Goal: Task Accomplishment & Management: Contribute content

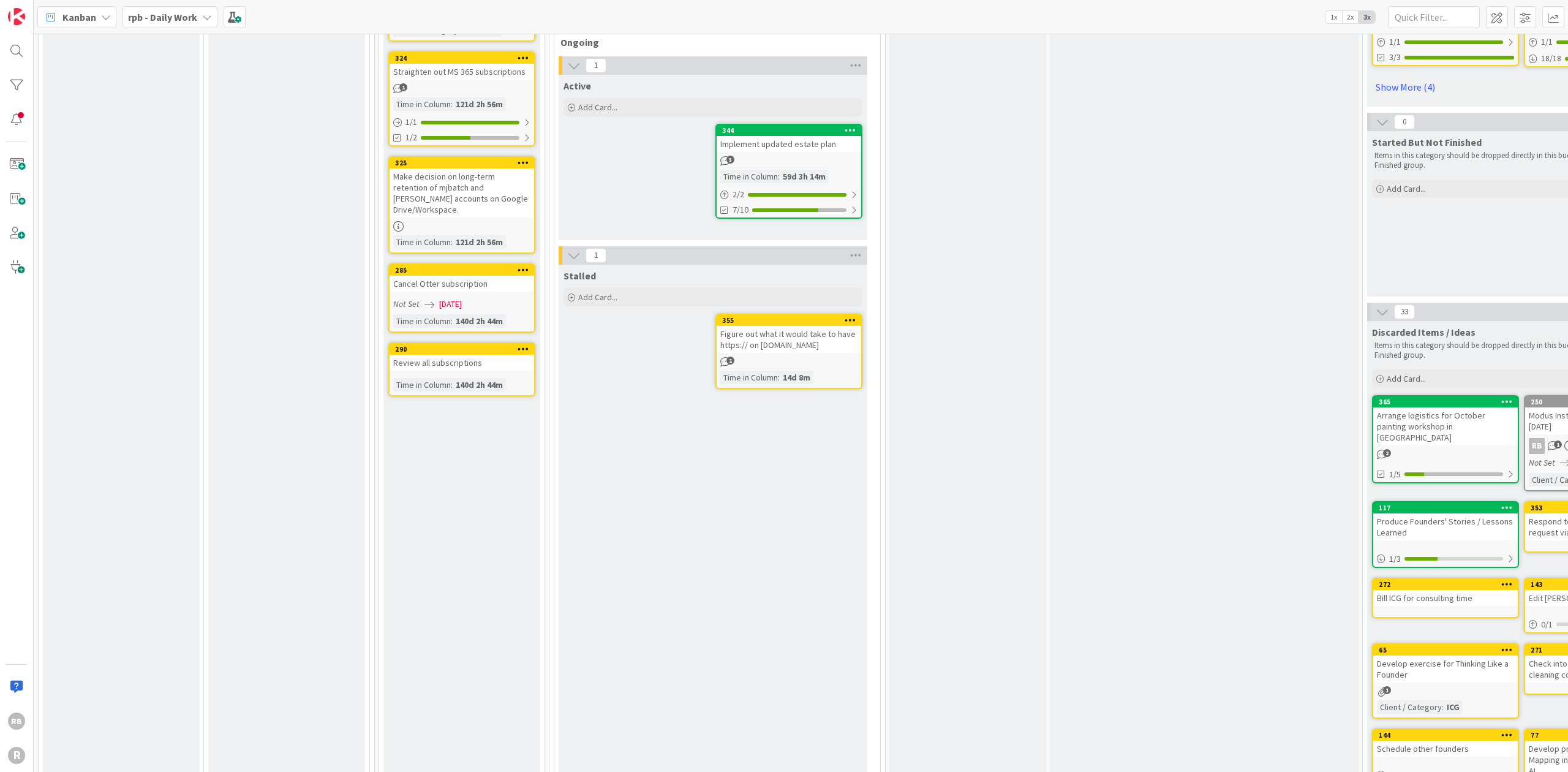
scroll to position [571, 0]
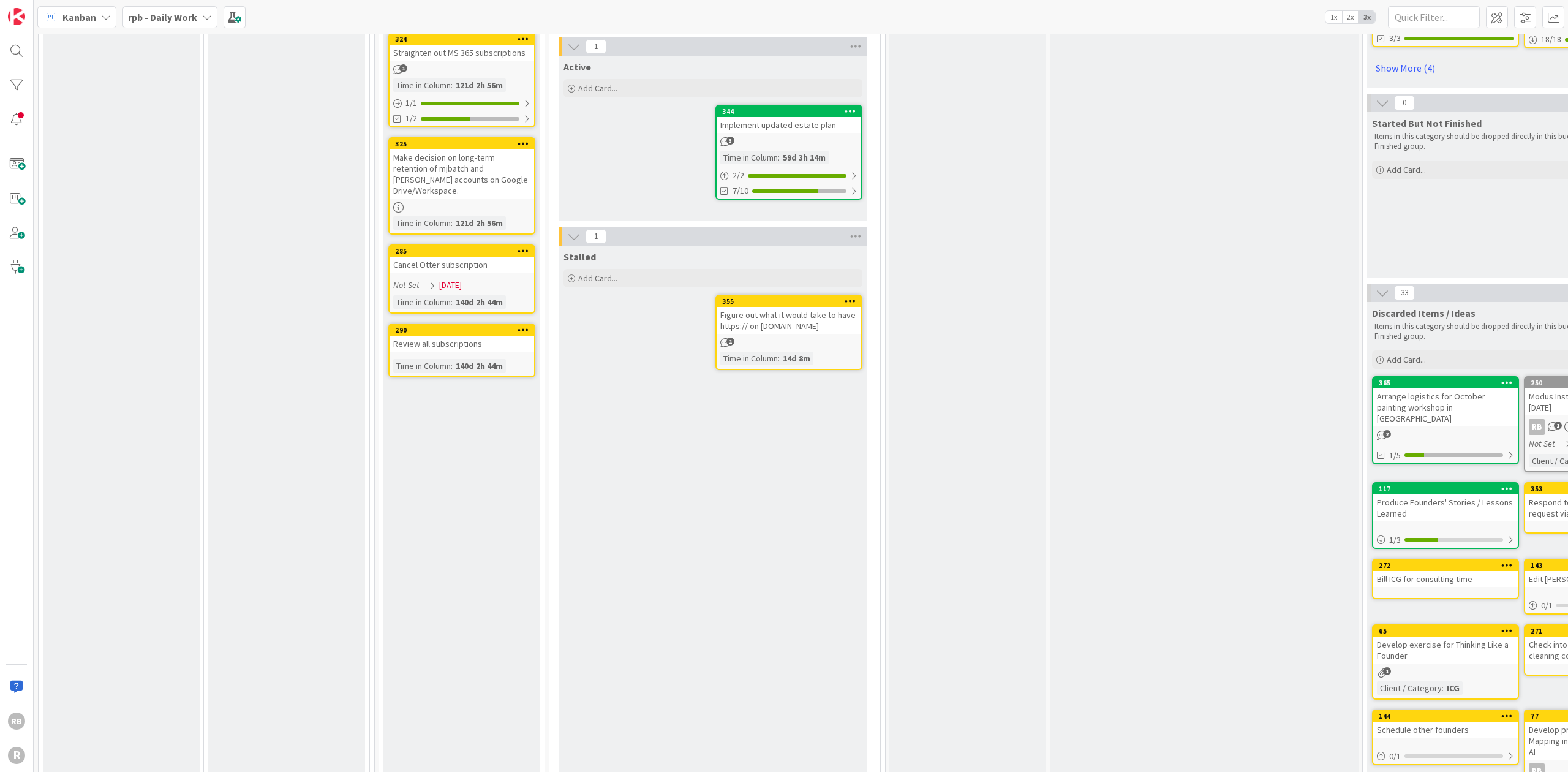
click at [408, 317] on div "Figure out what it would take to have https:// on [DOMAIN_NAME]" at bounding box center [788, 320] width 145 height 27
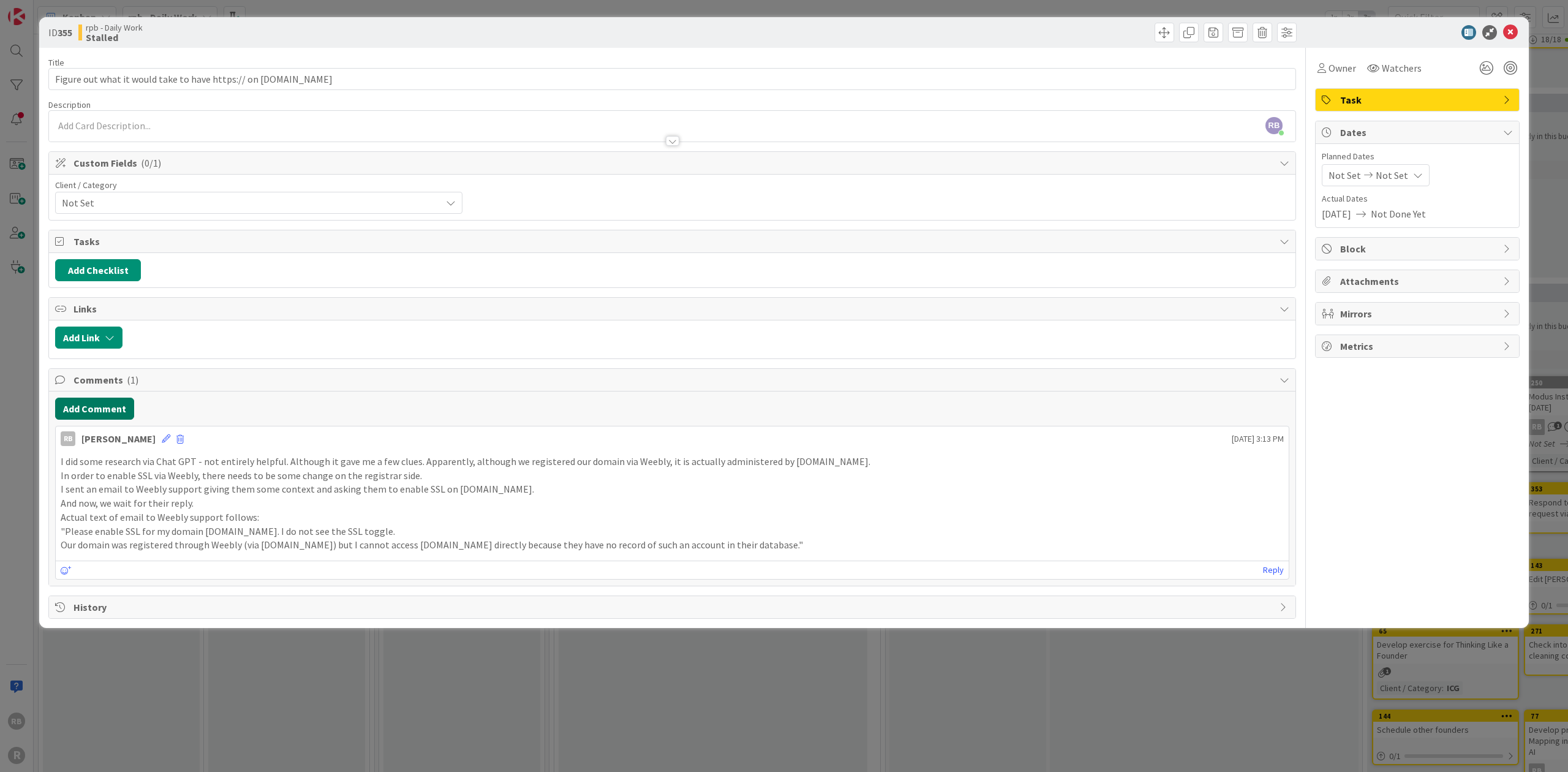
click at [90, 402] on button "Add Comment" at bounding box center [94, 409] width 79 height 22
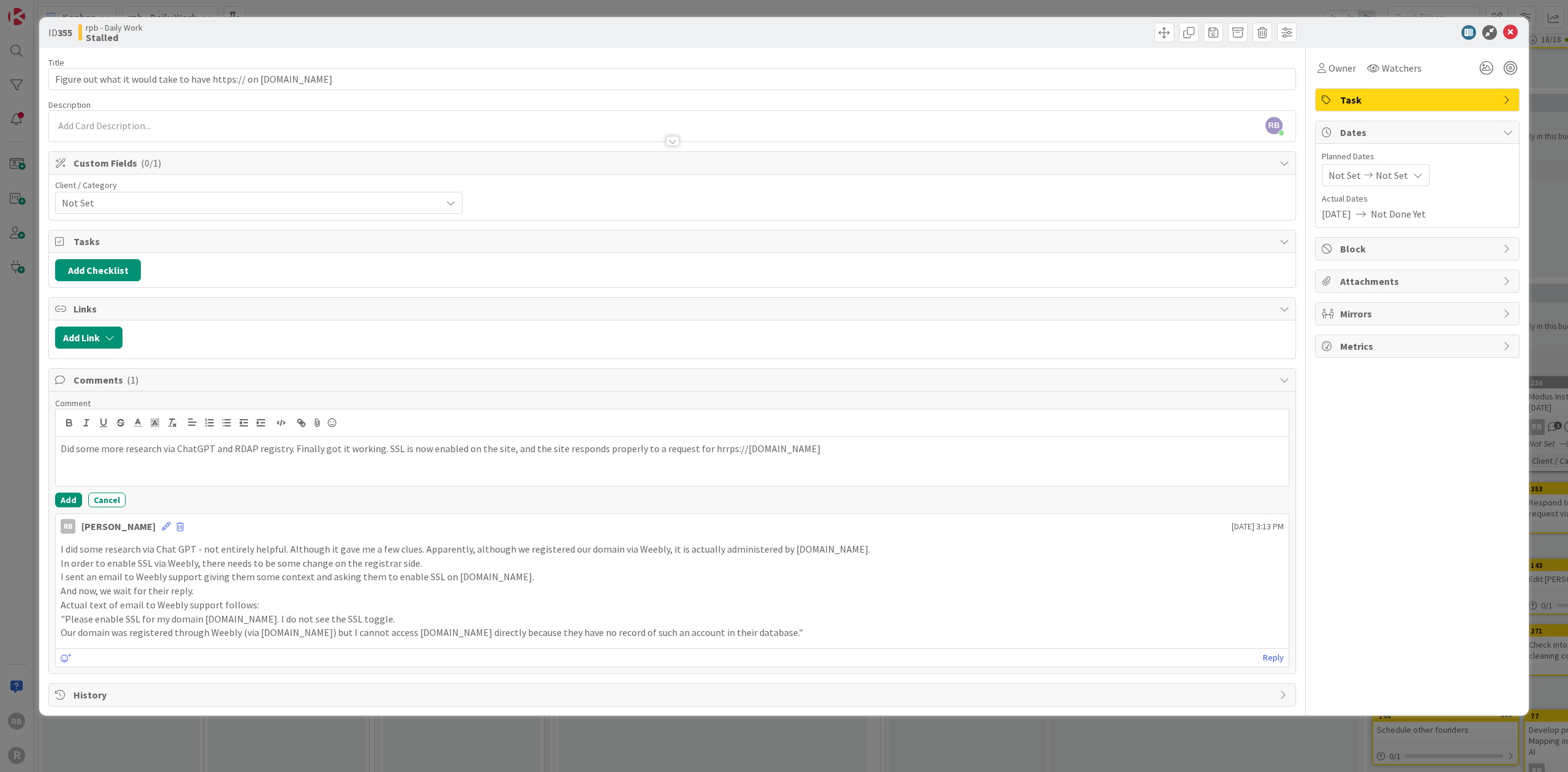
click at [408, 444] on p "Did some more research via ChatGPT and RDAP registry. Finally got it working. S…" at bounding box center [672, 448] width 1223 height 14
click at [254, 443] on p "Did some more research via ChatGPT and RDAP registry. Finally got it working. S…" at bounding box center [672, 448] width 1223 height 14
click at [70, 495] on button "Add" at bounding box center [68, 499] width 27 height 14
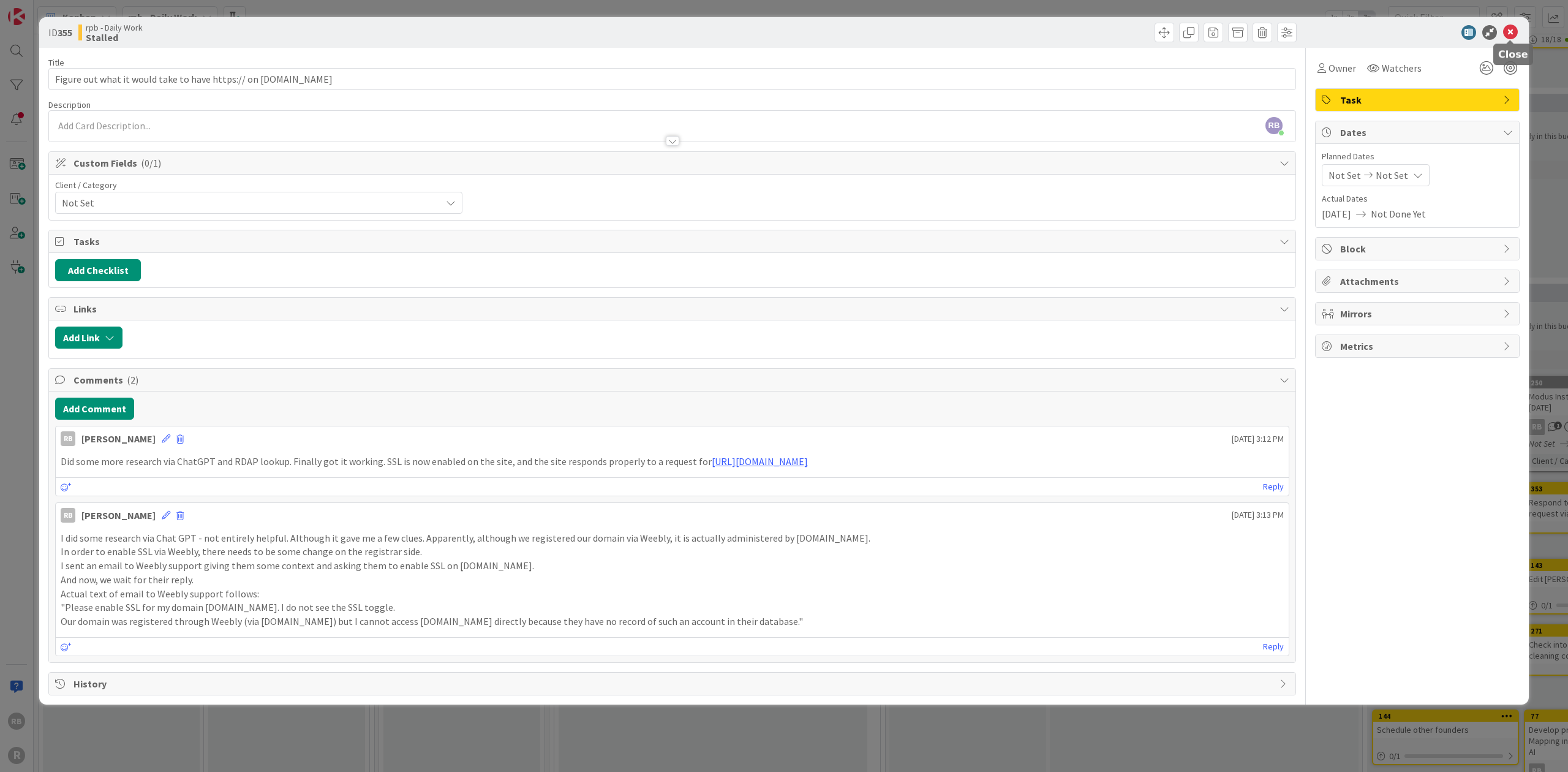
click at [408, 27] on icon at bounding box center [1510, 32] width 14 height 14
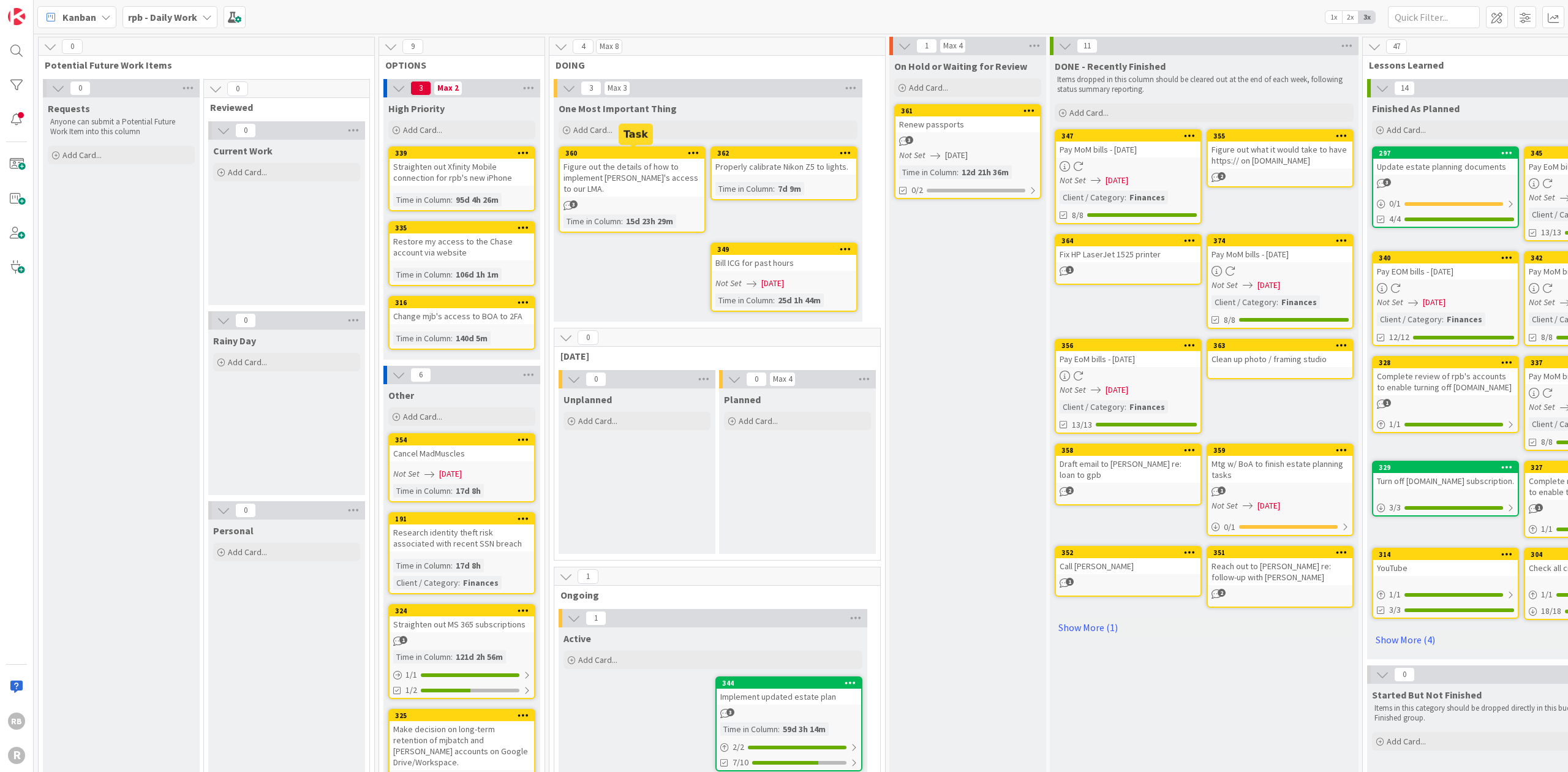
click at [408, 149] on div "360" at bounding box center [635, 153] width 139 height 9
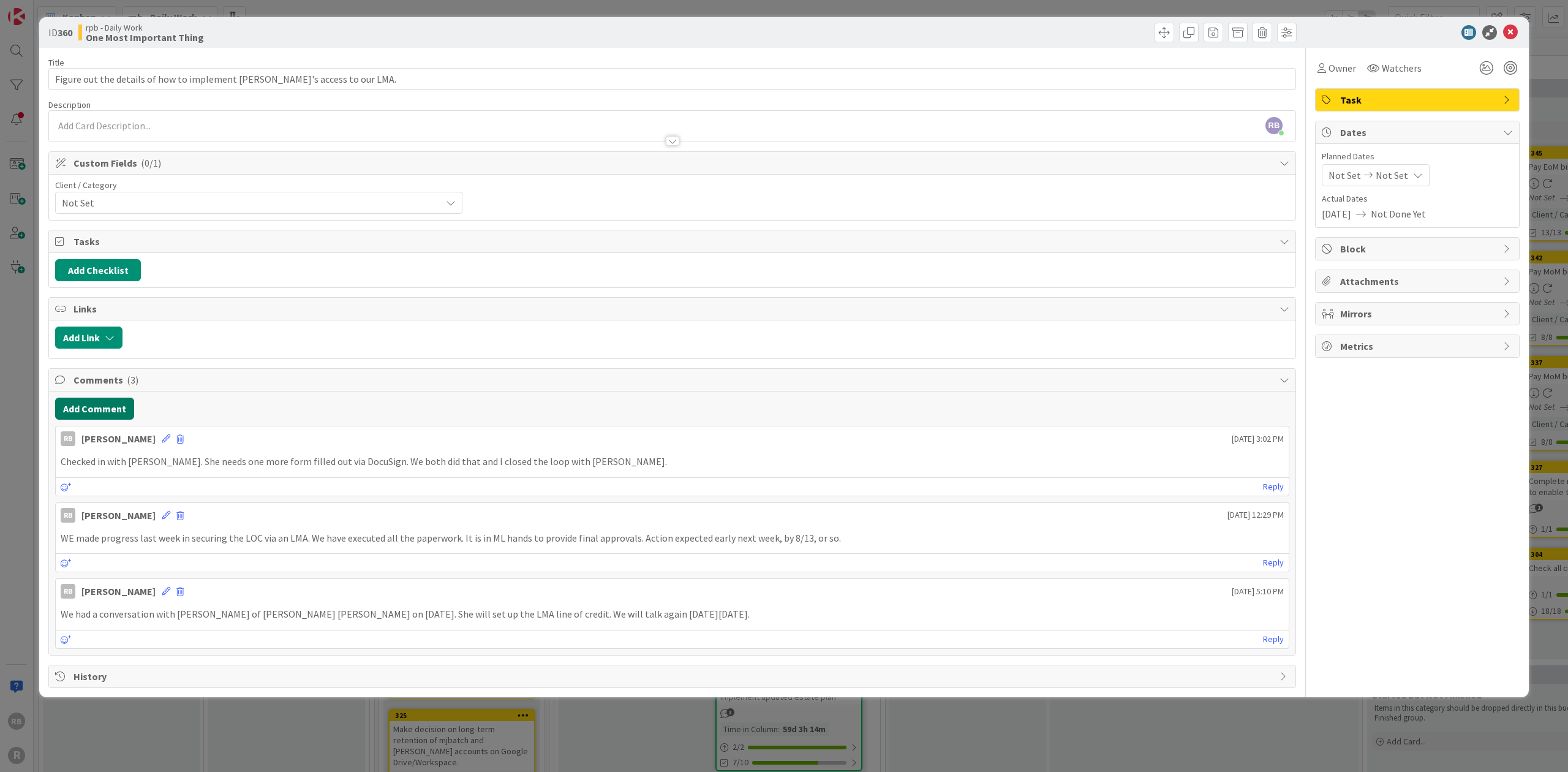
click at [109, 402] on button "Add Comment" at bounding box center [94, 409] width 79 height 22
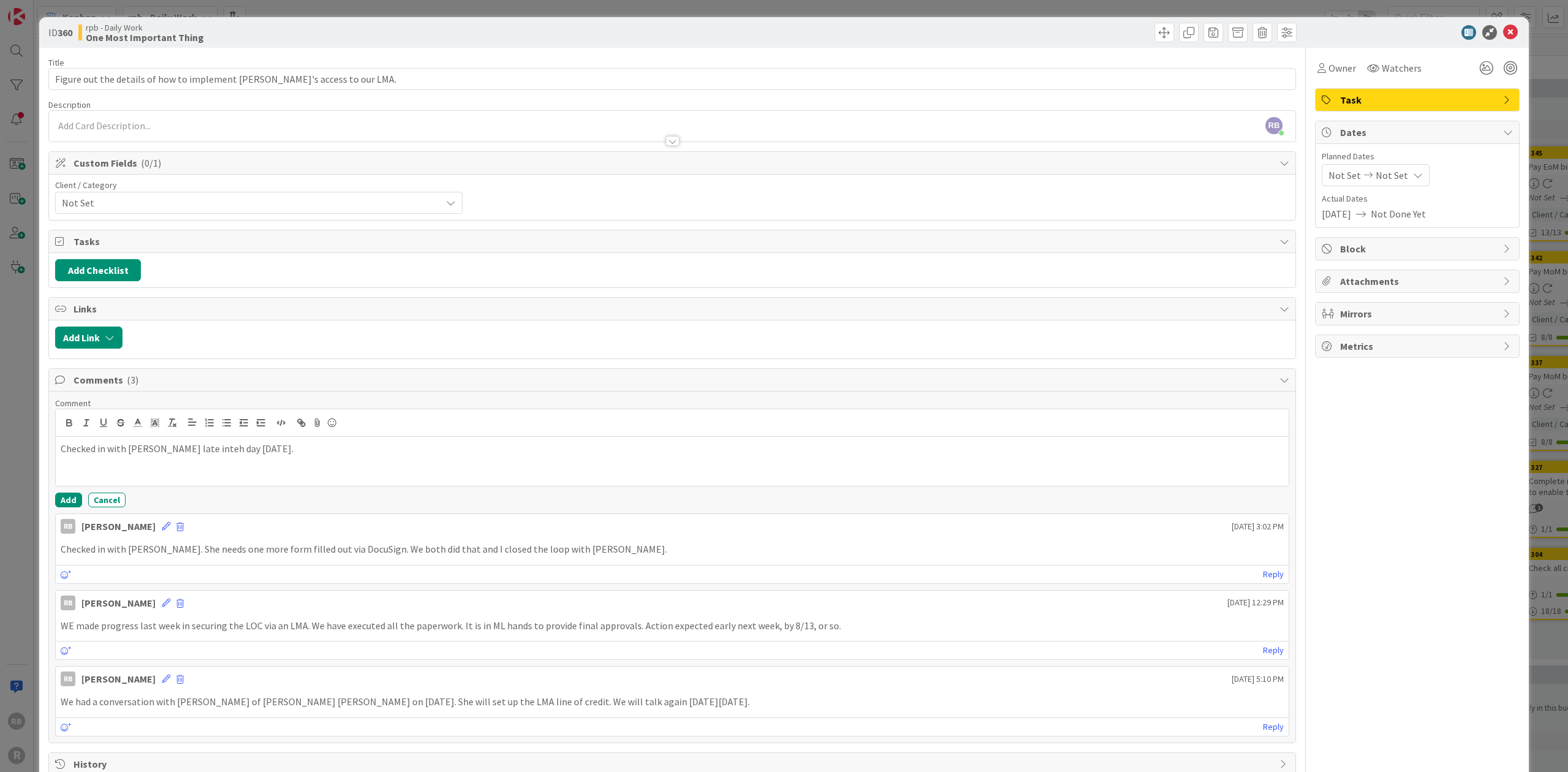
click at [183, 444] on p "Checked in with Maggie late inteh day on Friday." at bounding box center [672, 448] width 1223 height 14
click at [190, 445] on p "Checked in with Maggie late in teh day on Friday." at bounding box center [672, 448] width 1223 height 14
click at [267, 442] on p "Checked in with Maggie late in the day on Friday." at bounding box center [672, 448] width 1223 height 14
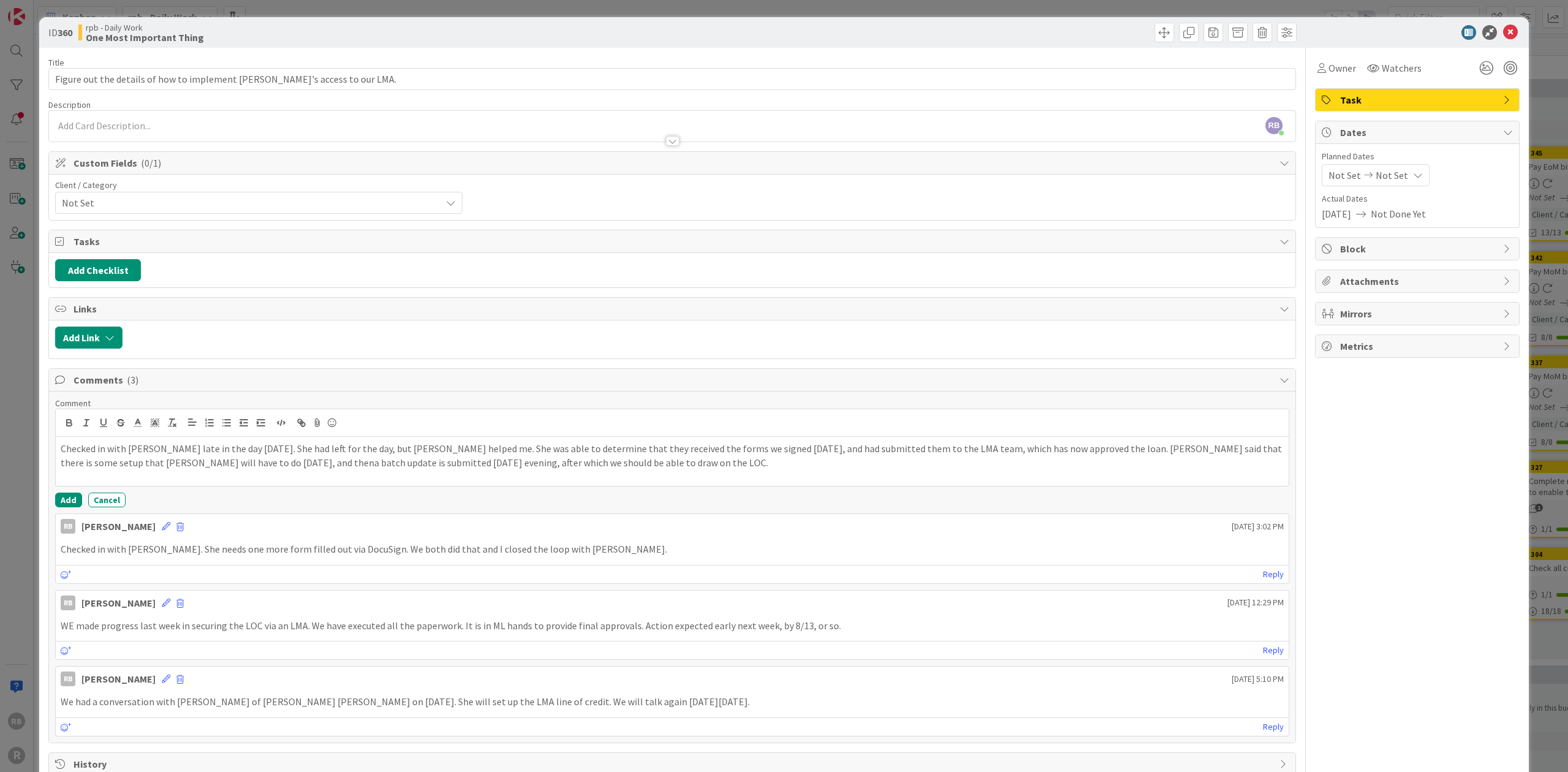
click at [191, 458] on p "Checked in with Maggie late in the day on Friday. She had left for the day, but…" at bounding box center [672, 455] width 1223 height 28
click at [408, 442] on p "Checked in with Maggie late in the day on Friday. She had left for the day, but…" at bounding box center [672, 455] width 1223 height 28
click at [62, 492] on button "Add" at bounding box center [68, 499] width 27 height 14
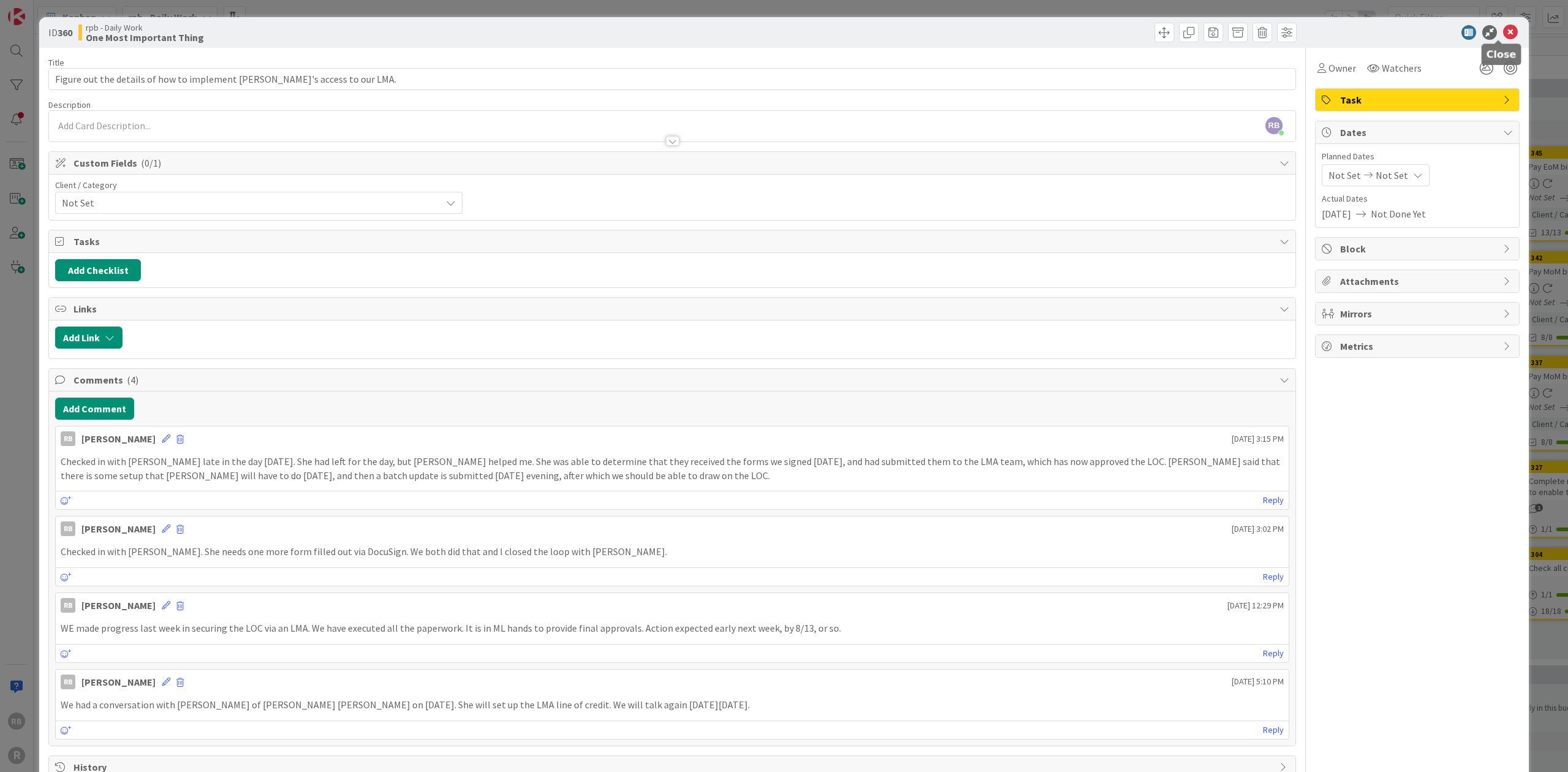
click at [408, 29] on icon at bounding box center [1510, 32] width 14 height 14
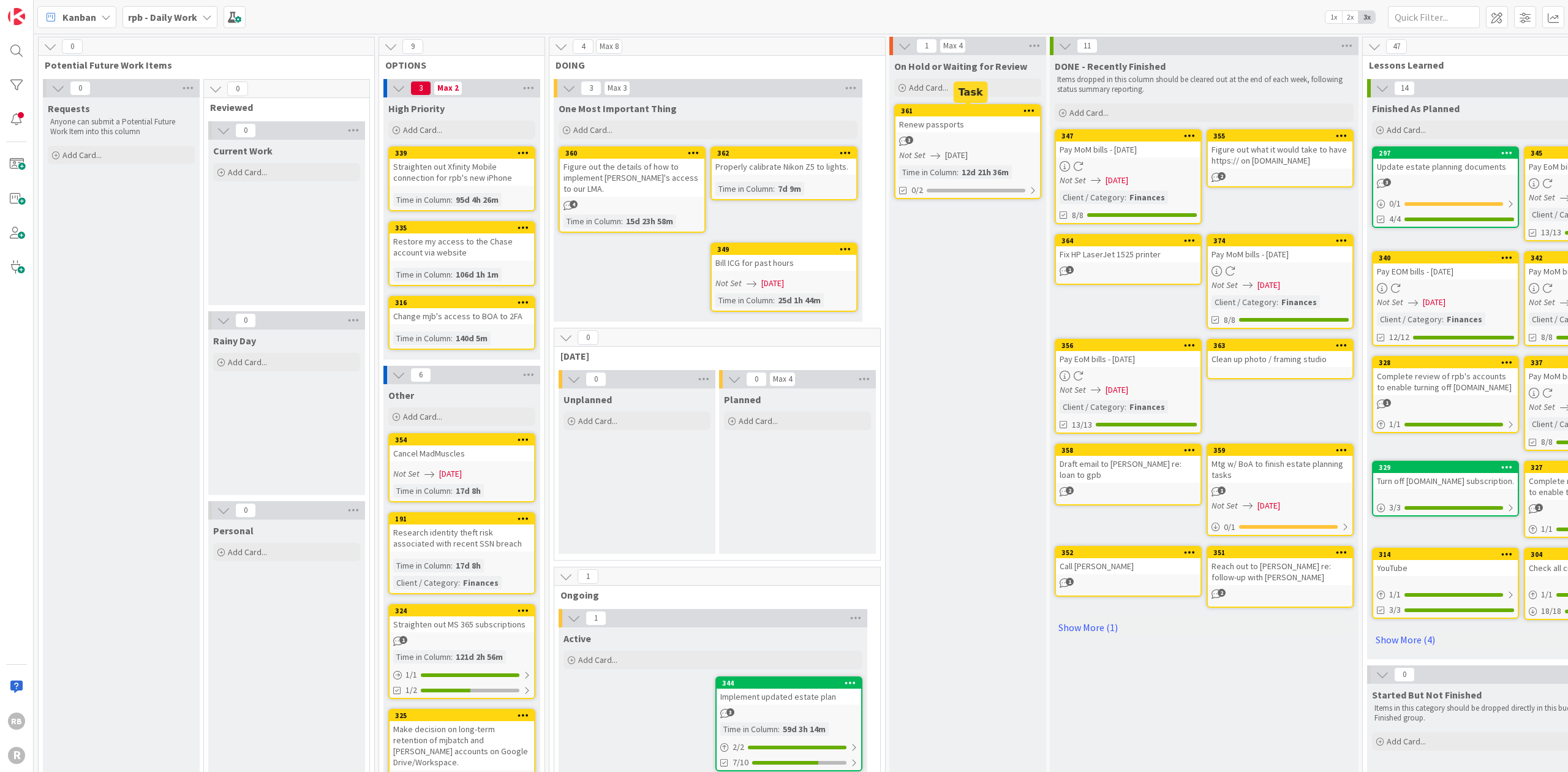
click at [408, 107] on div "361" at bounding box center [970, 111] width 139 height 9
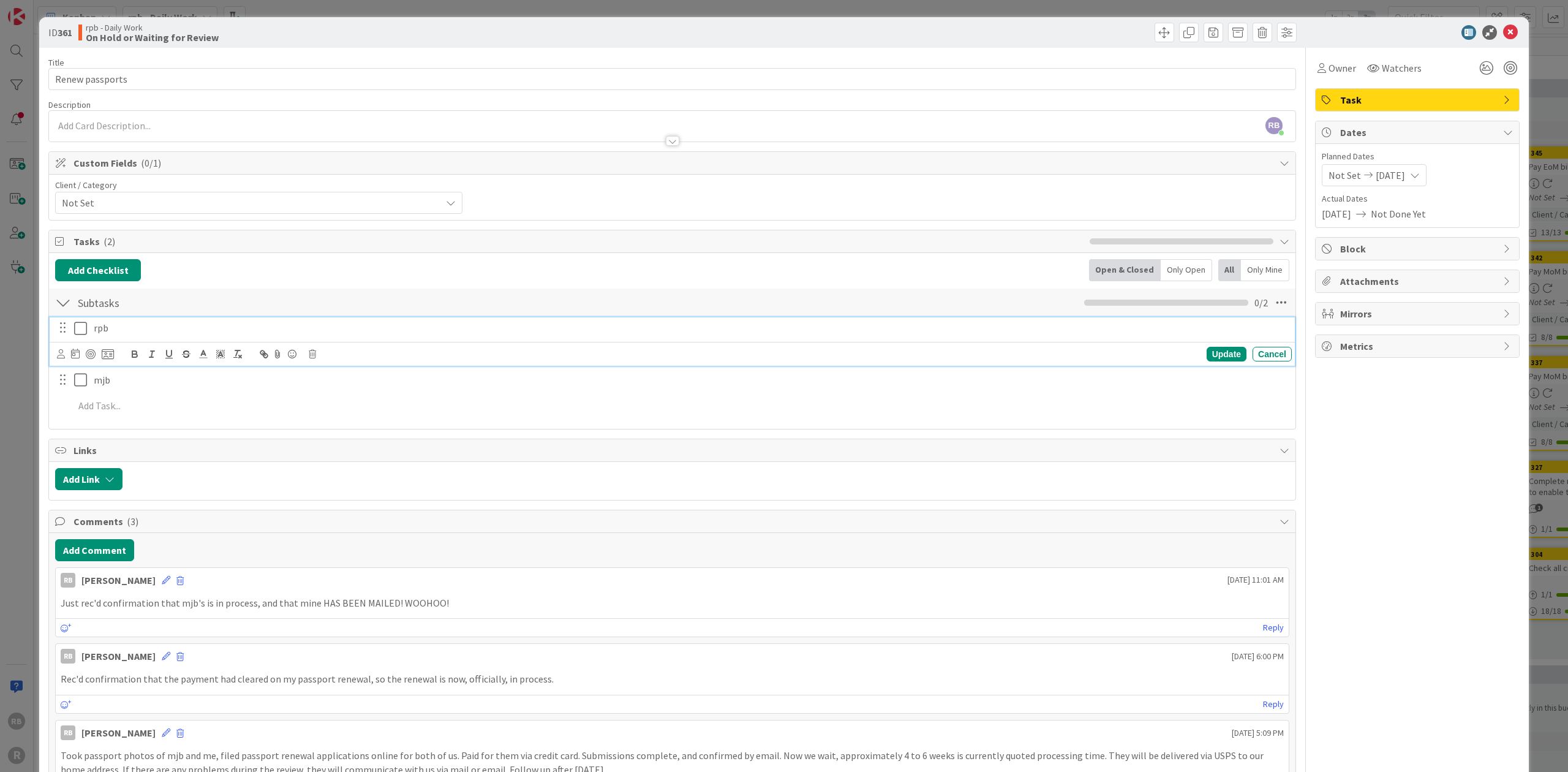
click at [81, 324] on icon at bounding box center [83, 328] width 18 height 14
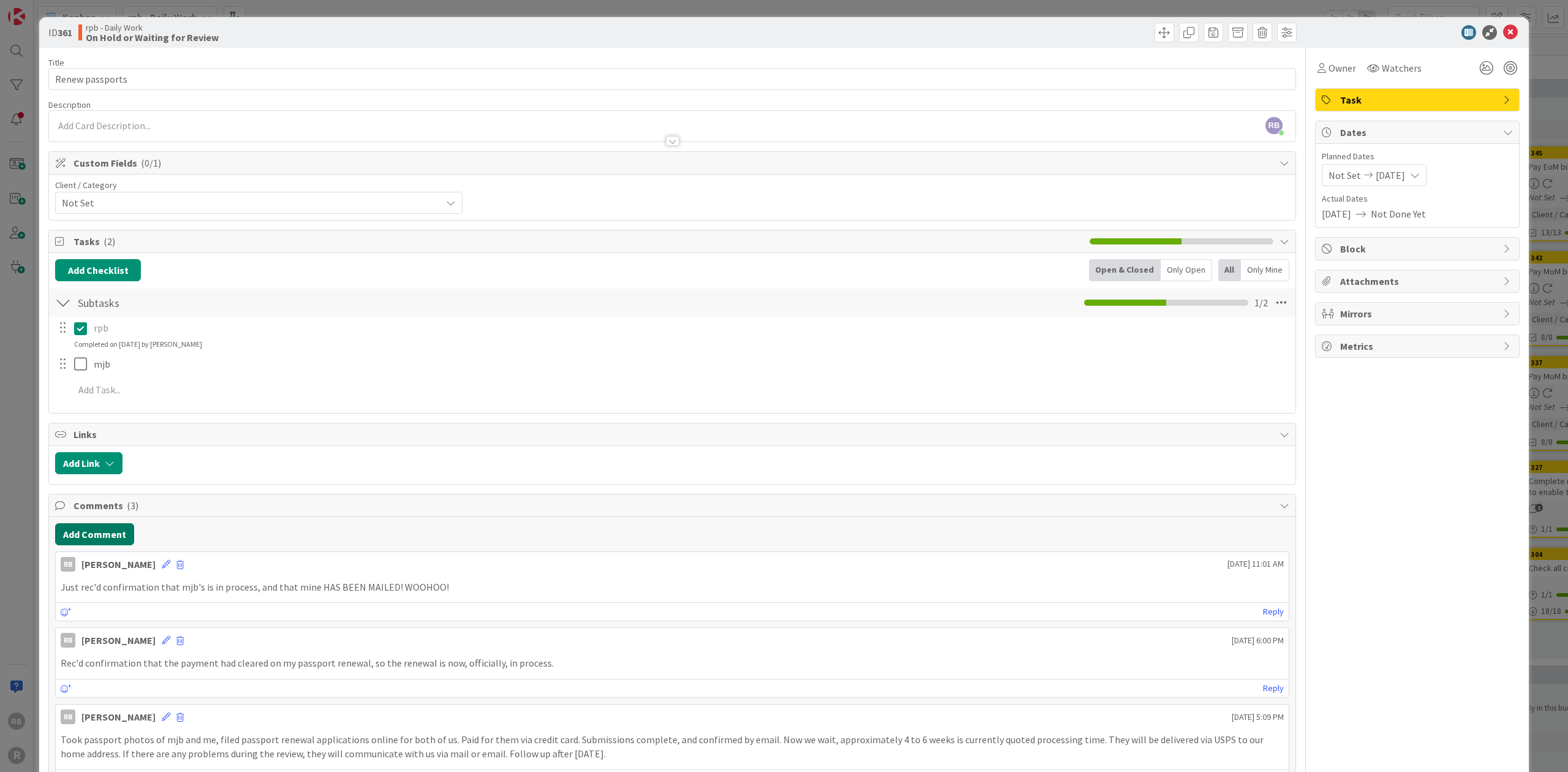
click at [93, 528] on button "Add Comment" at bounding box center [94, 534] width 79 height 22
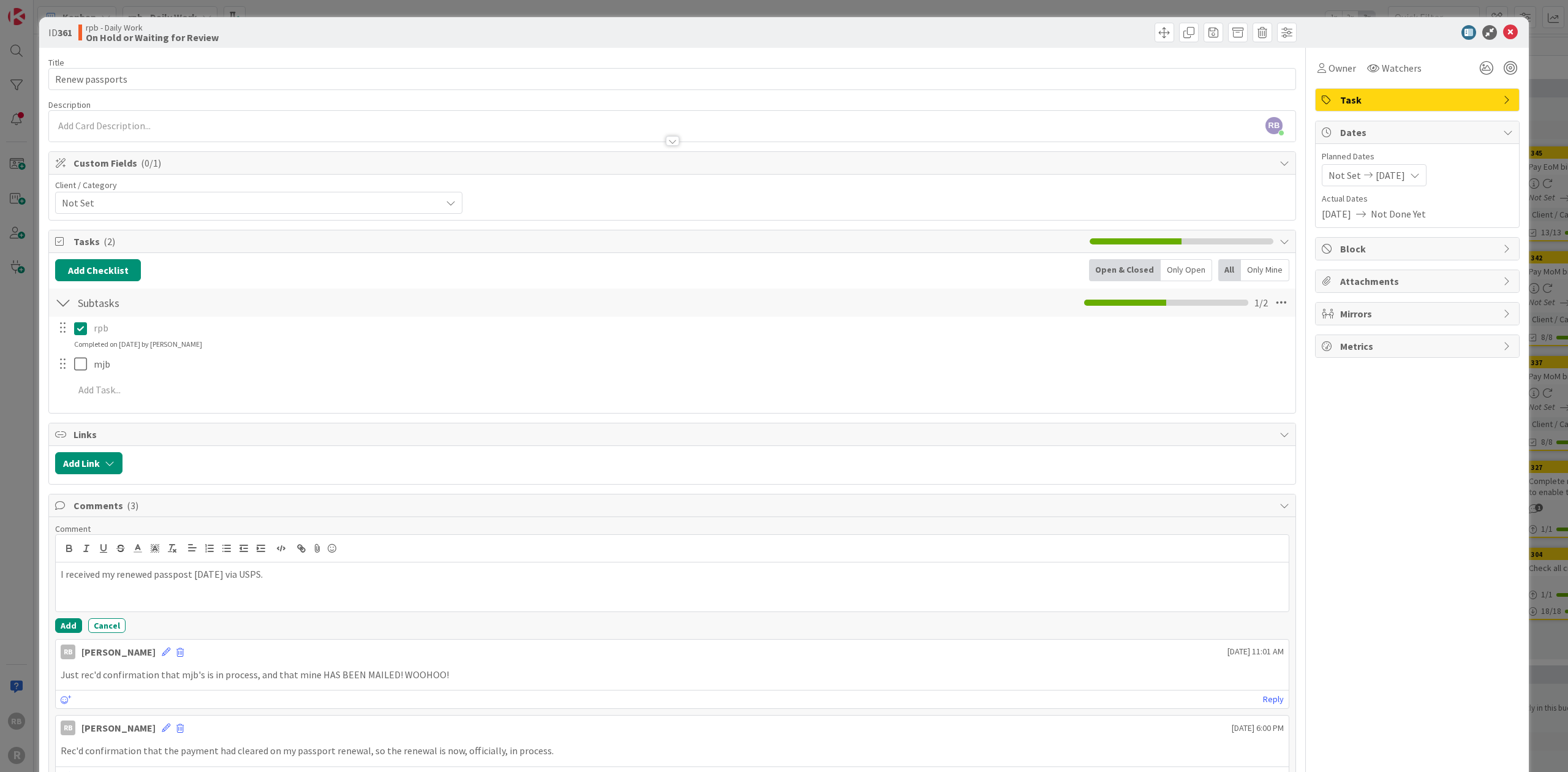
click at [183, 569] on p "I received my renewed passpost today via USPS." at bounding box center [672, 573] width 1223 height 14
click at [258, 569] on p "I received my renewed passport today via USPS." at bounding box center [672, 573] width 1223 height 14
click at [69, 624] on button "Add" at bounding box center [68, 625] width 27 height 14
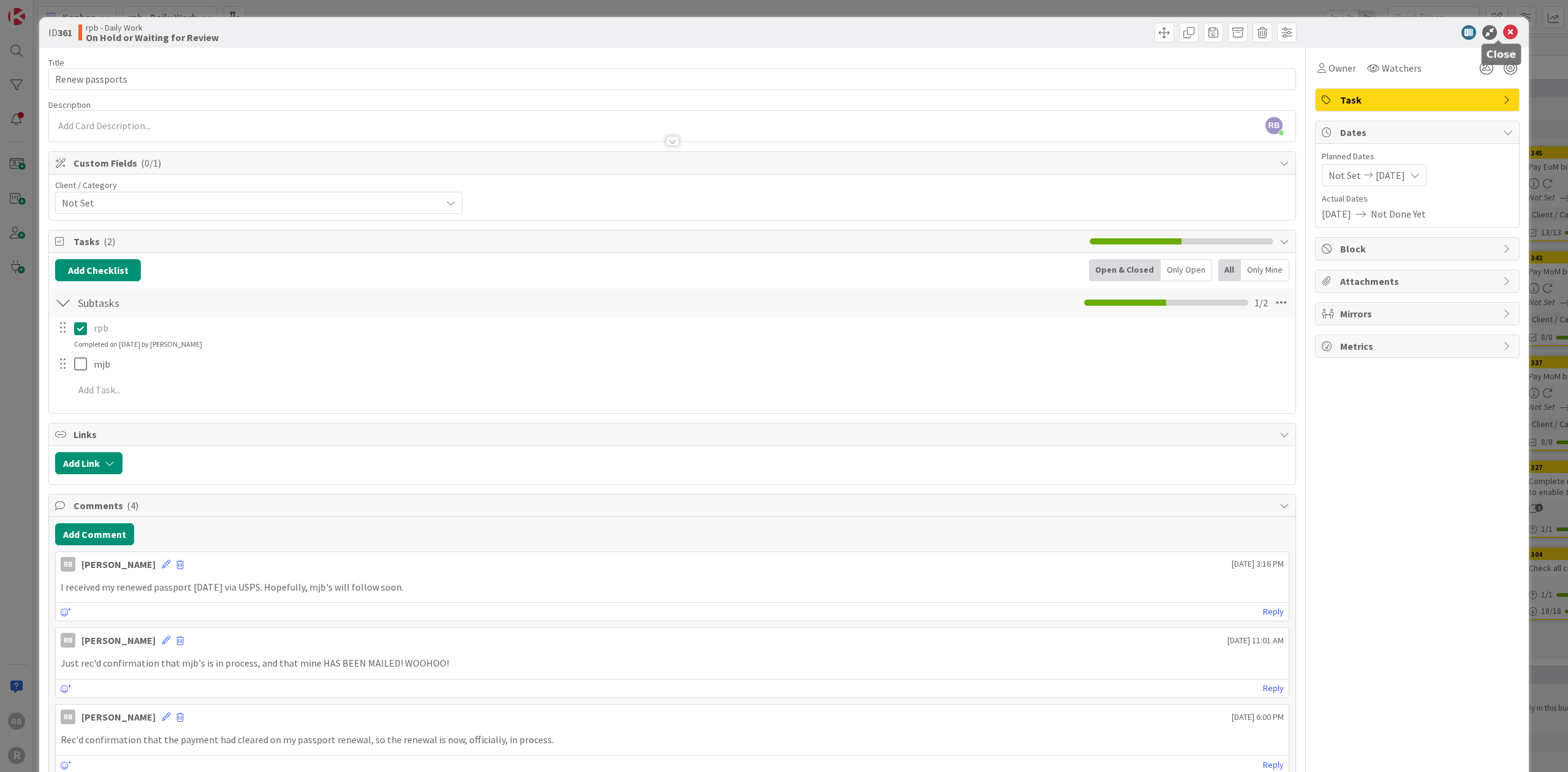
click at [408, 29] on icon at bounding box center [1510, 32] width 14 height 14
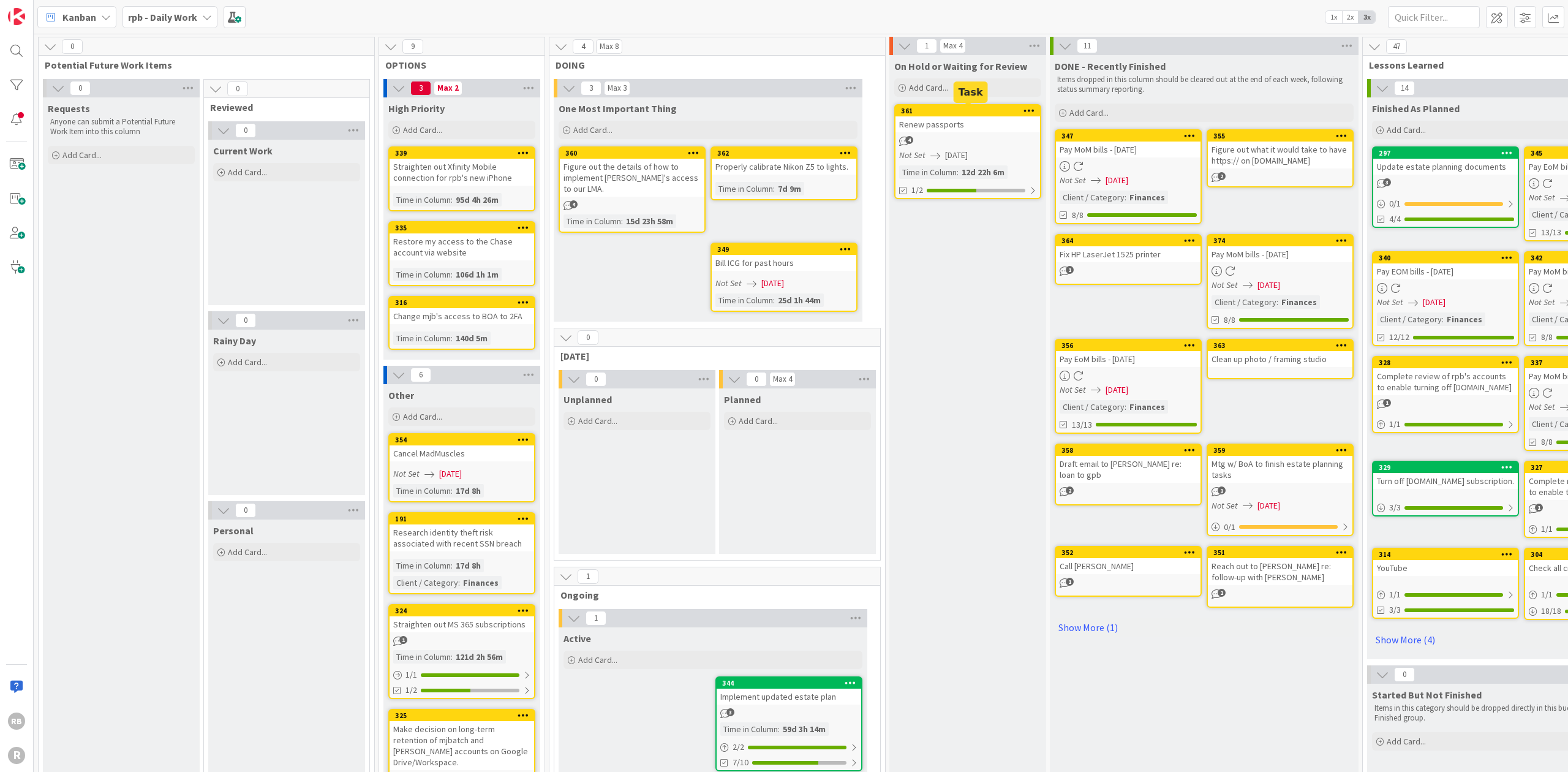
click at [408, 107] on div "361" at bounding box center [970, 111] width 139 height 9
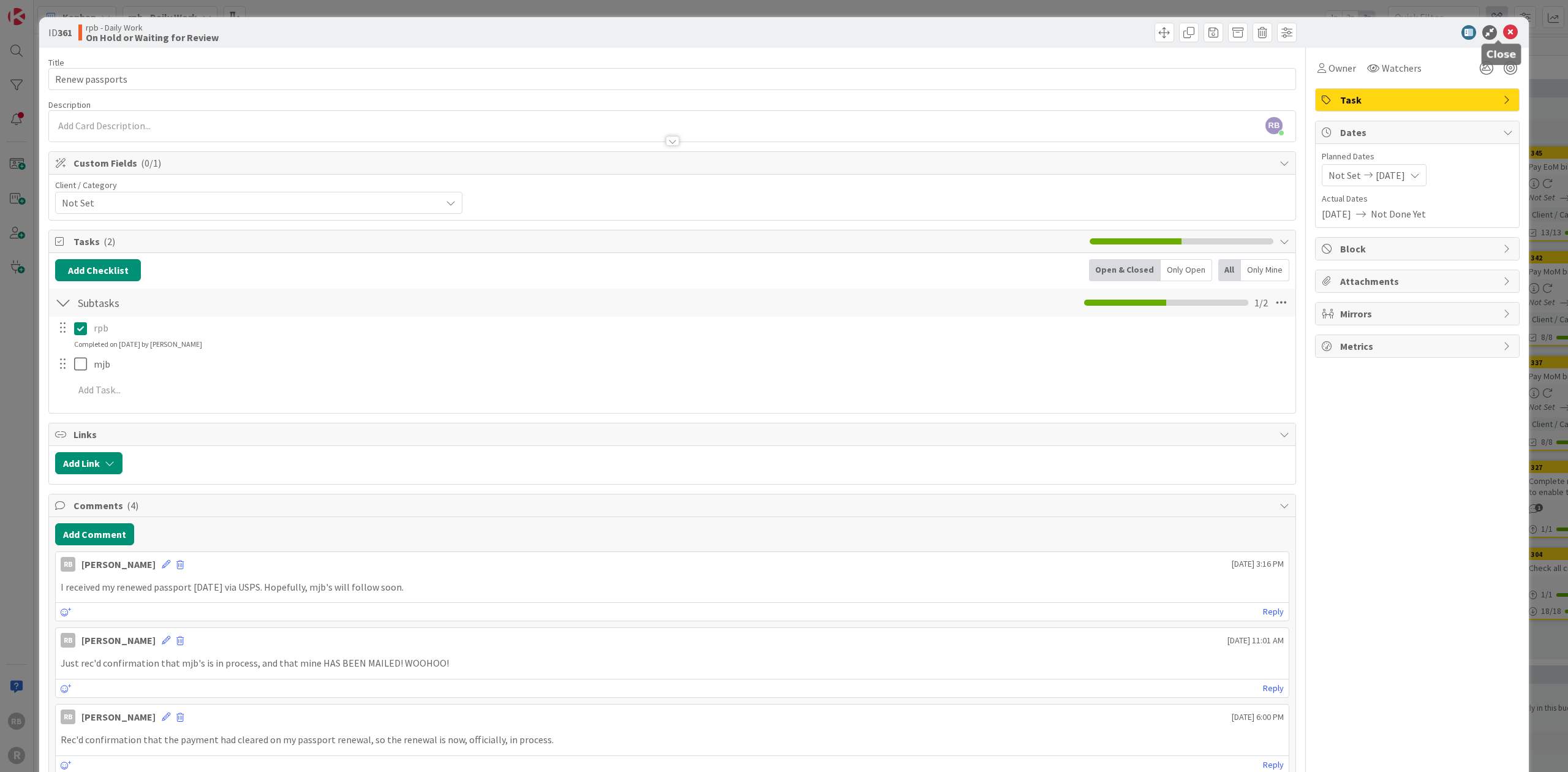
click at [408, 26] on icon at bounding box center [1510, 32] width 14 height 14
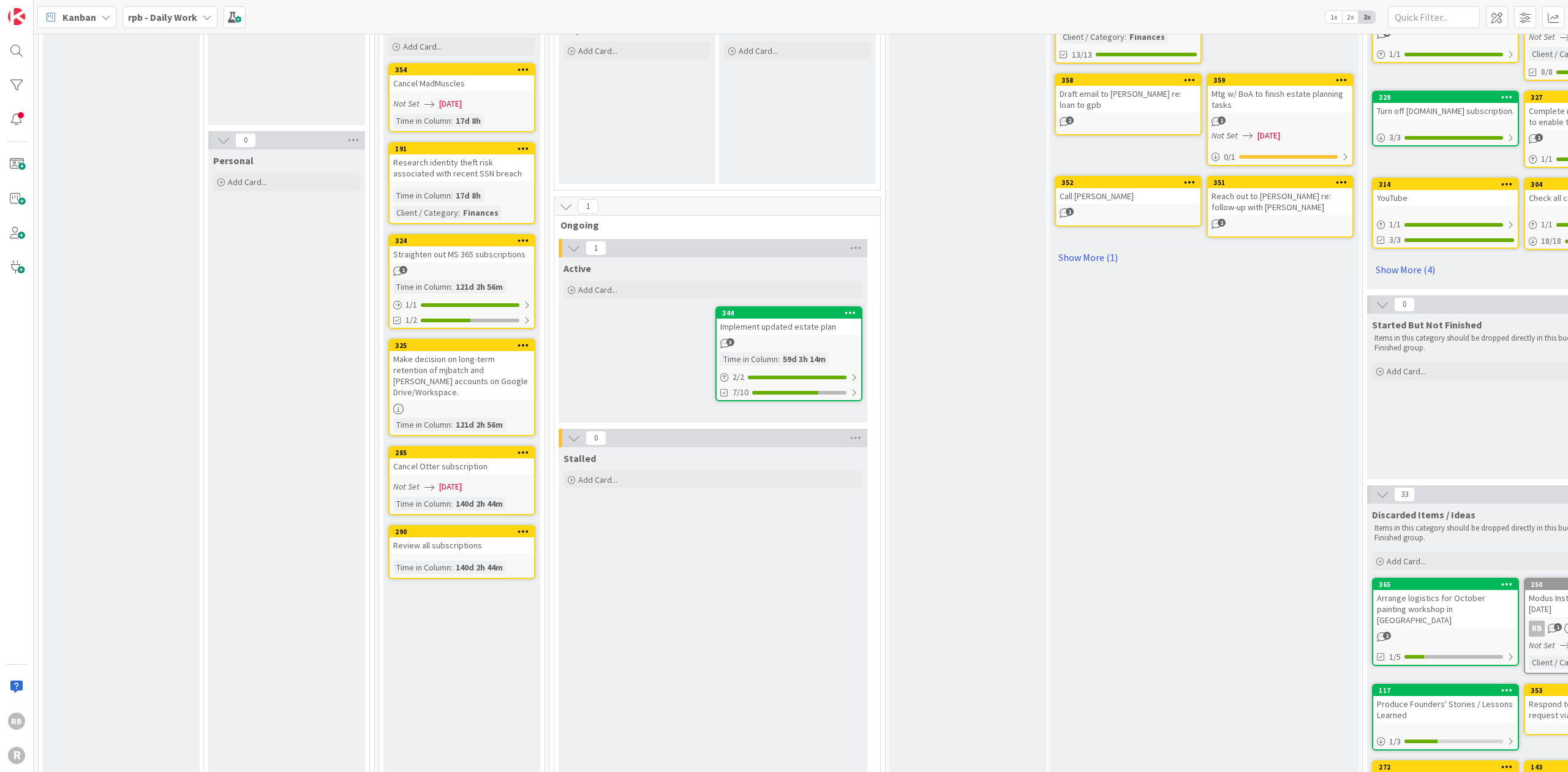
scroll to position [408, 0]
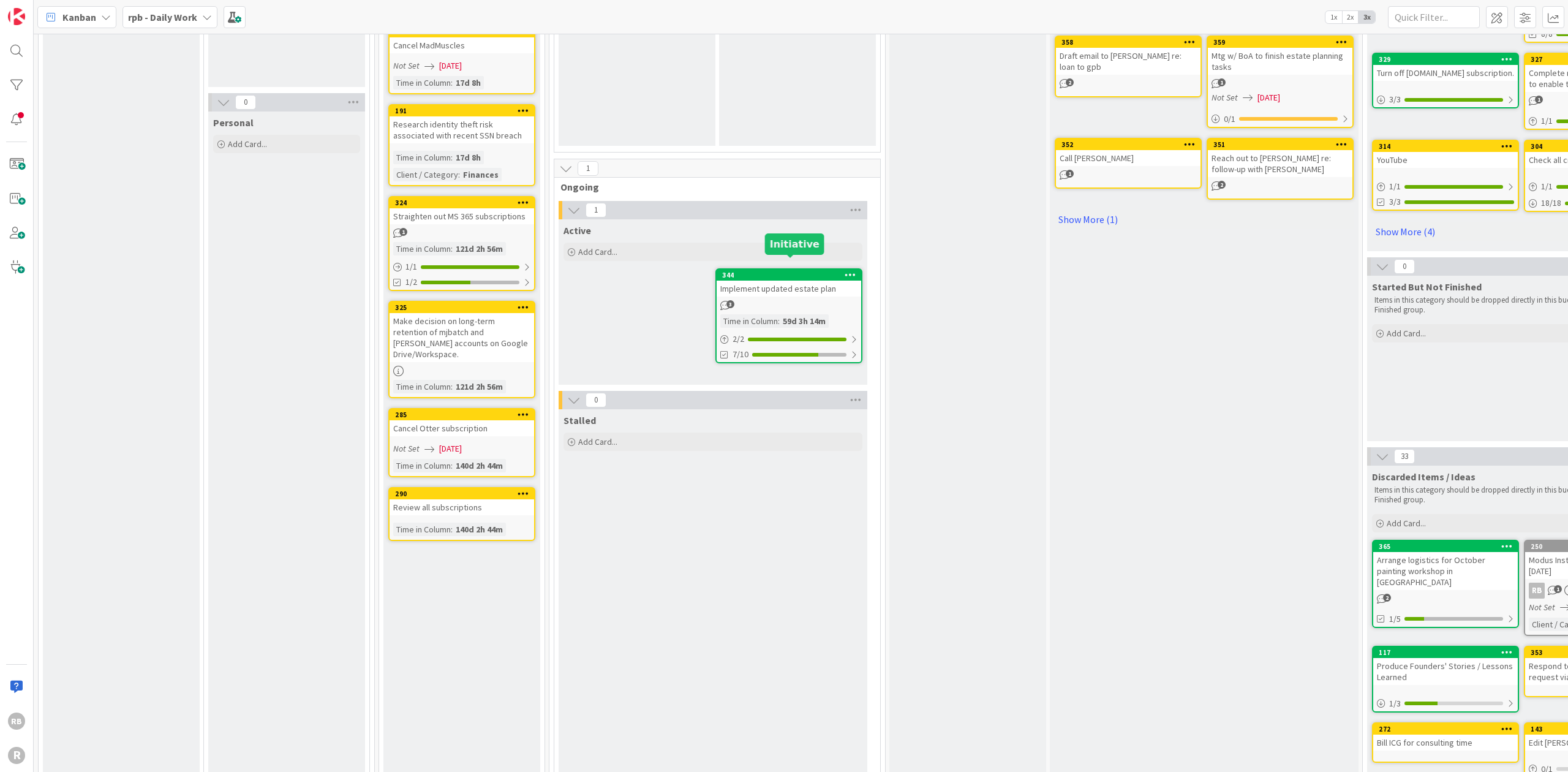
click at [408, 271] on div "344" at bounding box center [792, 275] width 139 height 9
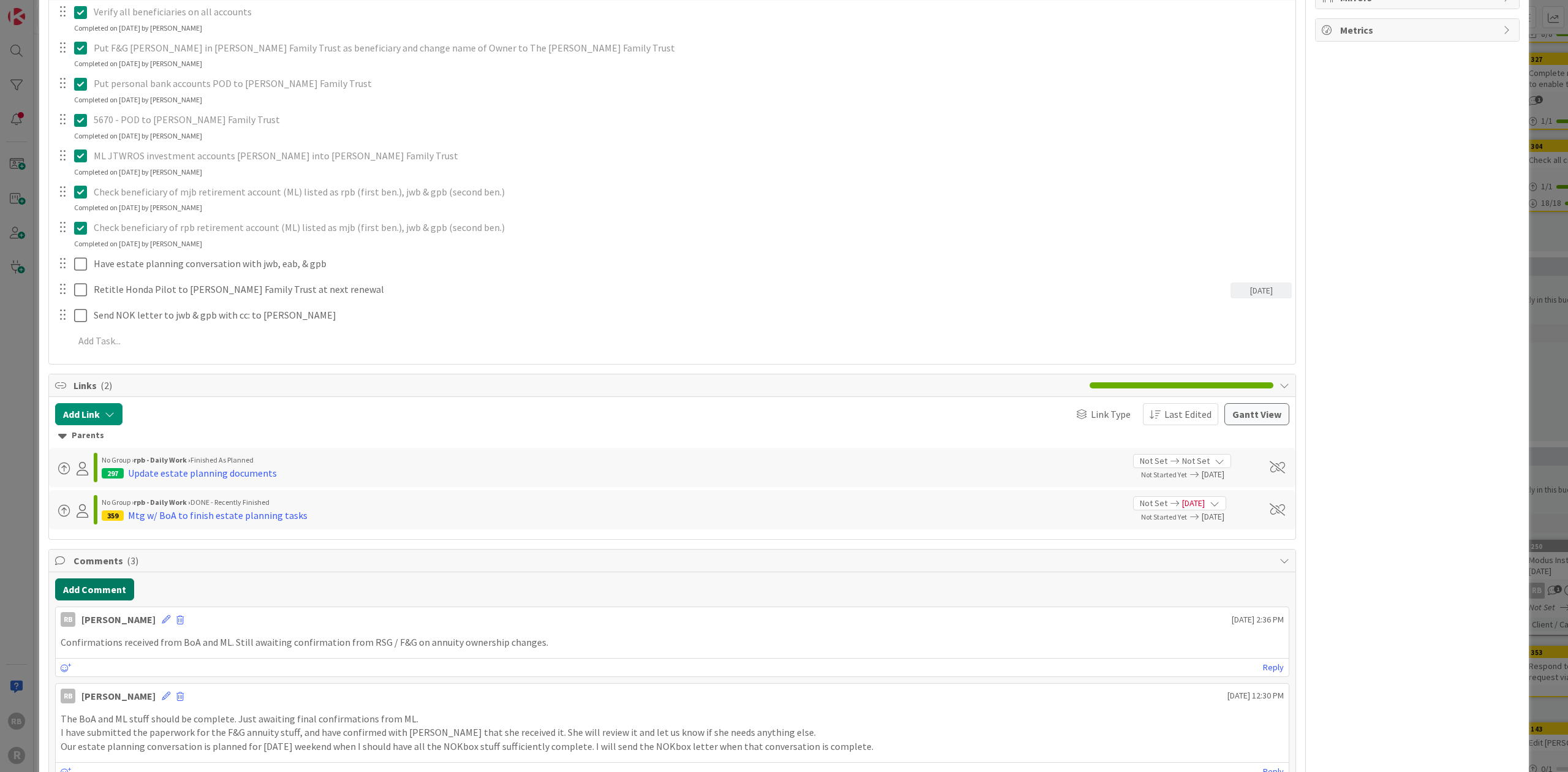
scroll to position [326, 0]
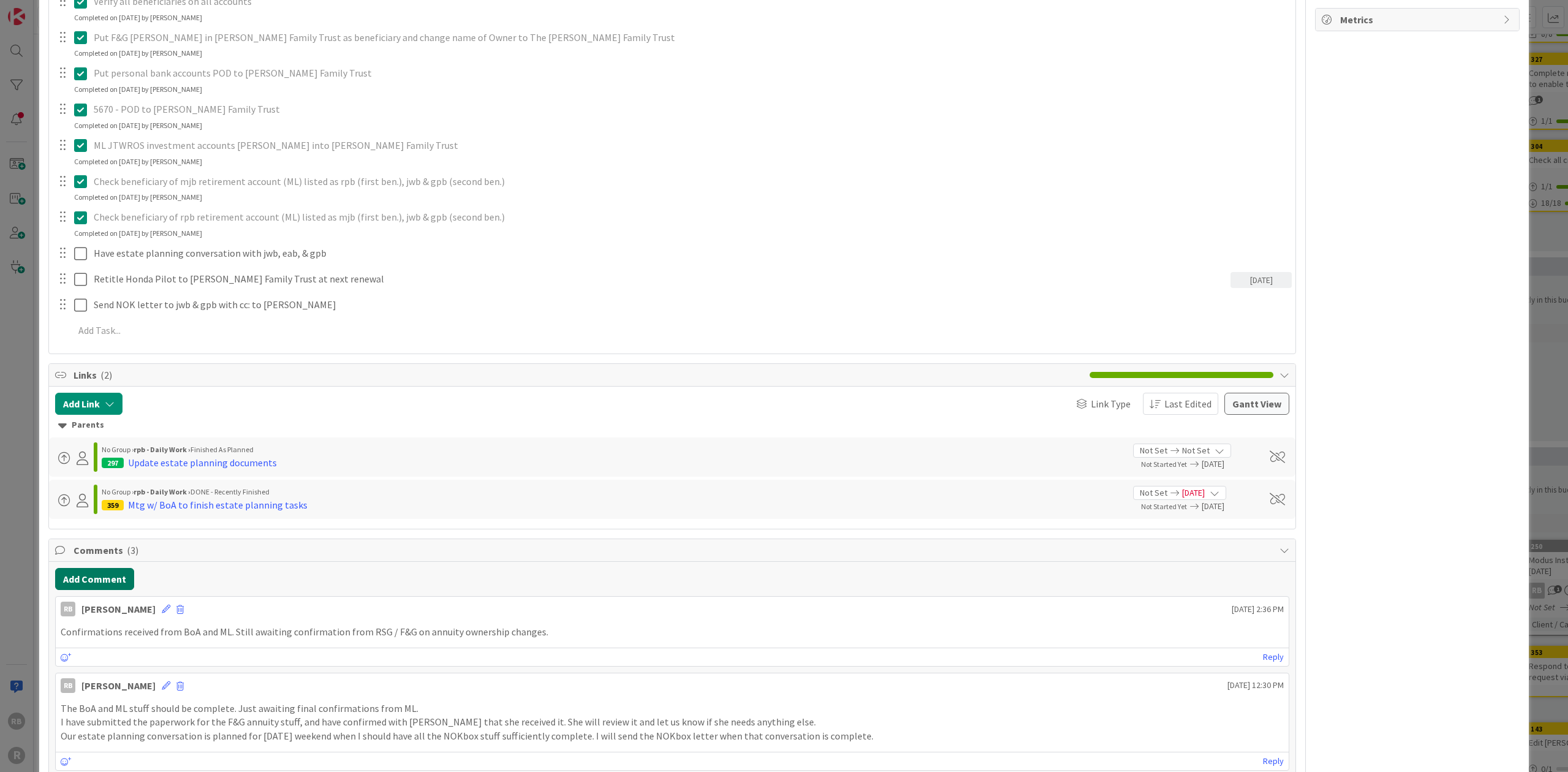
click at [106, 575] on button "Add Comment" at bounding box center [94, 579] width 79 height 22
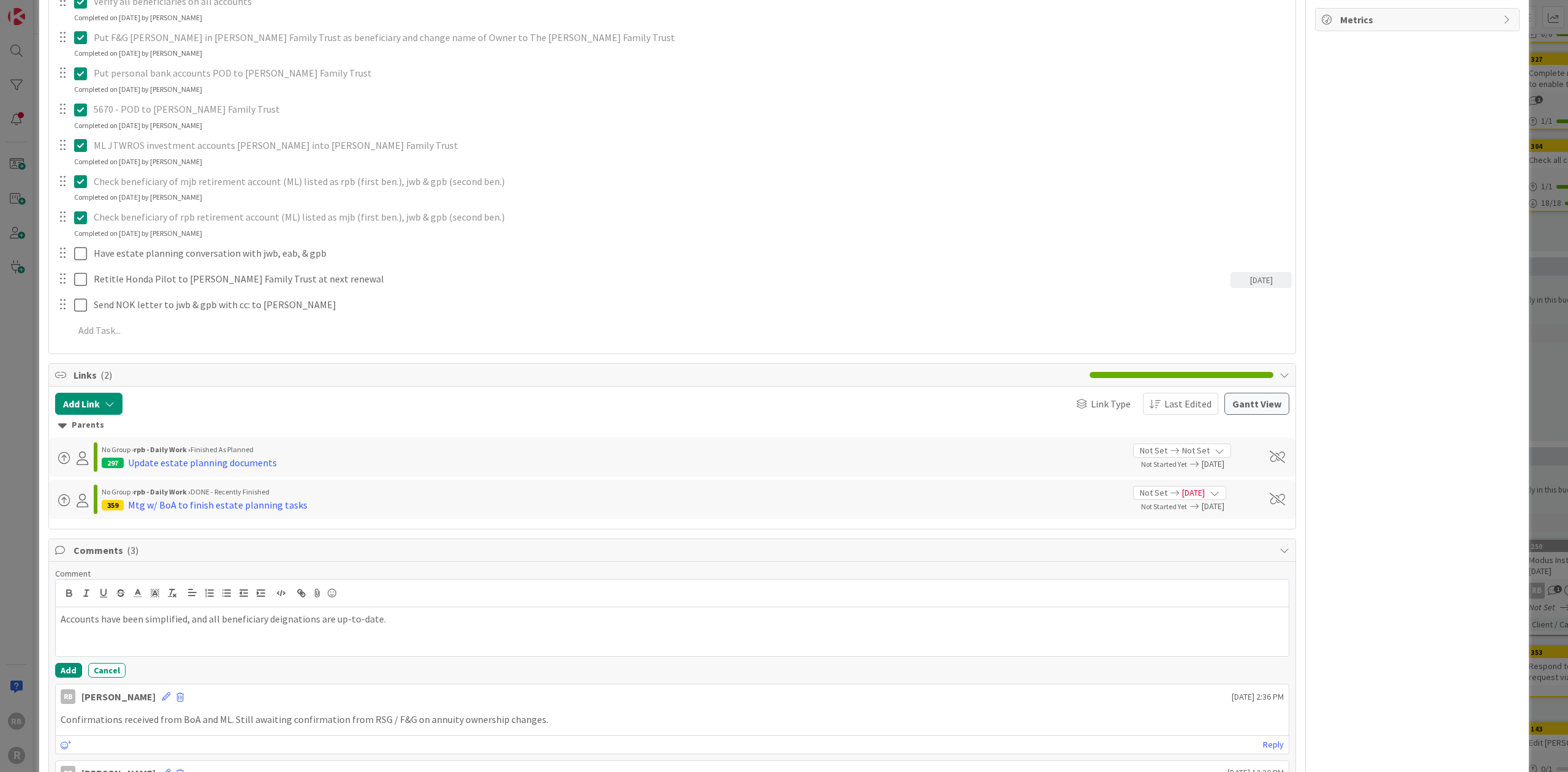
click at [288, 615] on p "Accounts have been simplified, and all beneficiary deignations are up-to-date." at bounding box center [672, 619] width 1223 height 14
click at [390, 612] on p "Accounts have been simplified, and all beneficiary designations are up-to-date." at bounding box center [672, 619] width 1223 height 14
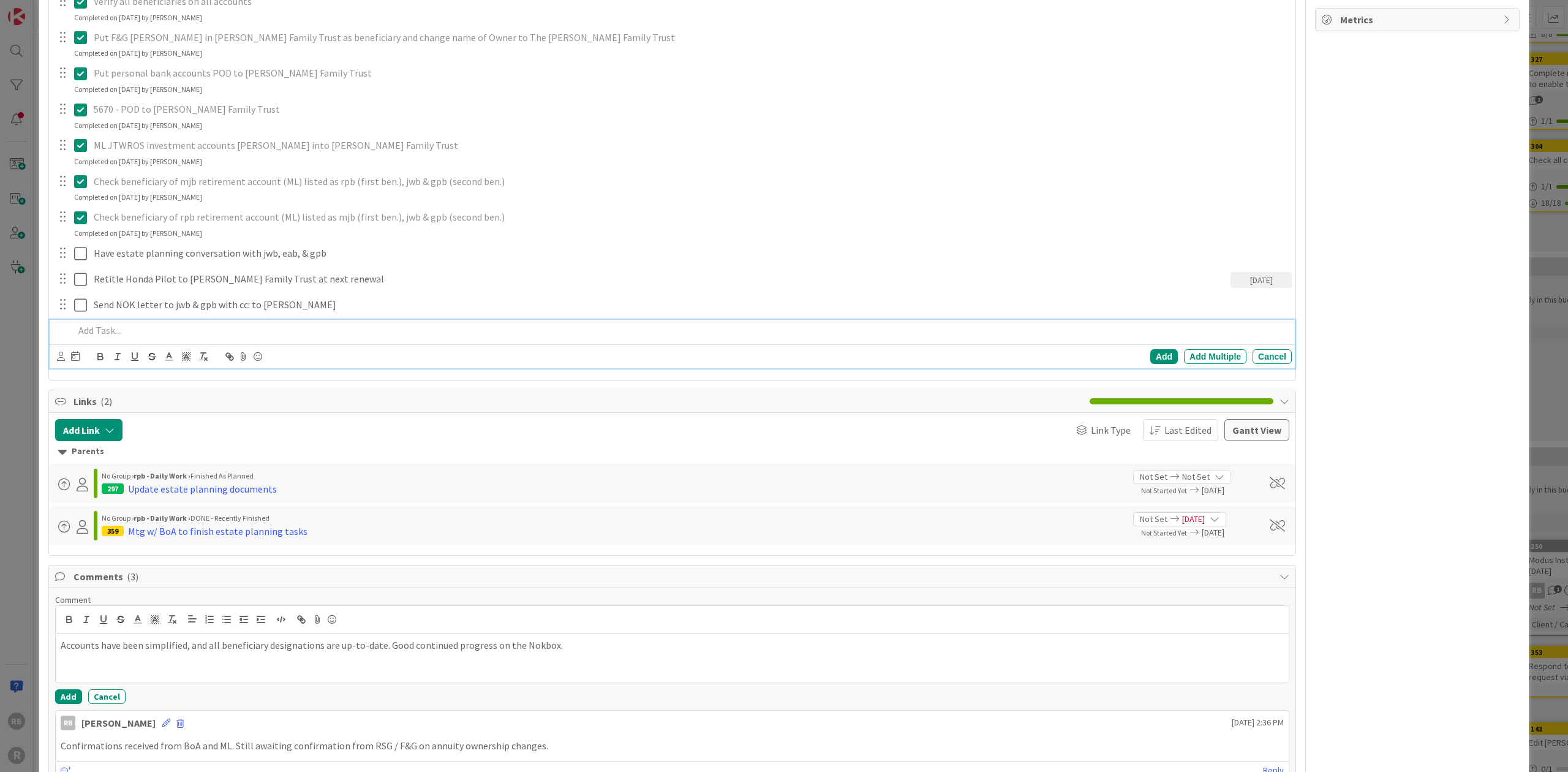
click at [90, 328] on p at bounding box center [680, 330] width 1212 height 14
click at [93, 328] on p "Get Fireproof safe and evaluate need to safe deposit box." at bounding box center [680, 330] width 1212 height 14
click at [408, 353] on div "Add" at bounding box center [1164, 357] width 28 height 14
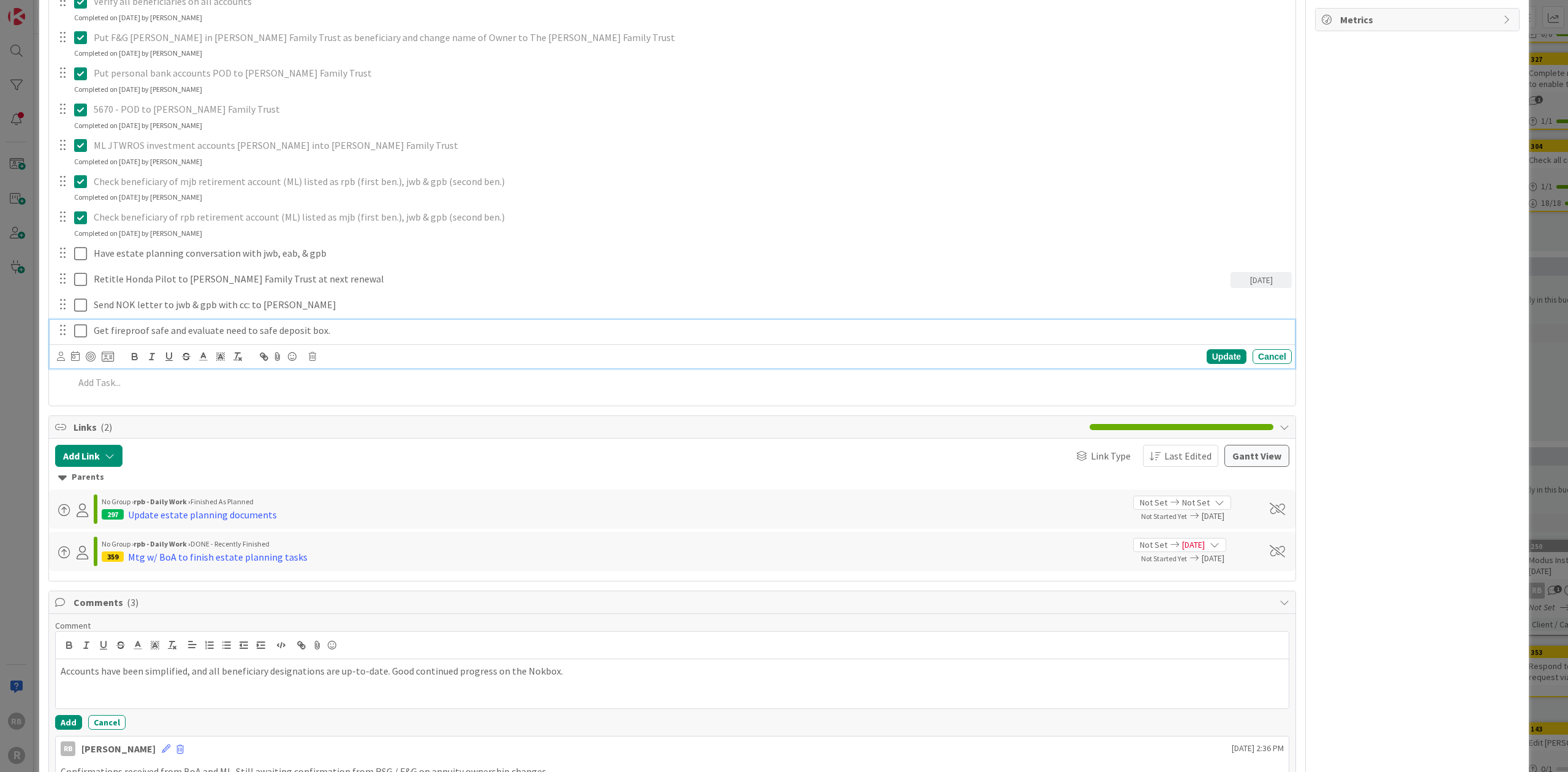
click at [79, 329] on icon at bounding box center [83, 330] width 18 height 14
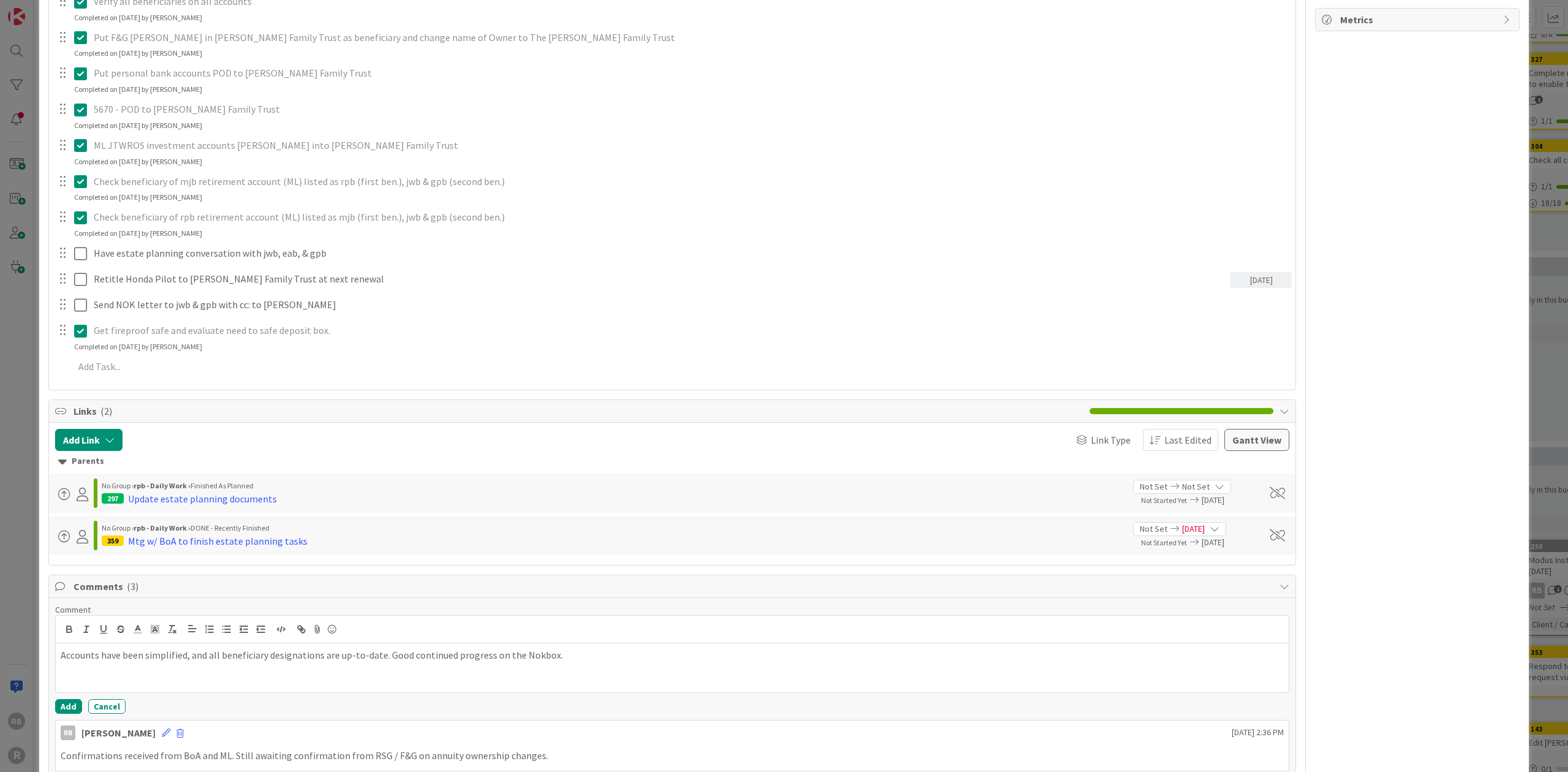
click at [239, 330] on p "Get fireproof safe and evaluate need to safe deposit box." at bounding box center [690, 330] width 1193 height 14
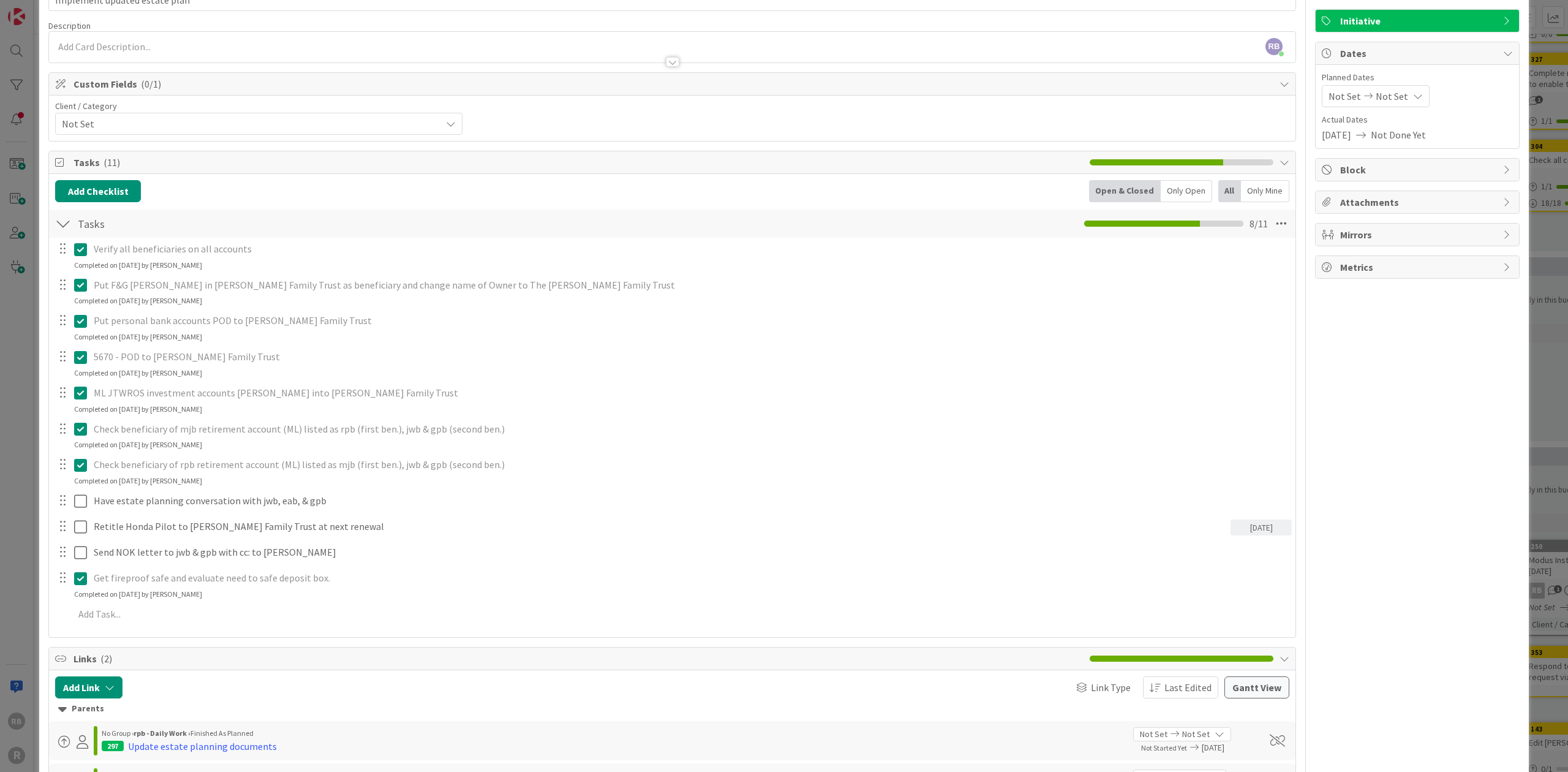
scroll to position [0, 0]
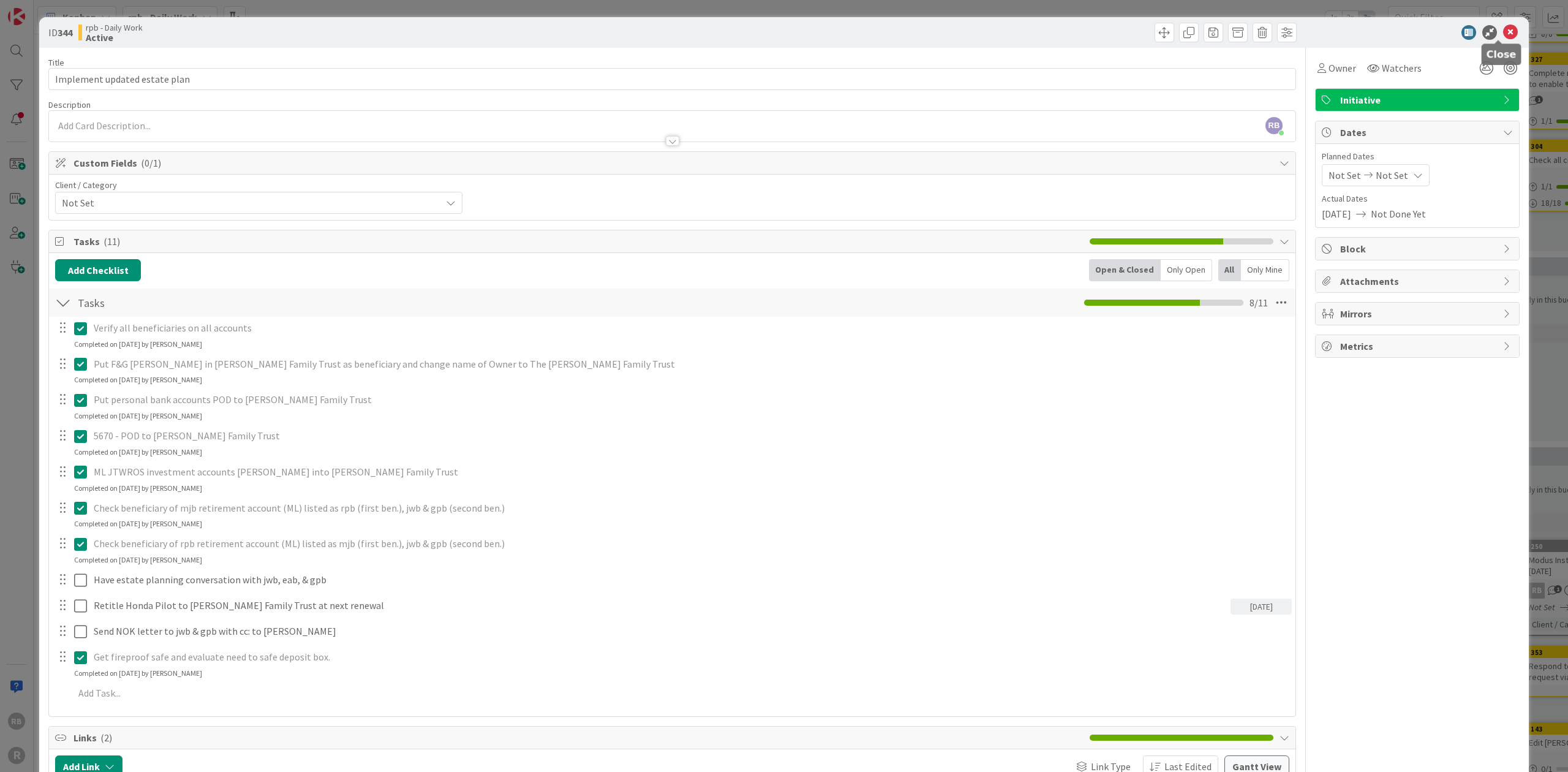
click at [408, 29] on icon at bounding box center [1510, 32] width 14 height 14
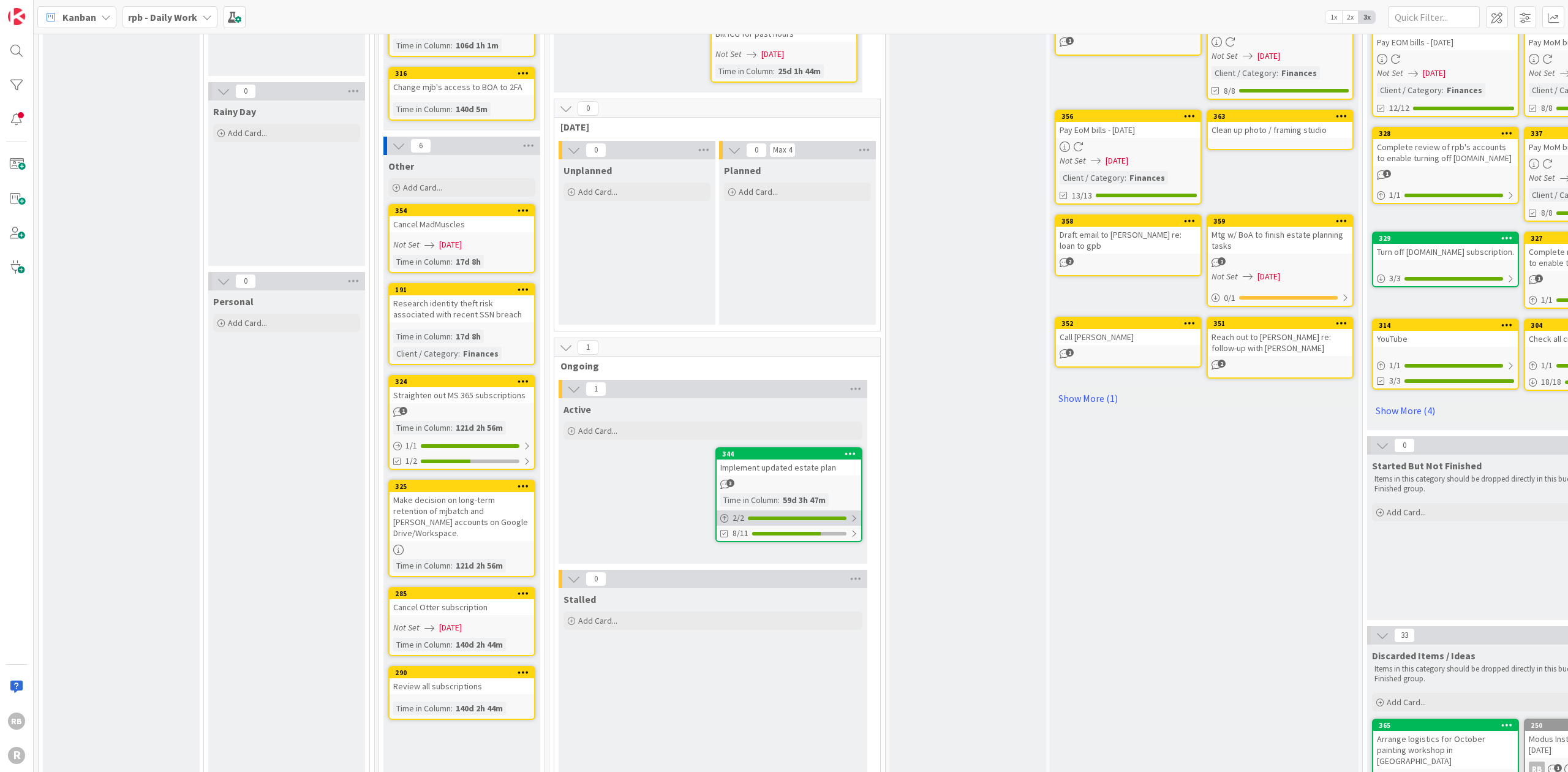
scroll to position [245, 0]
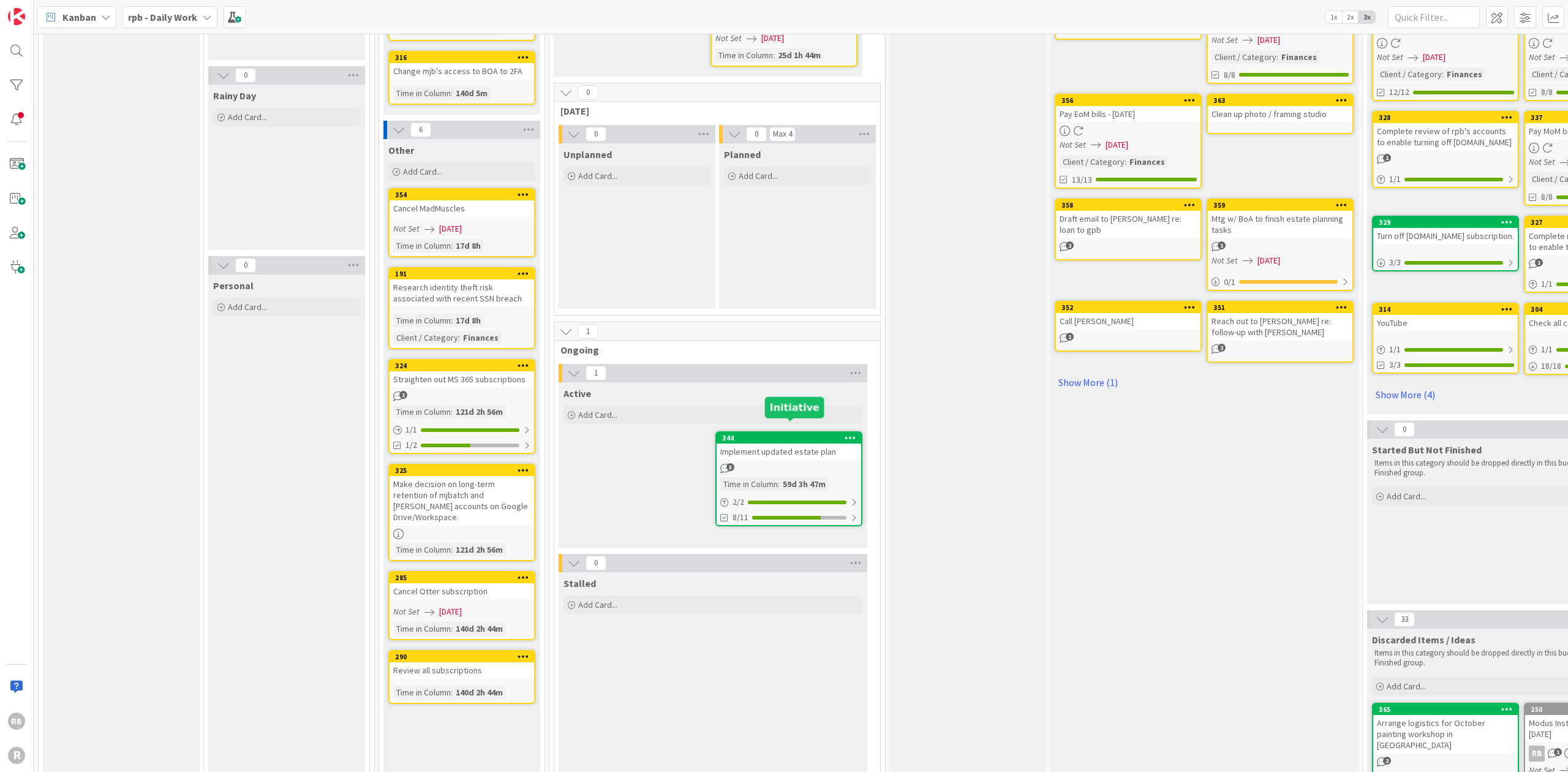
click at [408, 434] on div "344" at bounding box center [792, 438] width 139 height 9
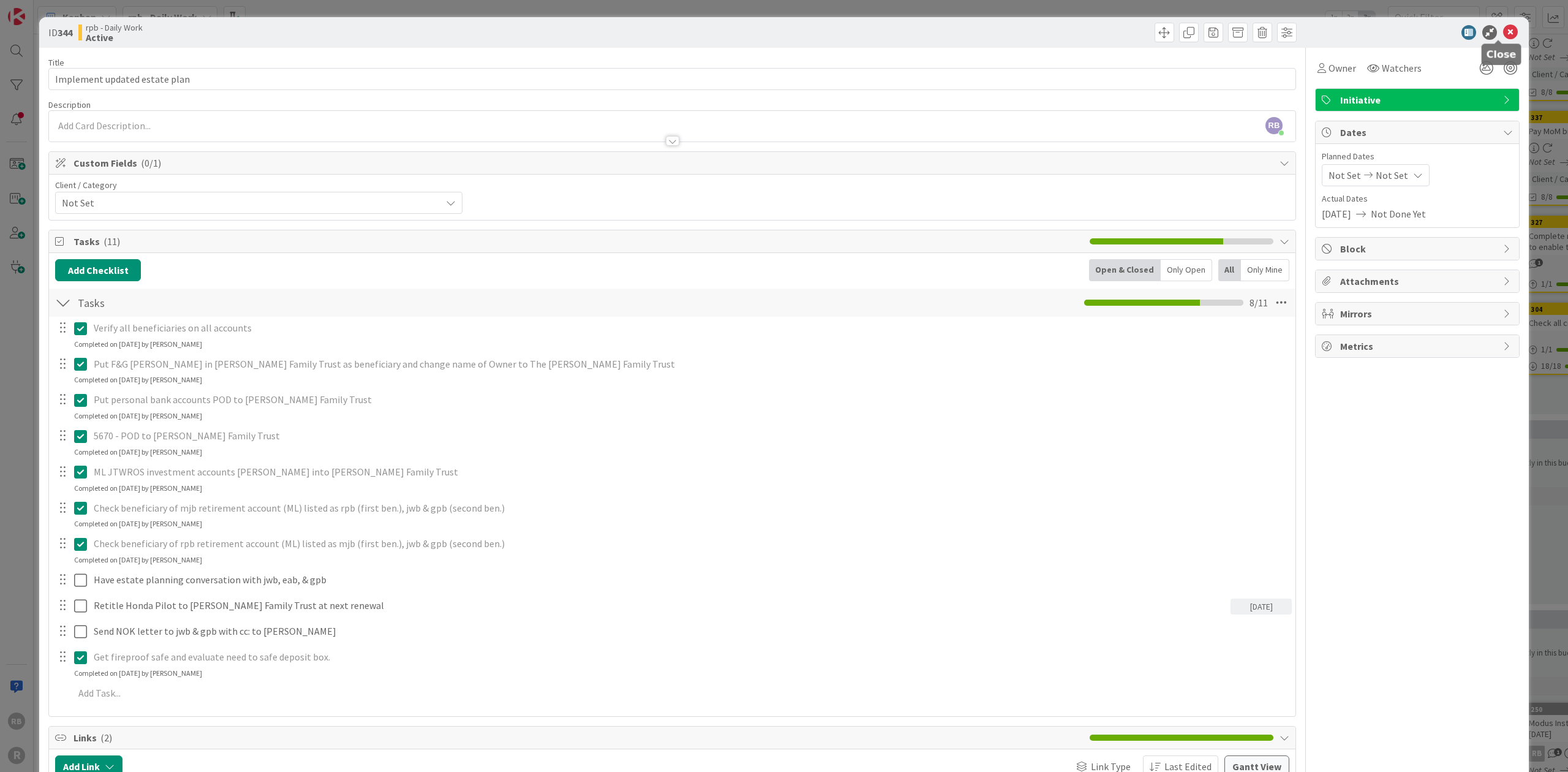
click at [408, 29] on icon at bounding box center [1510, 32] width 14 height 14
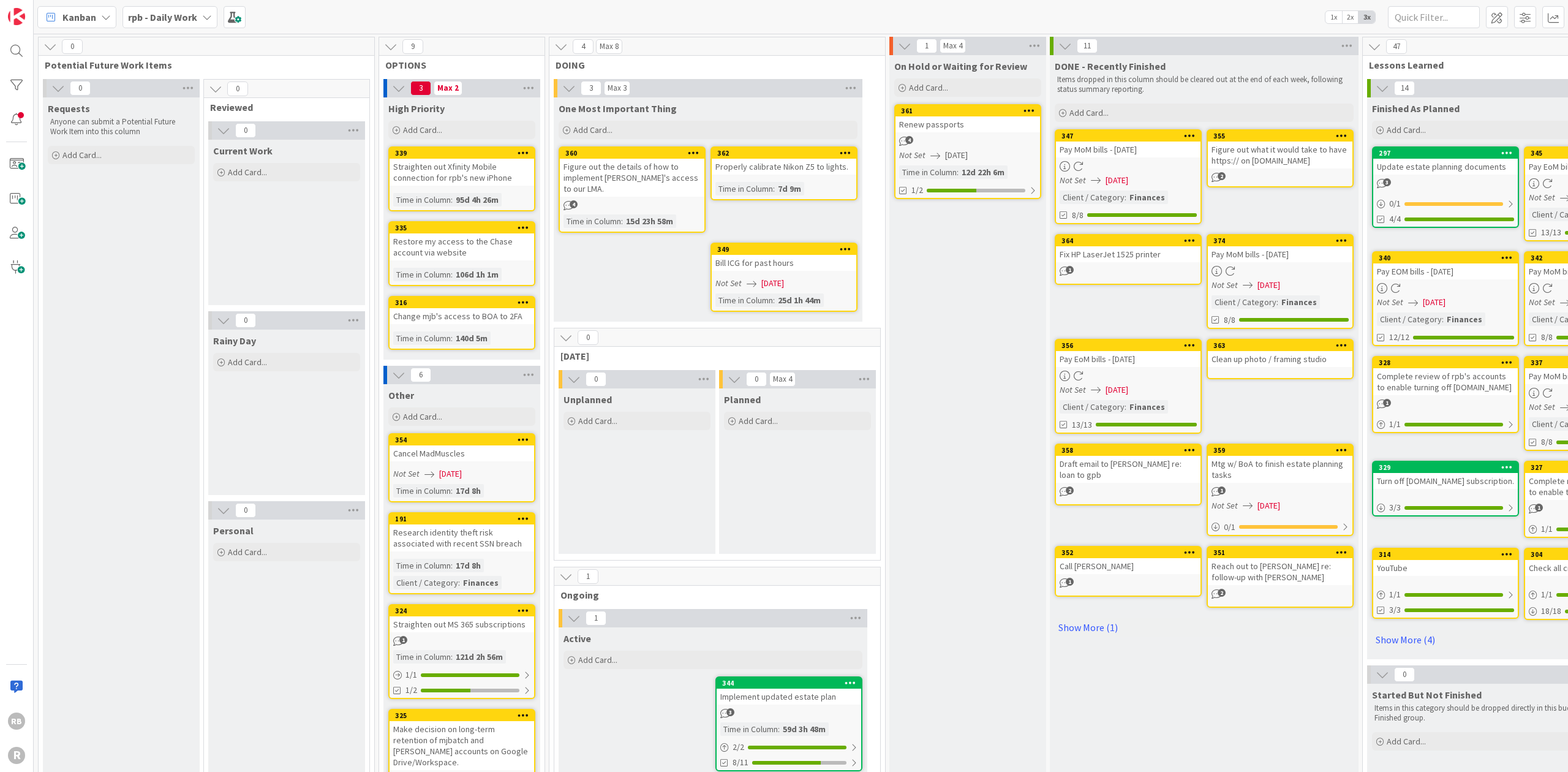
click at [204, 16] on icon at bounding box center [206, 17] width 10 height 10
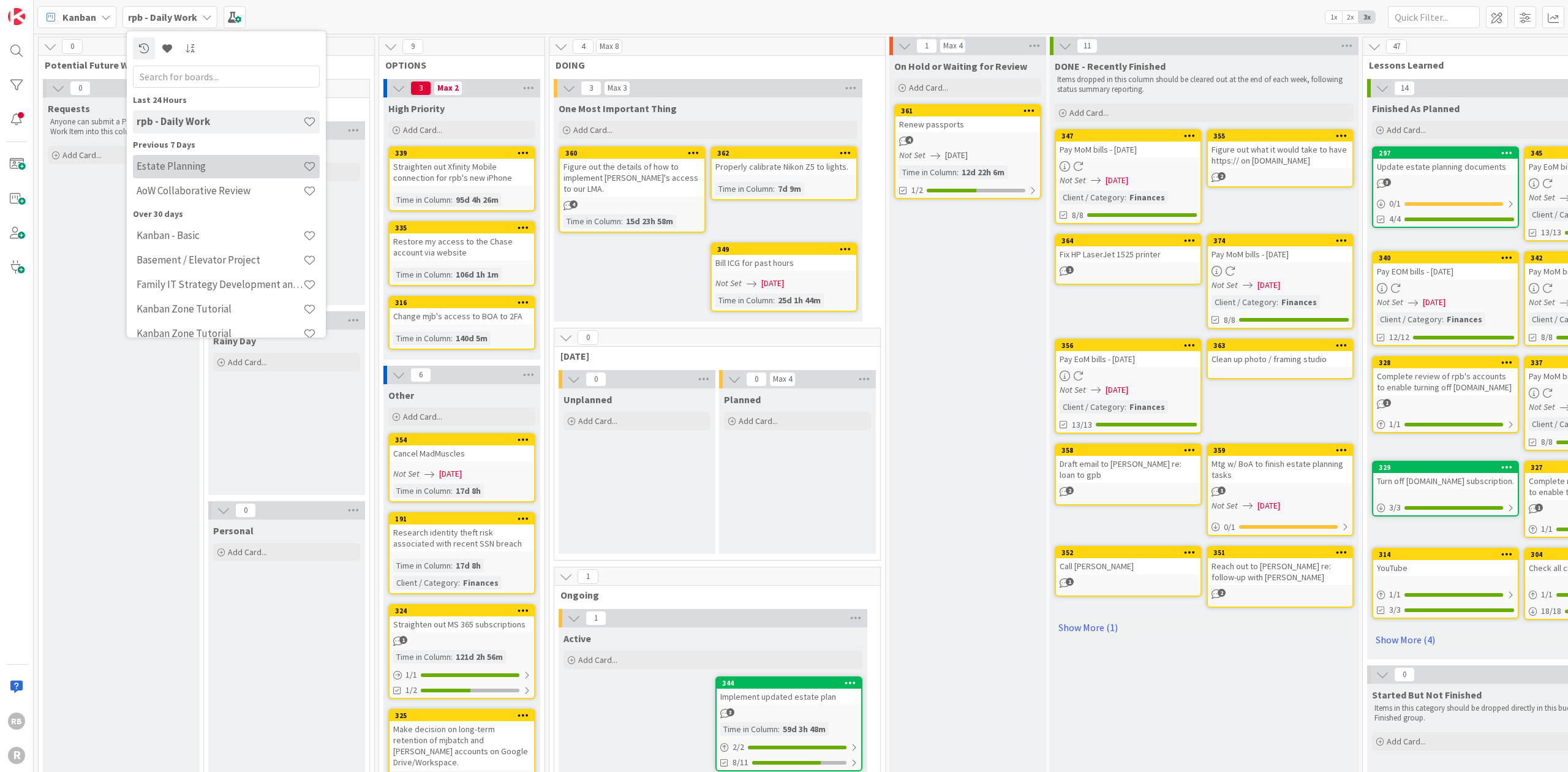
click at [163, 163] on h4 "Estate Planning" at bounding box center [220, 166] width 166 height 12
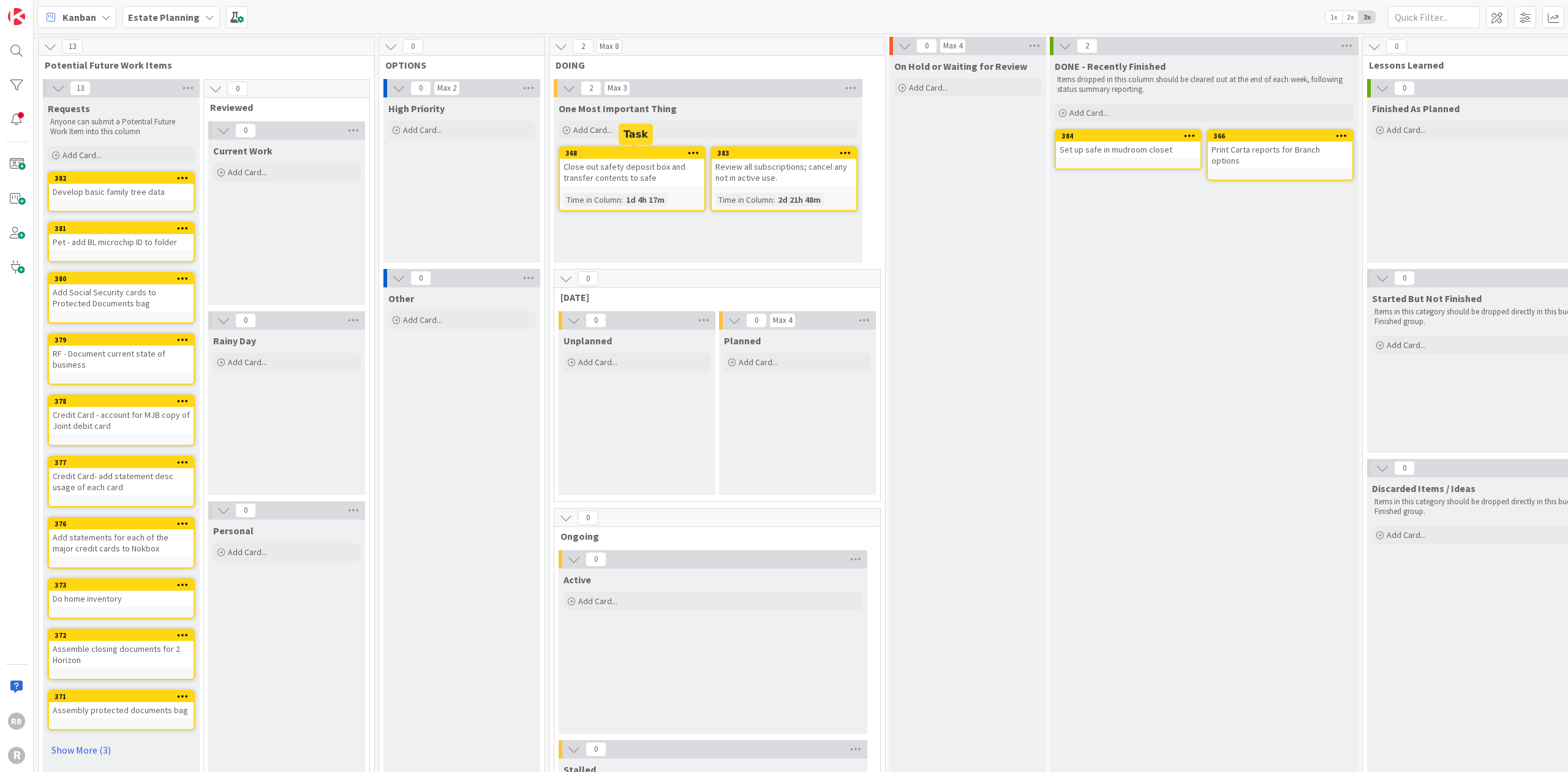
click at [408, 152] on div "368" at bounding box center [635, 153] width 139 height 9
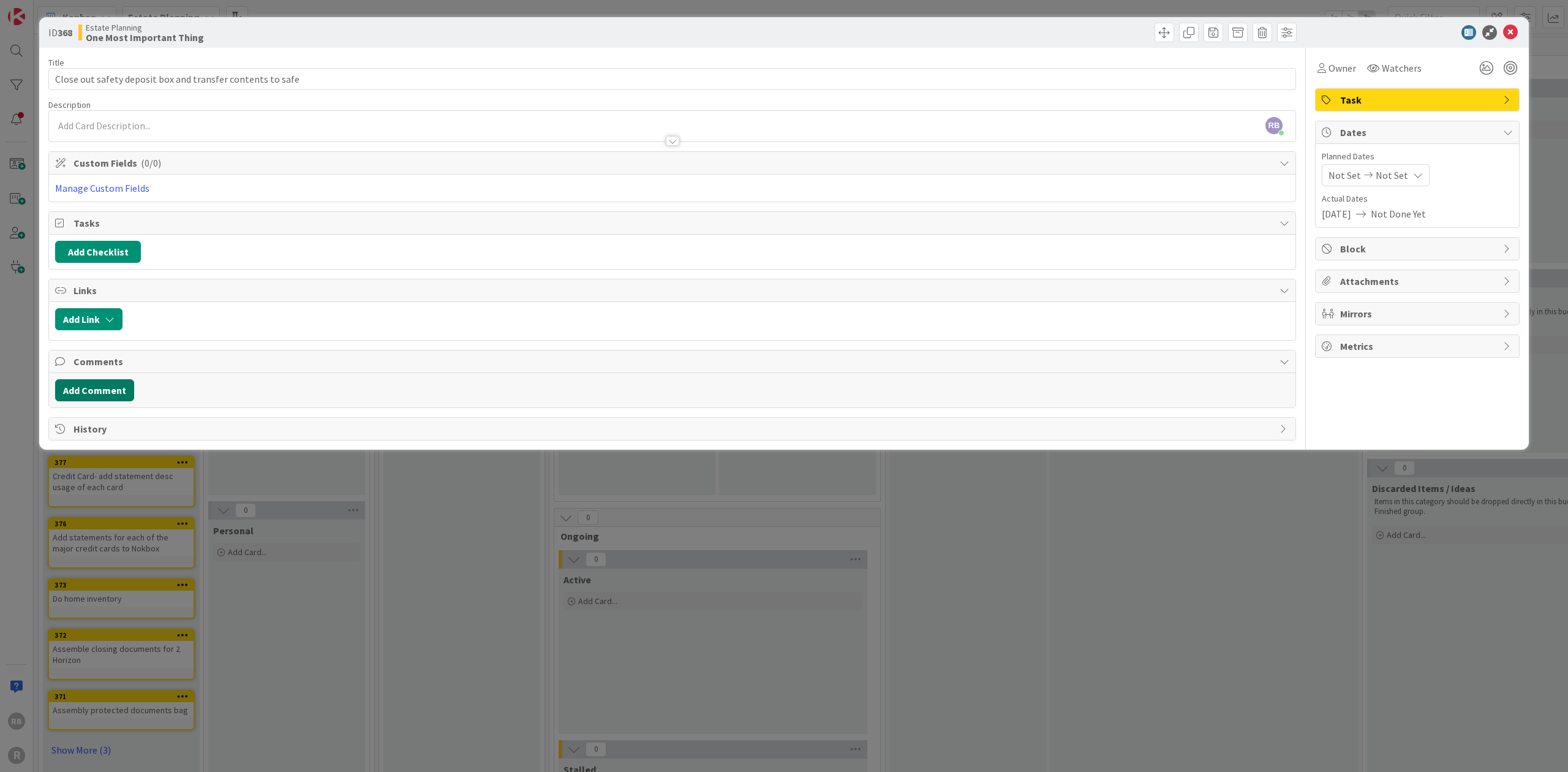
click at [98, 382] on button "Add Comment" at bounding box center [94, 391] width 79 height 22
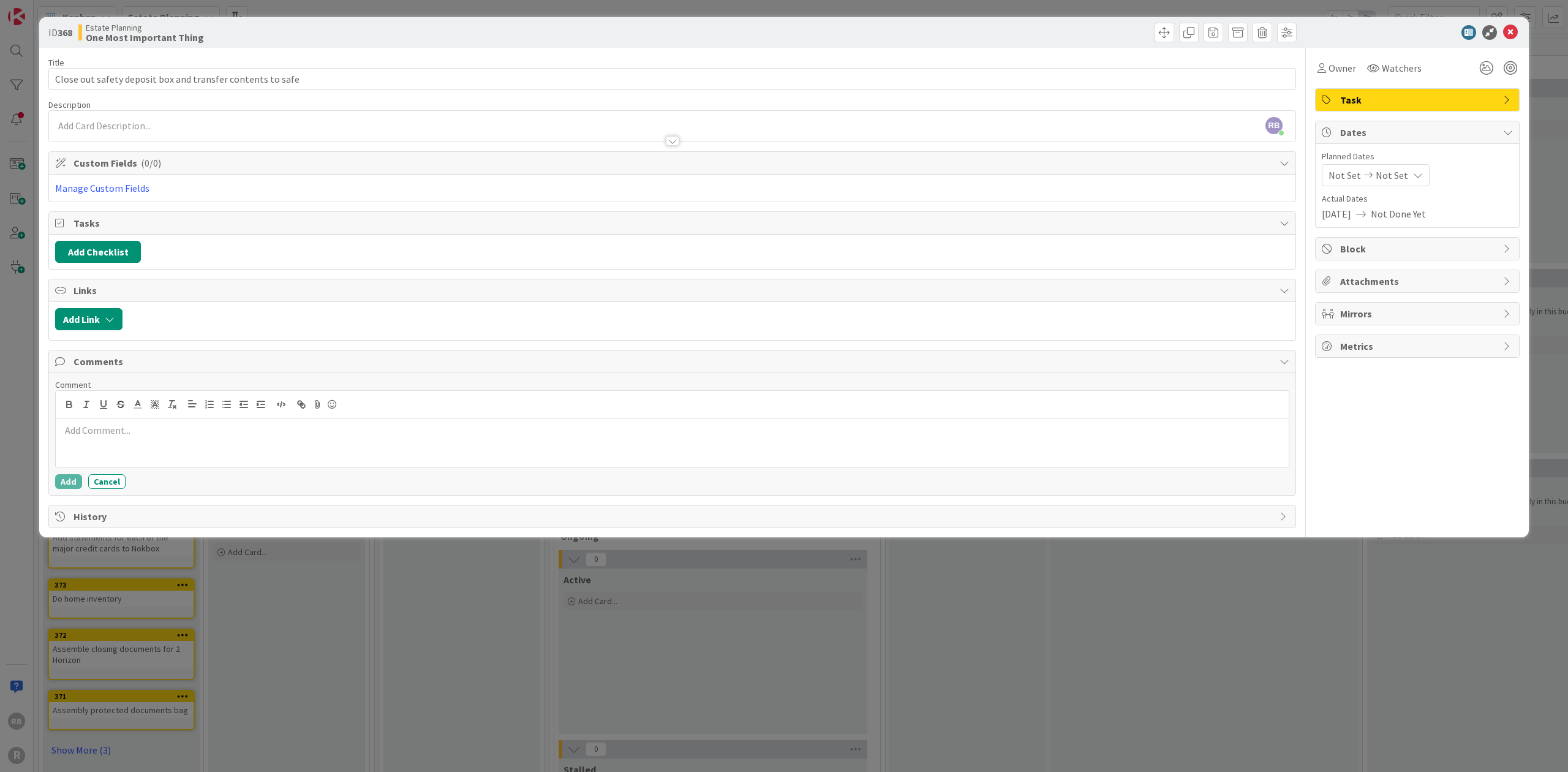
click at [86, 423] on p at bounding box center [672, 430] width 1223 height 14
click at [67, 474] on button "Add" at bounding box center [68, 481] width 27 height 14
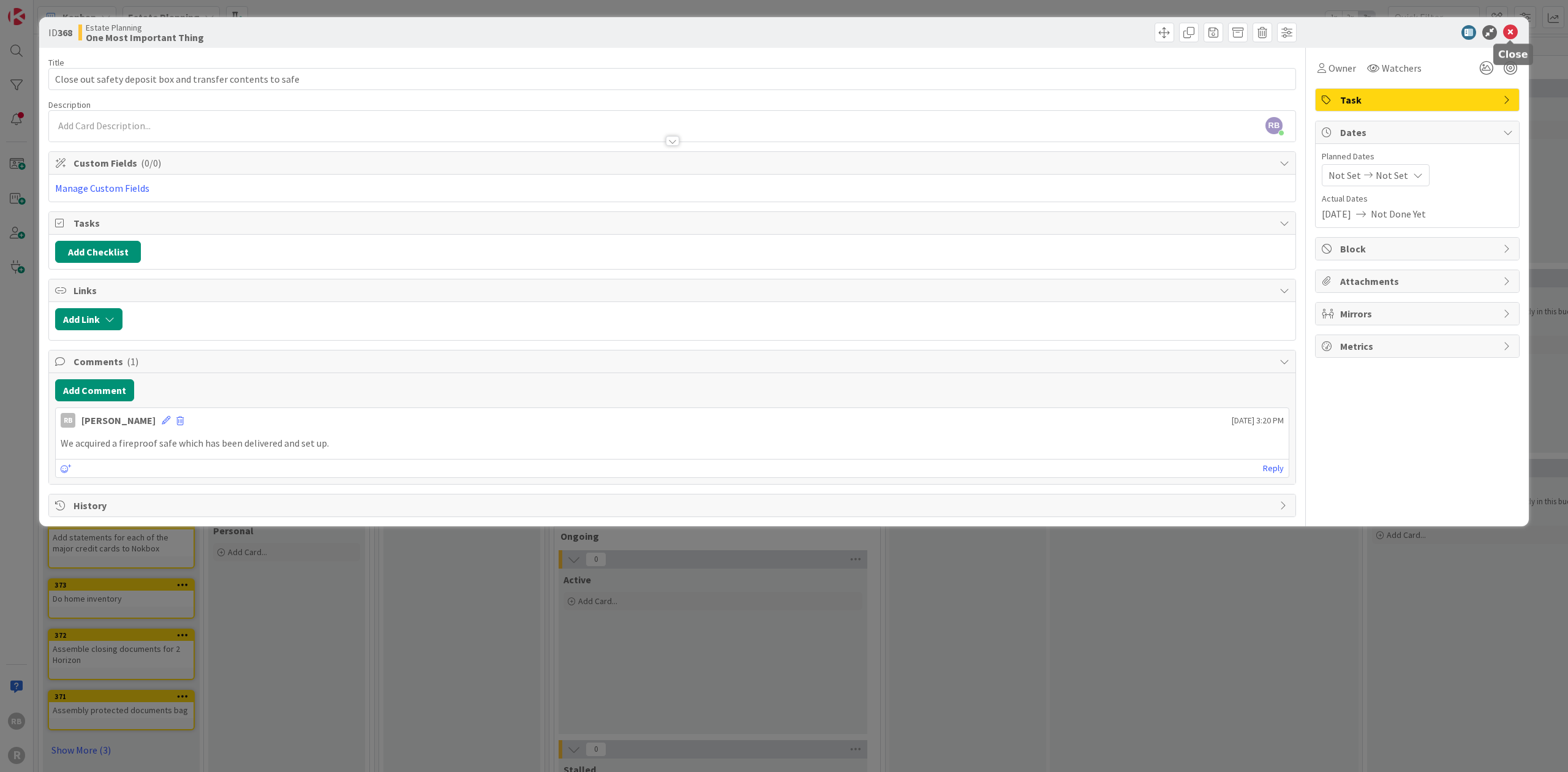
click at [408, 29] on icon at bounding box center [1510, 32] width 14 height 14
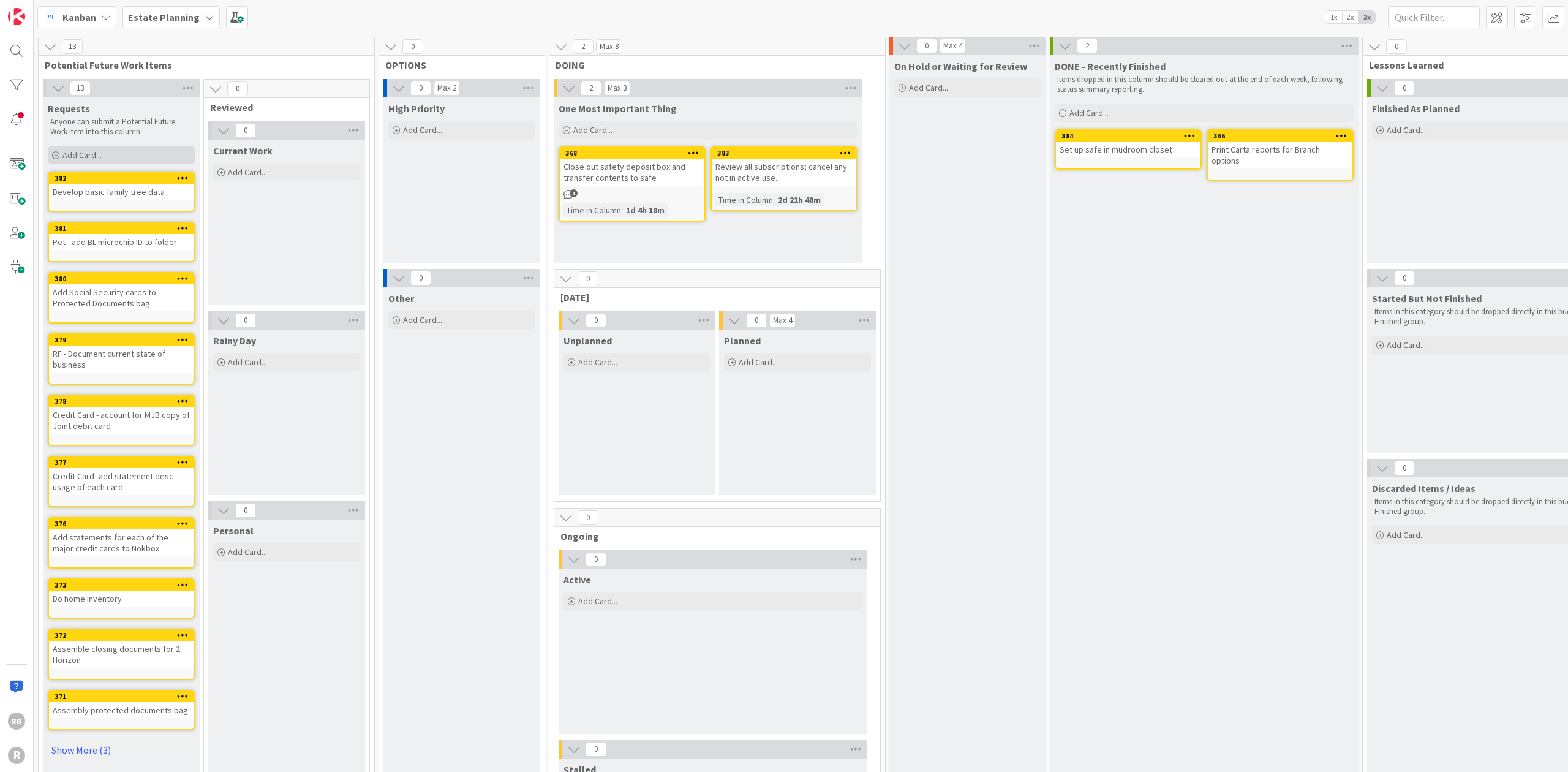
click at [99, 151] on span "Add Card..." at bounding box center [82, 155] width 39 height 11
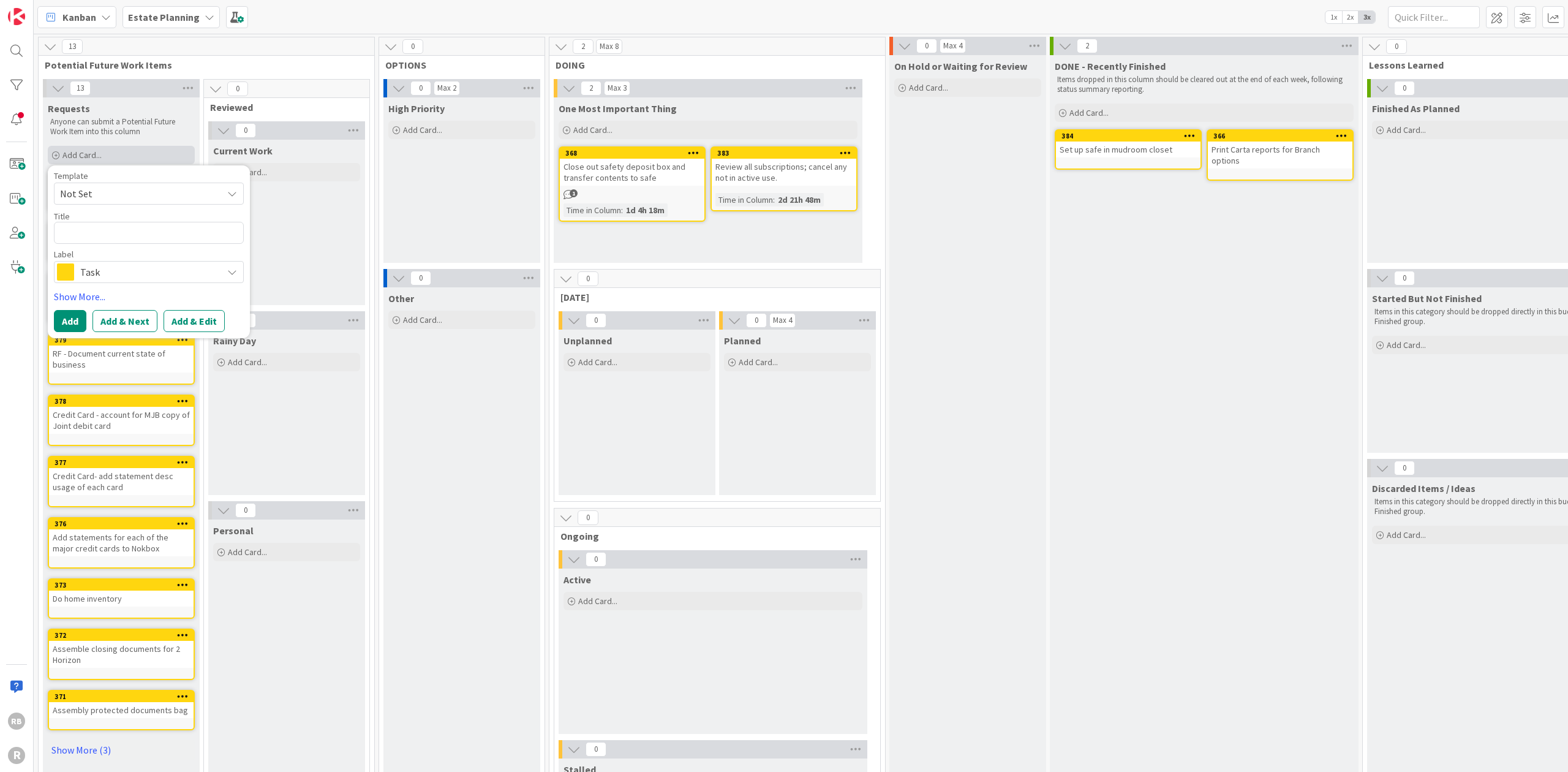
type textarea "x"
type textarea "D"
type textarea "x"
type textarea "De"
type textarea "x"
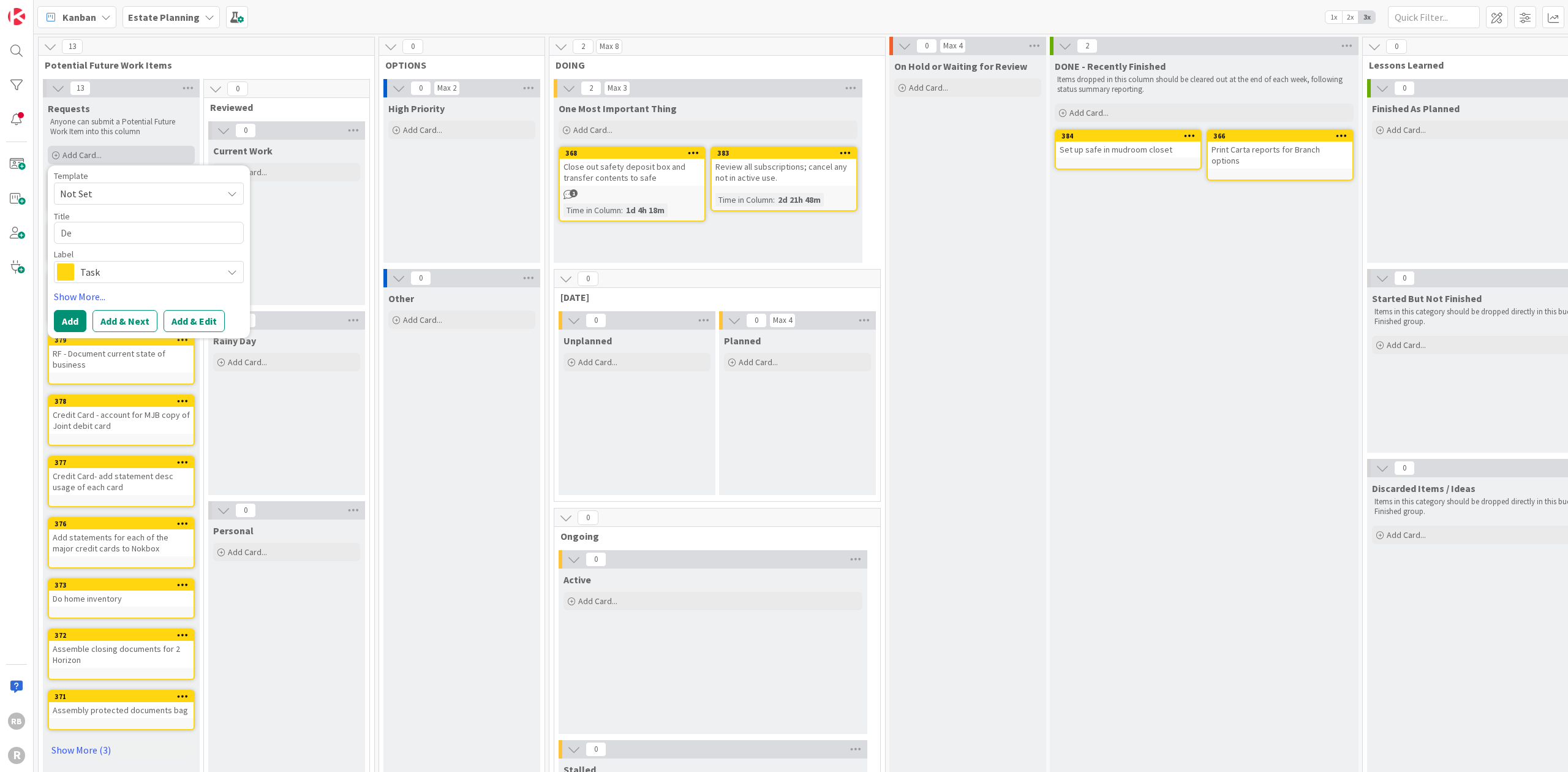
type textarea "Dev"
type textarea "x"
type textarea "Deve"
type textarea "x"
type textarea "Devel"
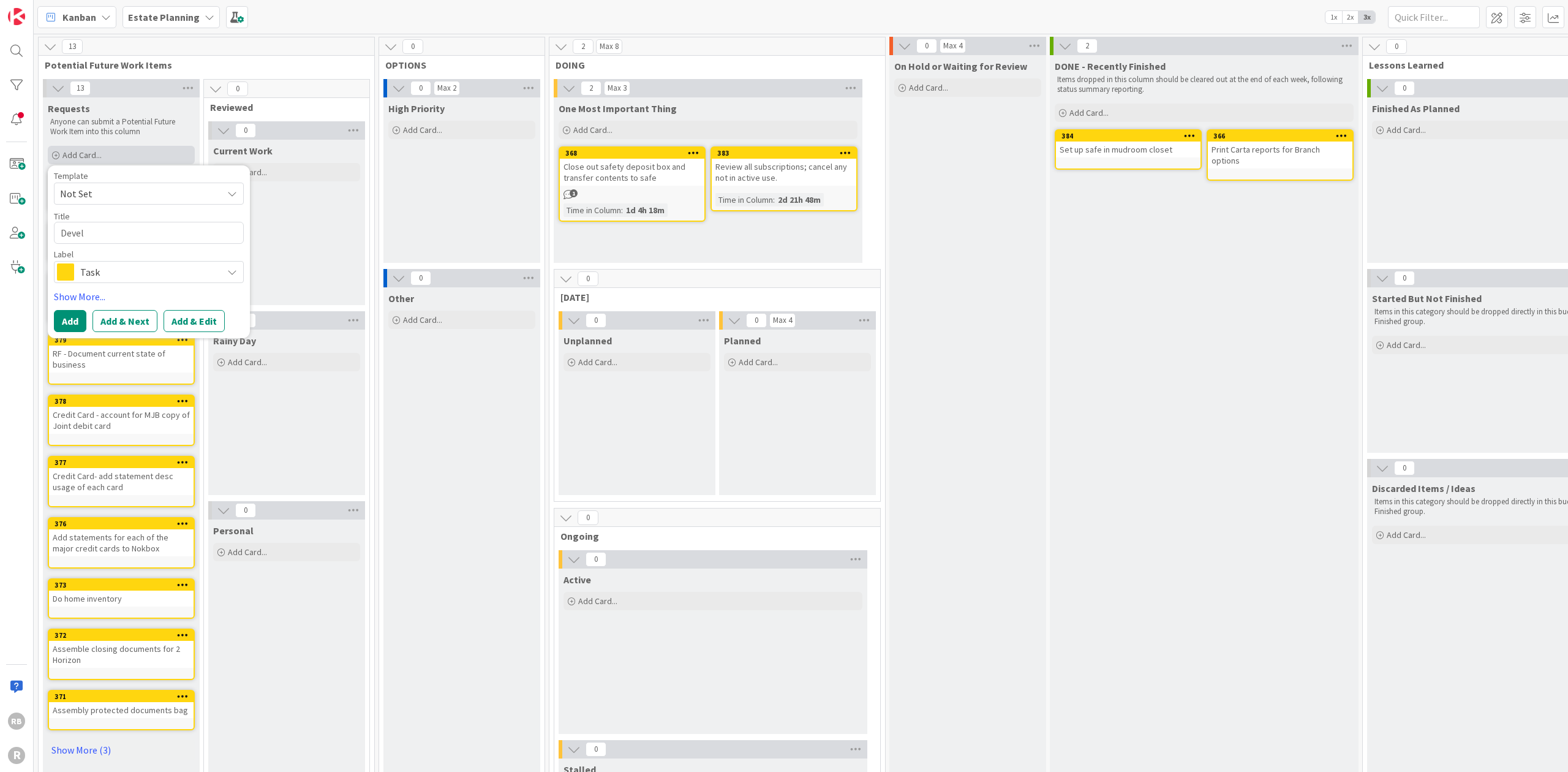
type textarea "x"
type textarea "Develo"
type textarea "x"
type textarea "Develop"
type textarea "x"
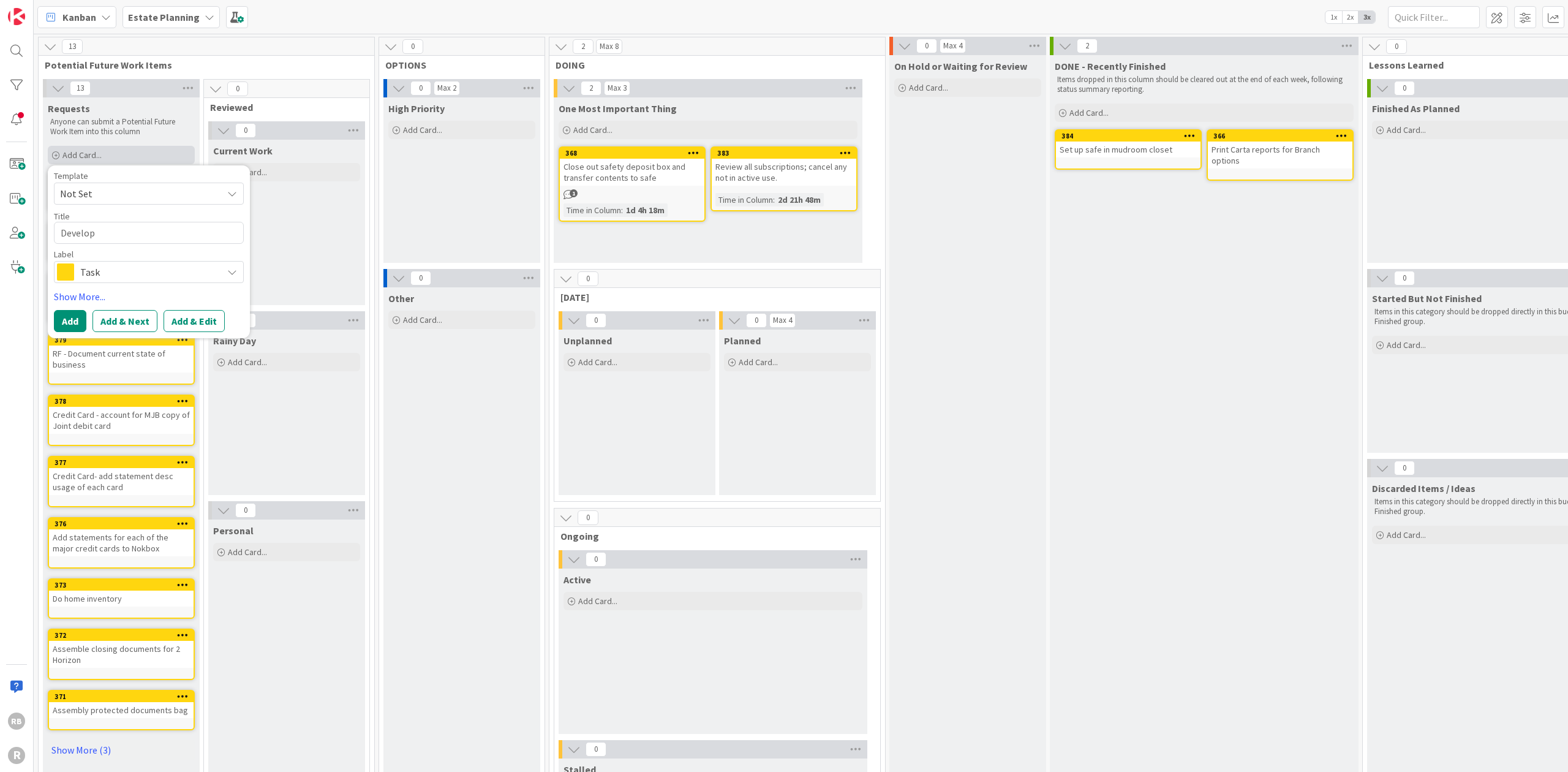
type textarea "Develop"
type textarea "x"
type textarea "Develop d"
type textarea "x"
type textarea "Develop de"
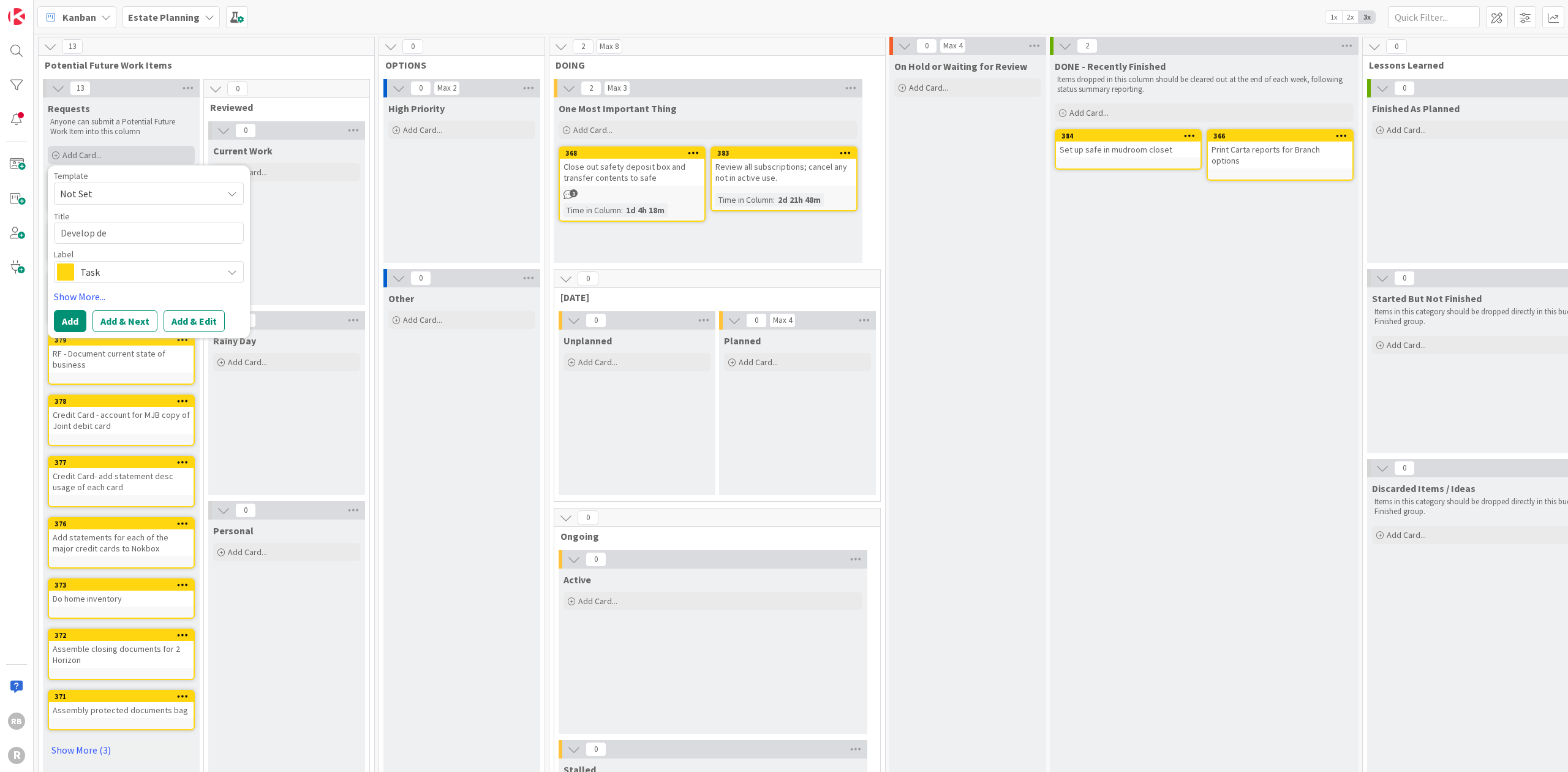
type textarea "x"
type textarea "Develop des"
type textarea "x"
type textarea "Develop desc"
type textarea "x"
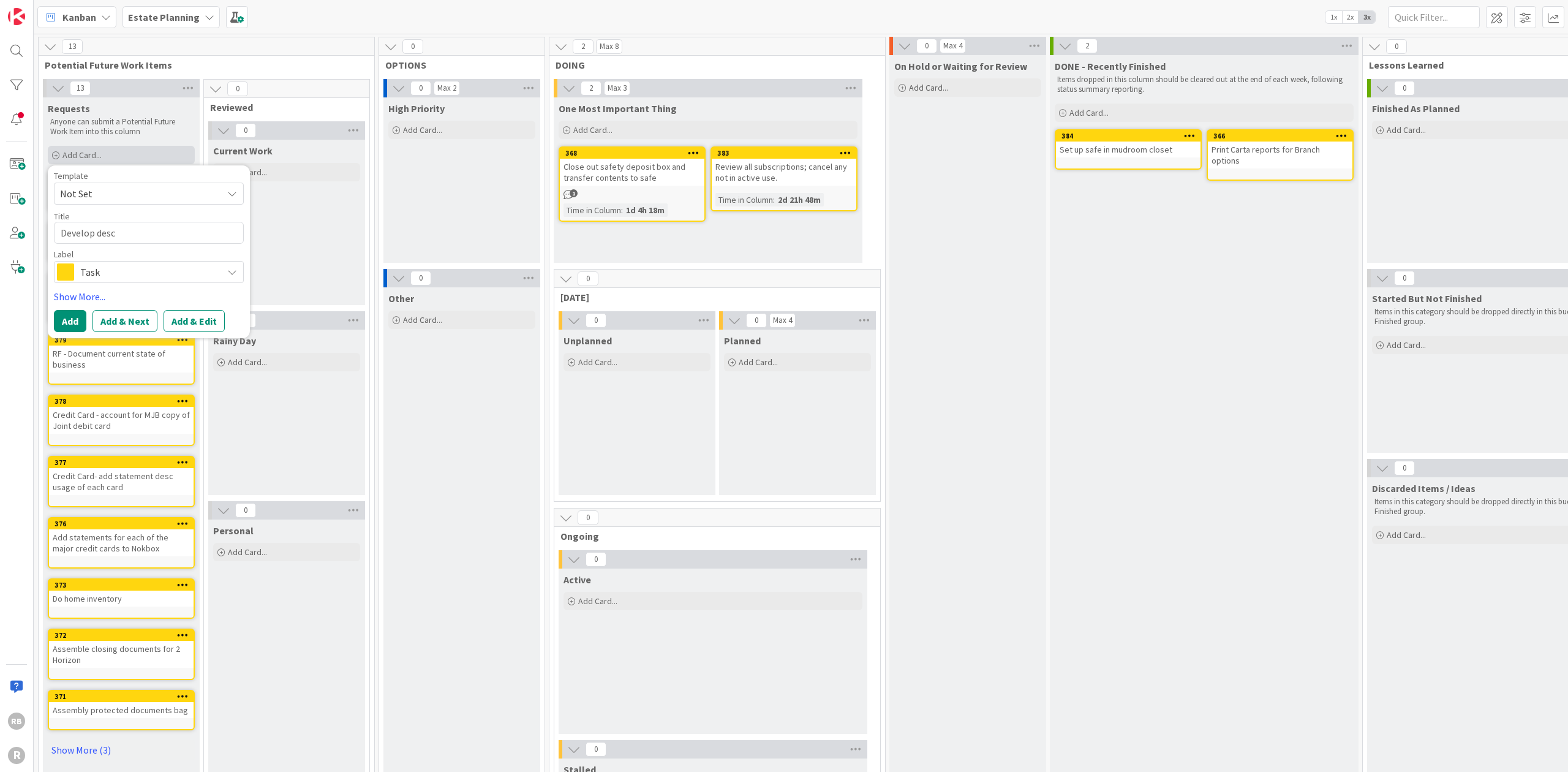
type textarea "Develop descr"
type textarea "x"
type textarea "Develop descri"
type textarea "x"
type textarea "Develop descrip"
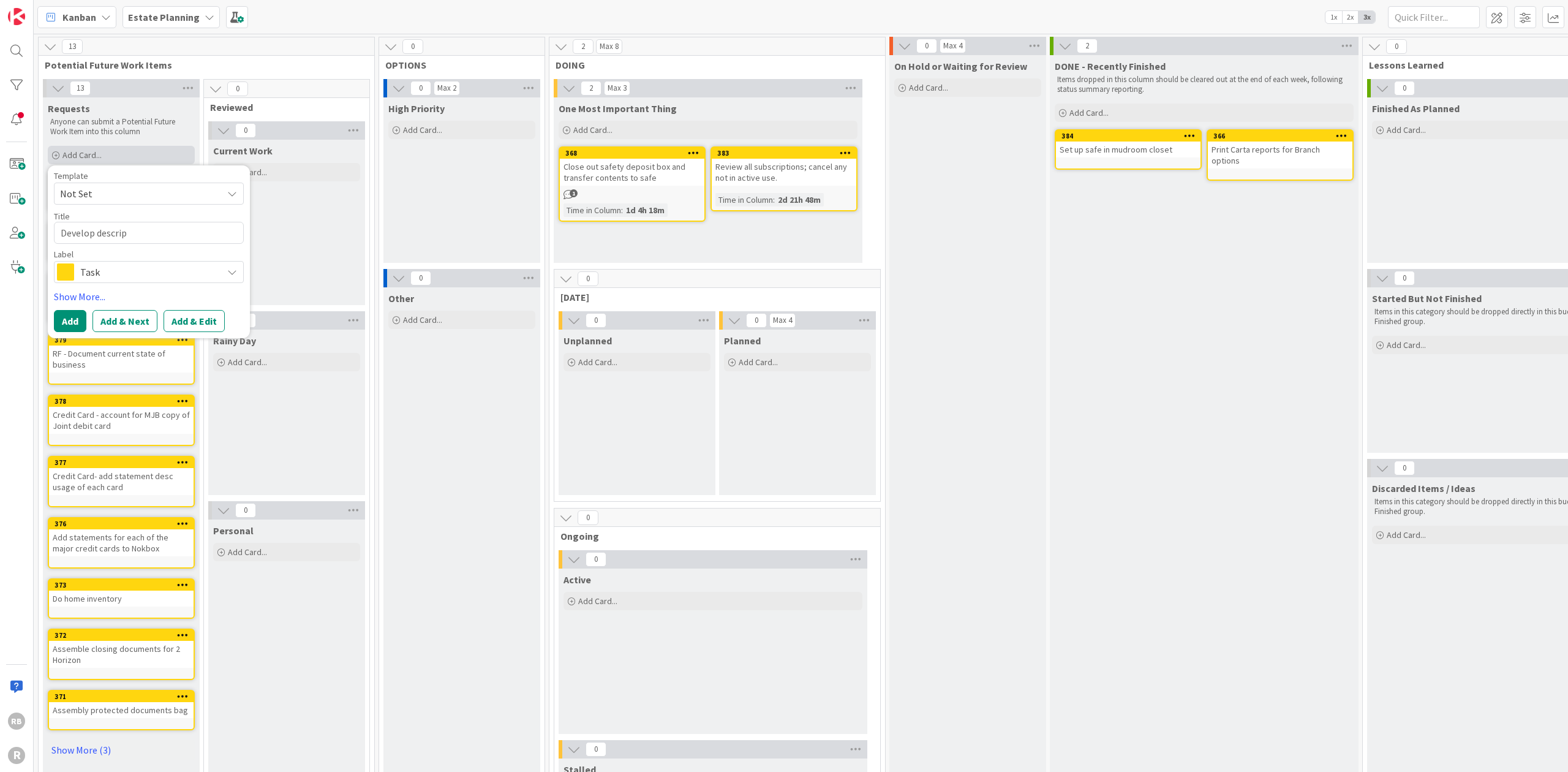
type textarea "x"
type textarea "Develop descript"
type textarea "x"
type textarea "Develop descripti"
type textarea "x"
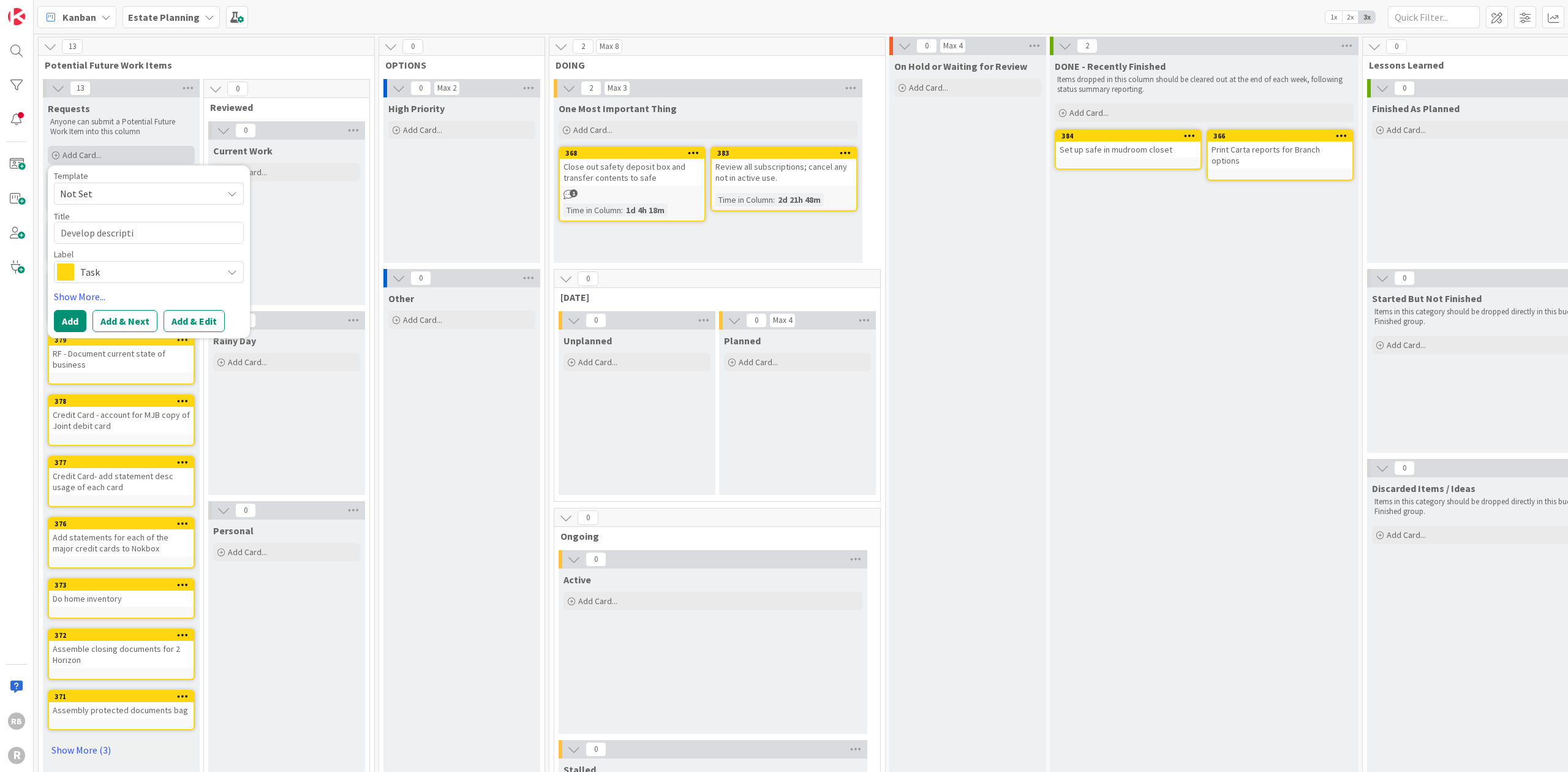
type textarea "Develop descriptio"
type textarea "x"
type textarea "Develop description"
type textarea "x"
type textarea "Develop description"
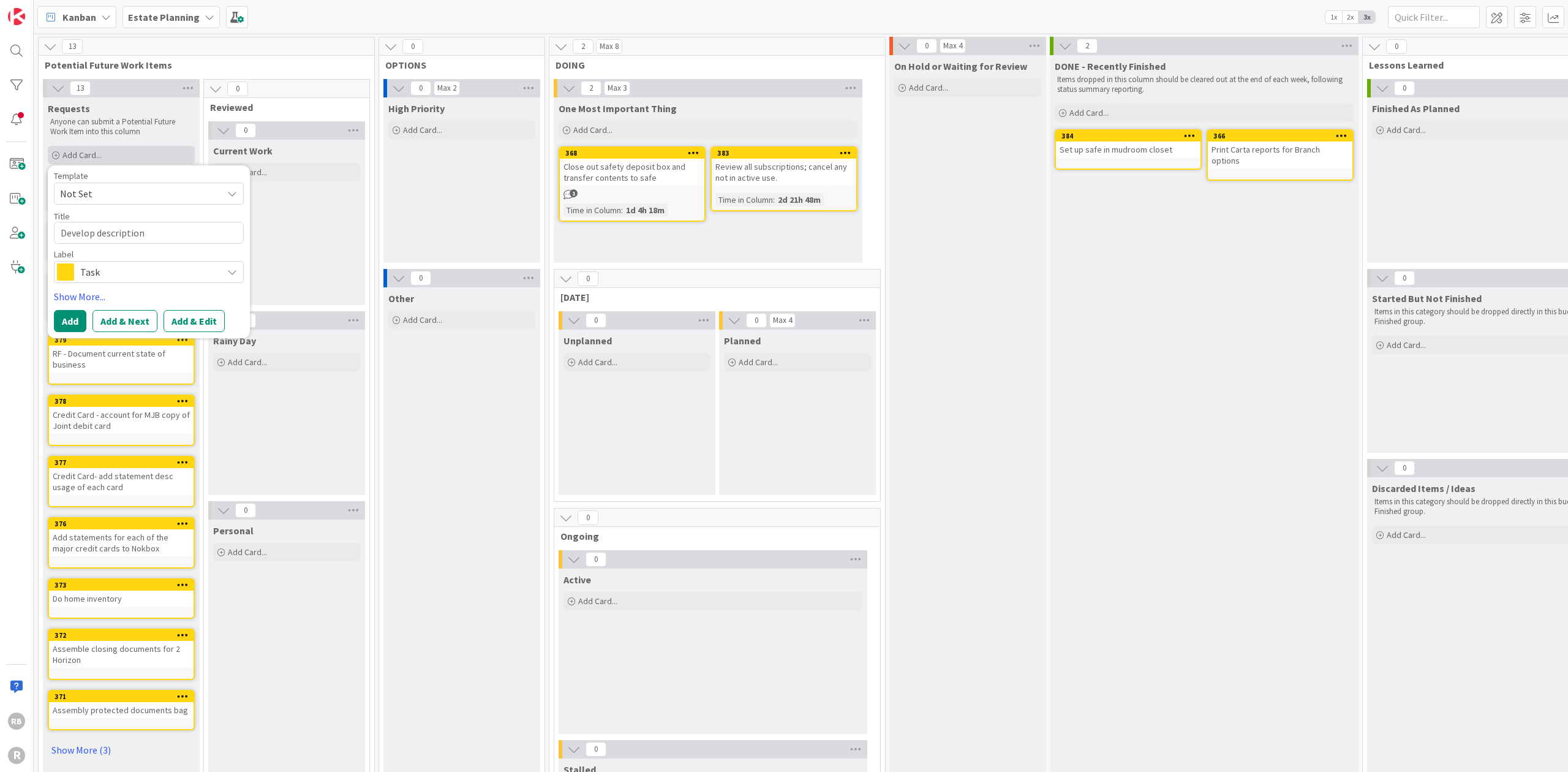
type textarea "x"
type textarea "Develop description o"
type textarea "x"
type textarea "Develop description of"
type textarea "x"
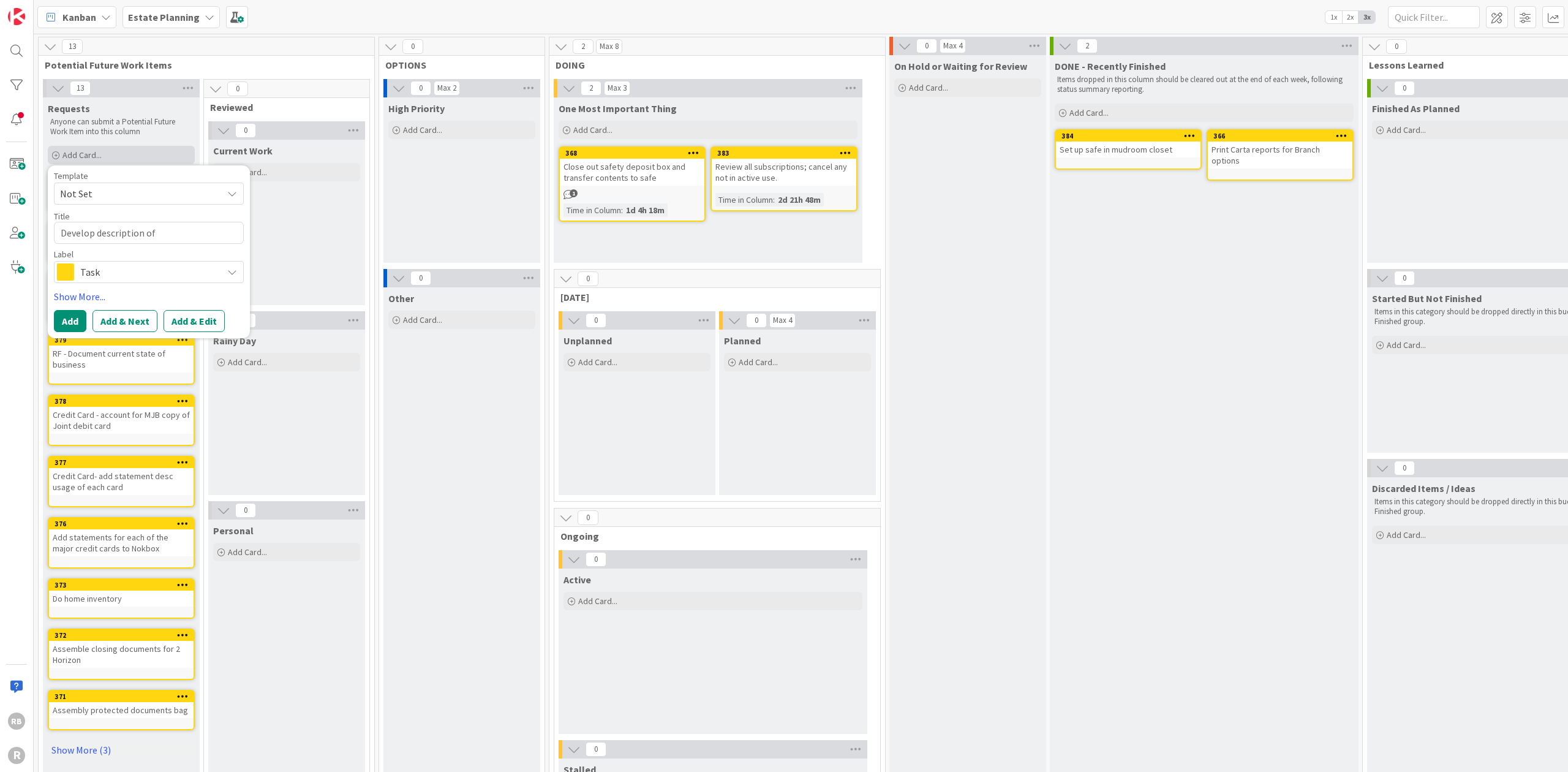
type textarea "Develop description of"
type textarea "x"
type textarea "Develop description of R"
type textarea "x"
type textarea "Develop description of Re"
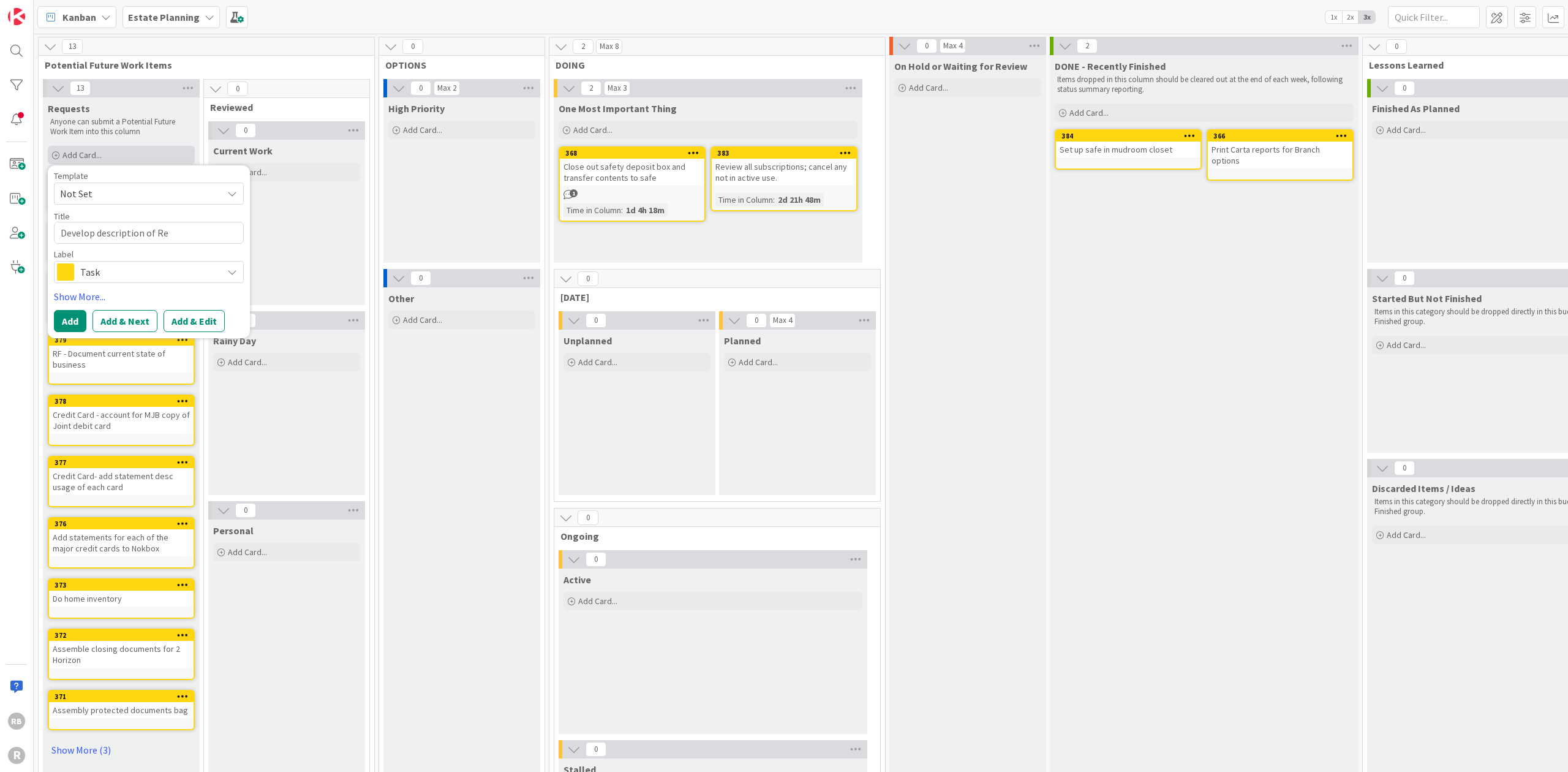
type textarea "x"
type textarea "Develop description of Ren"
type textarea "x"
type textarea "Develop description of Rene"
type textarea "x"
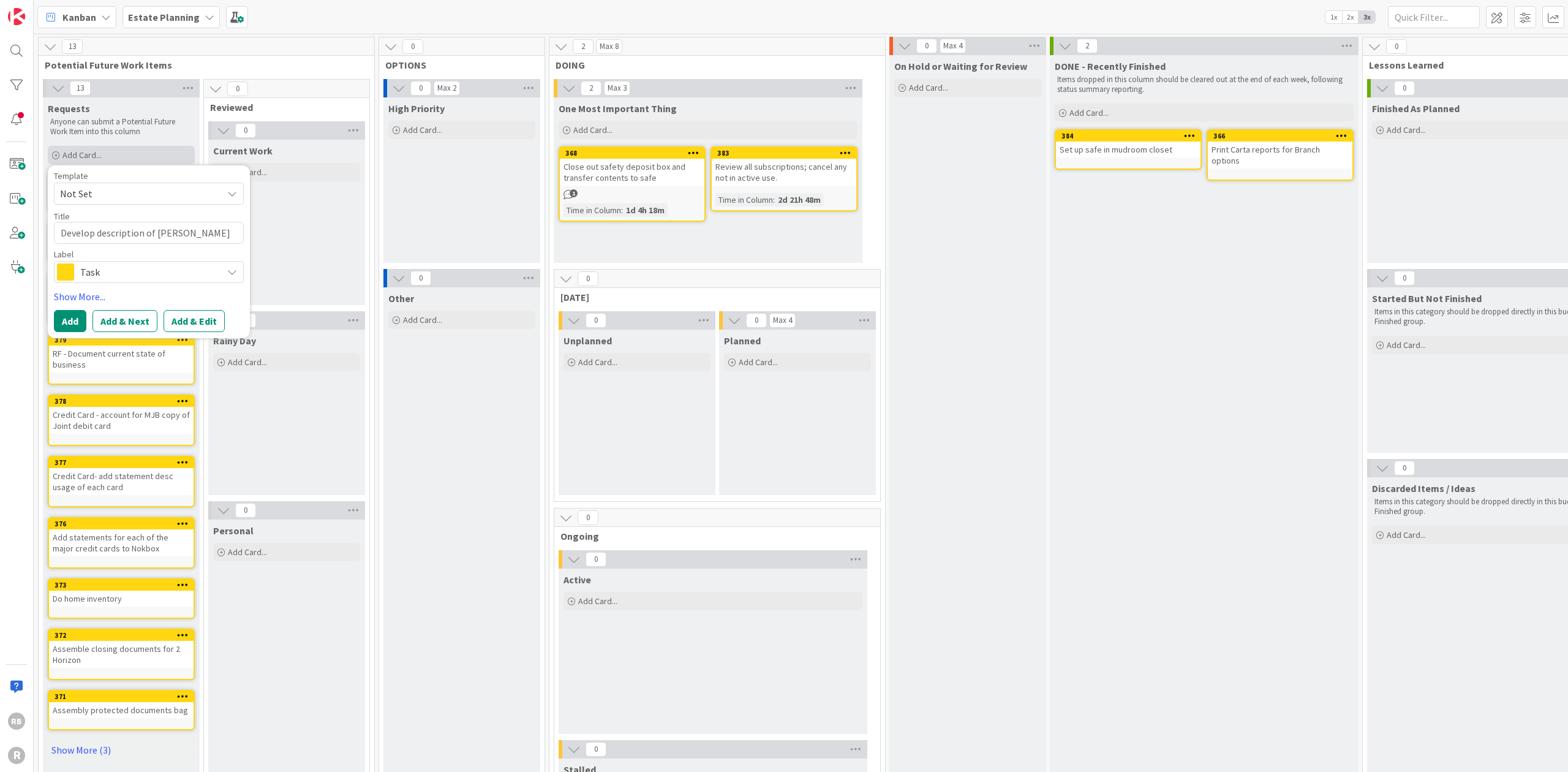
type textarea "Develop description of Renew"
type textarea "x"
type textarea "Develop description of Renewe"
type textarea "x"
type textarea "Develop description of Renewed"
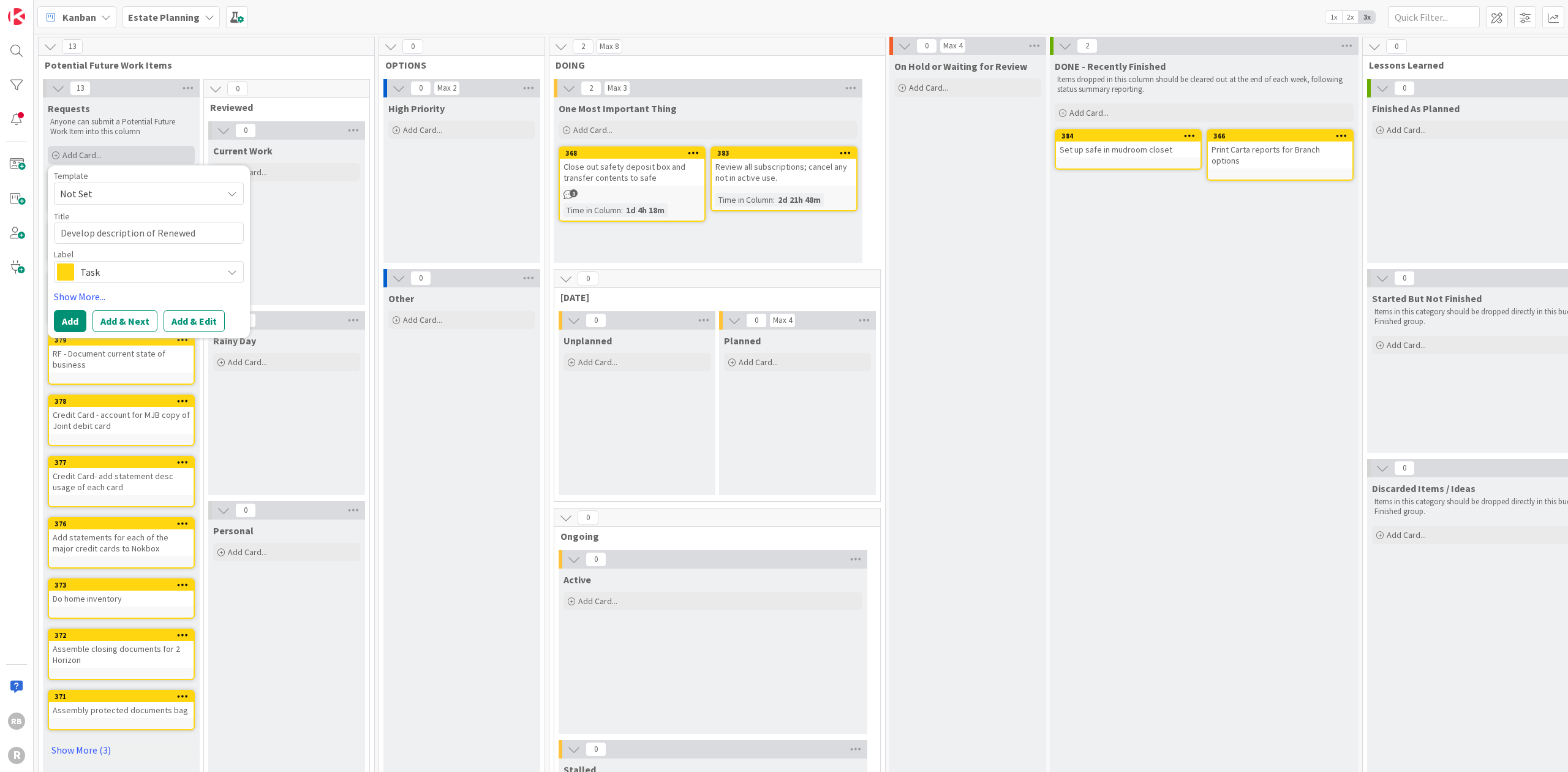
type textarea "x"
type textarea "Develop description of Renewed"
type textarea "x"
type textarea "Develop description of Renewed F"
type textarea "x"
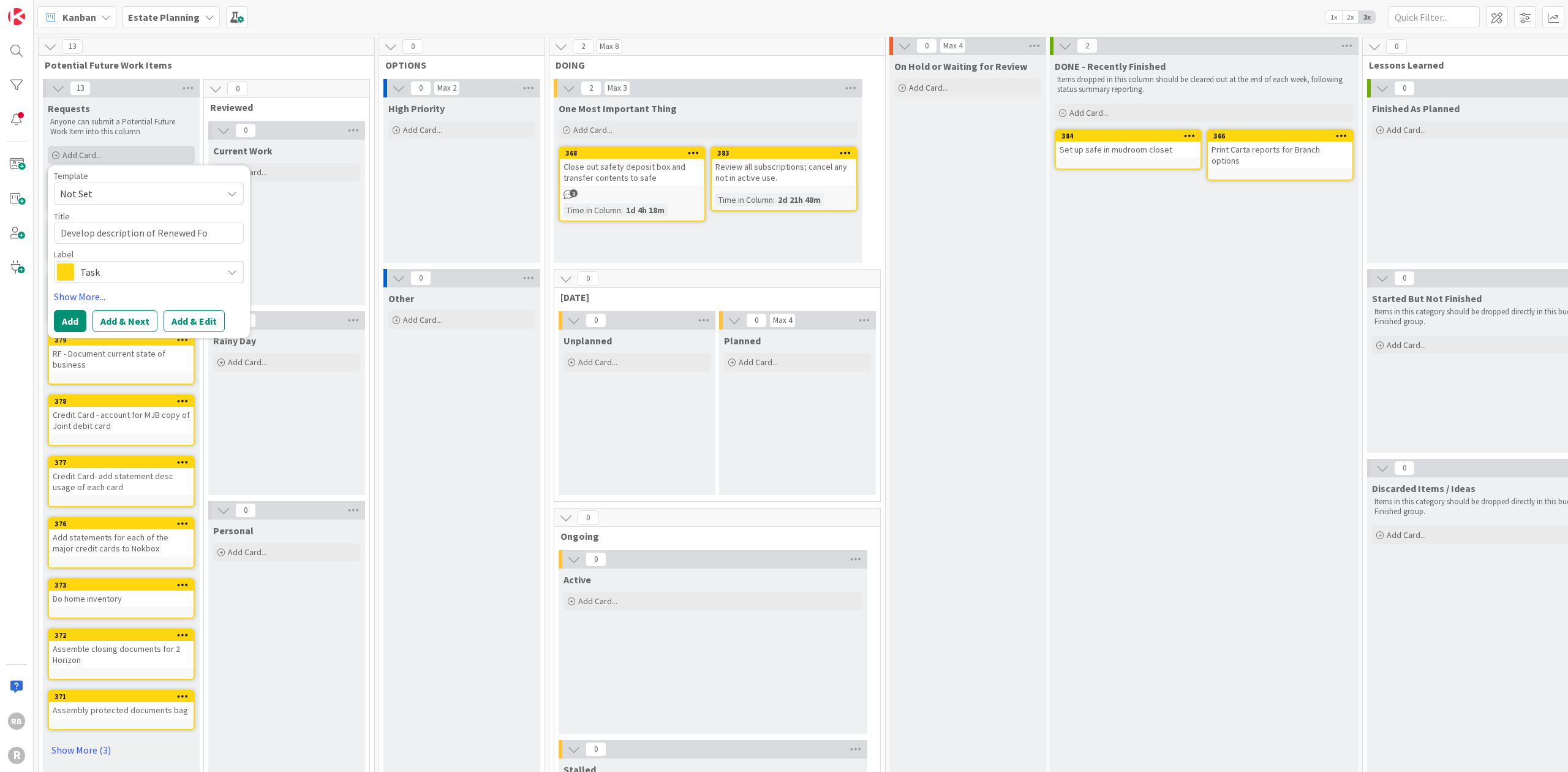
type textarea "Develop description of Renewed Foc"
type textarea "x"
type textarea "Develop description of Renewed Focu"
type textarea "x"
type textarea "Develop description of Renewed Focus"
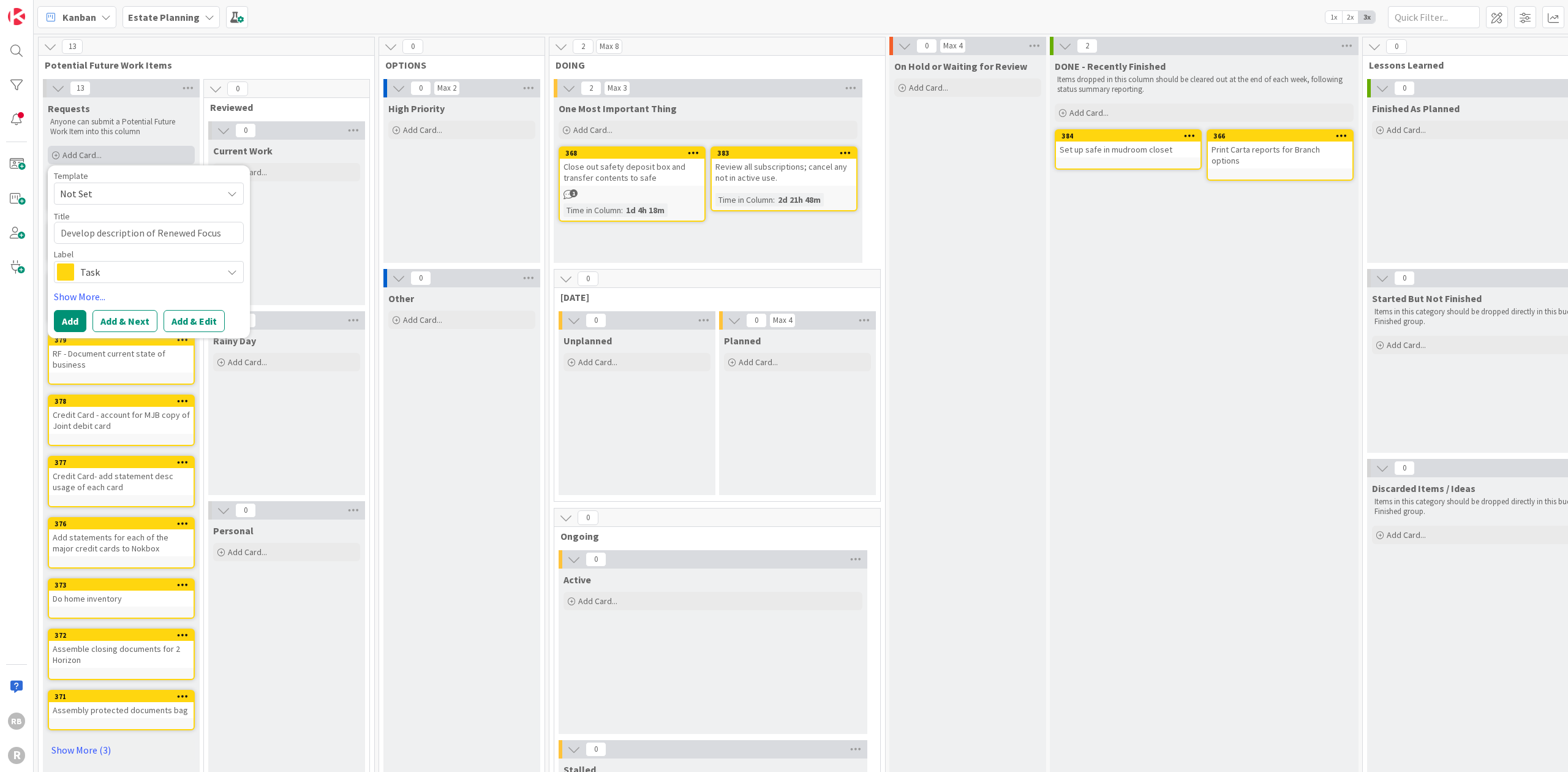
type textarea "x"
type textarea "Develop description of Renewed Focus"
type textarea "x"
type textarea "Develop description of Renewed Focus I"
type textarea "x"
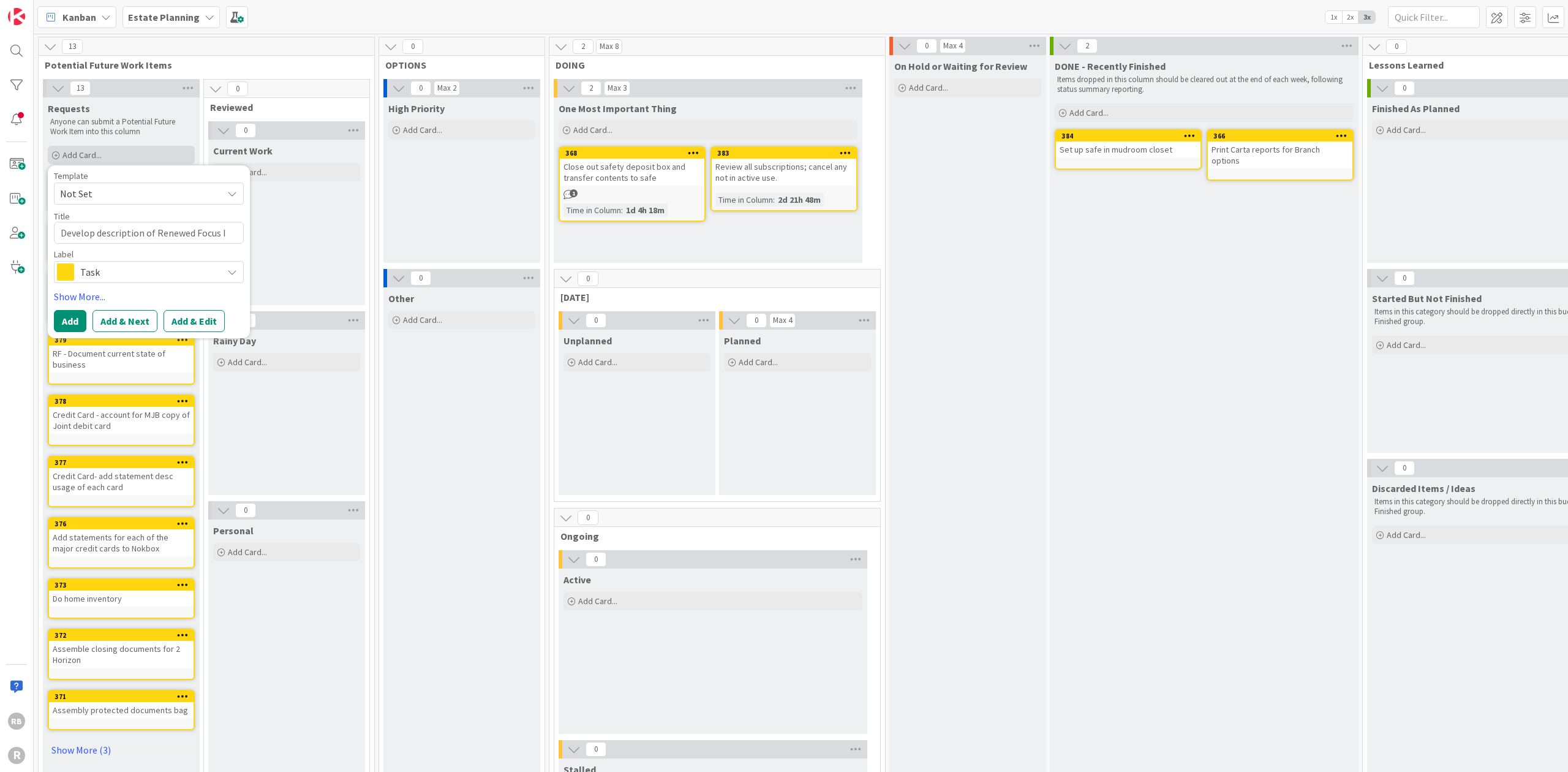
type textarea "Develop description of Renewed Focus IT"
type textarea "x"
type textarea "Develop description of Renewed Focus IT"
type textarea "x"
type textarea "Develop description of Renewed Focus IT i"
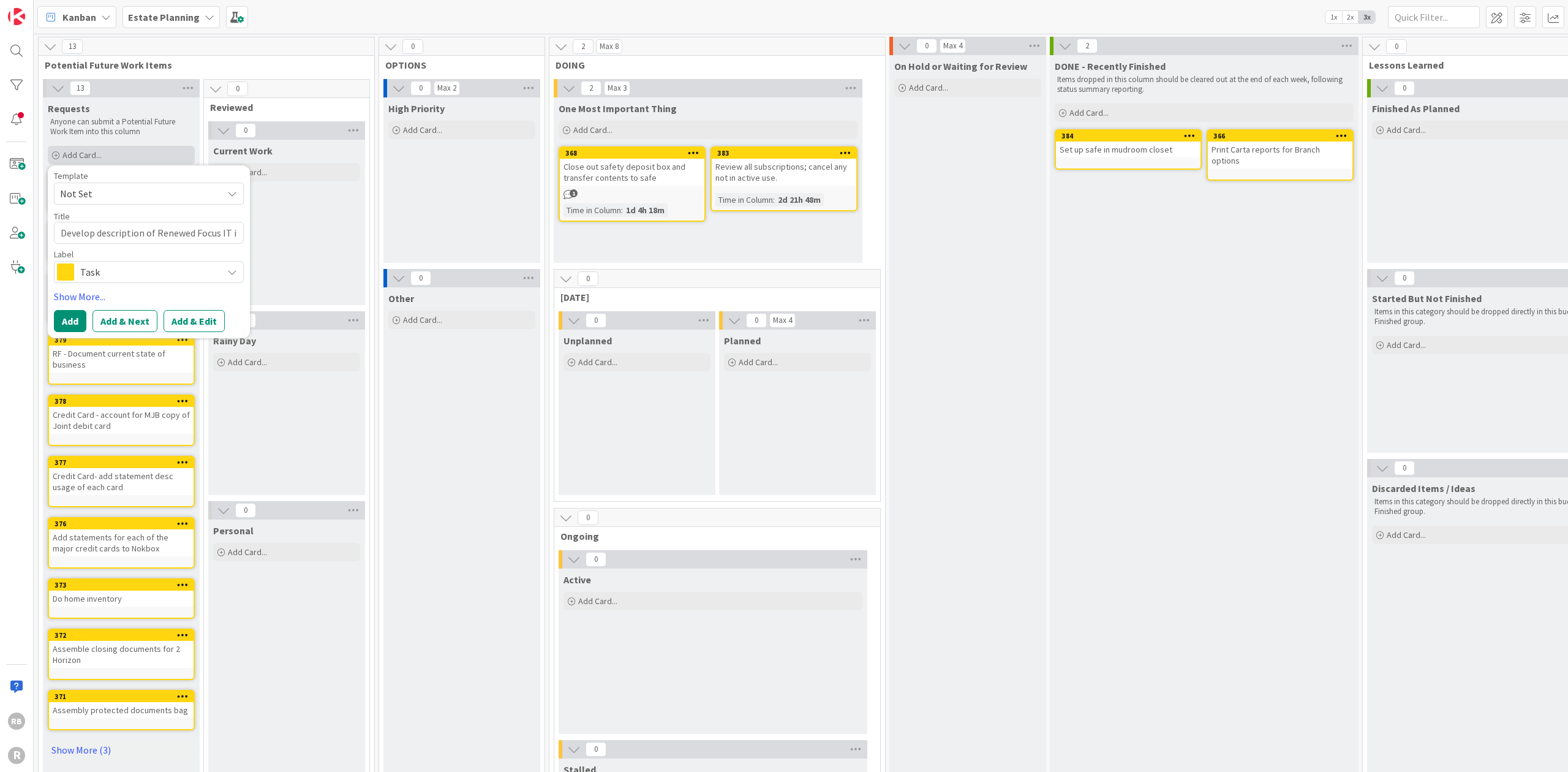
type textarea "x"
type textarea "Develop description of Renewed Focus IT is"
type textarea "x"
type textarea "Develop description of Renewed Focus IT iss"
type textarea "x"
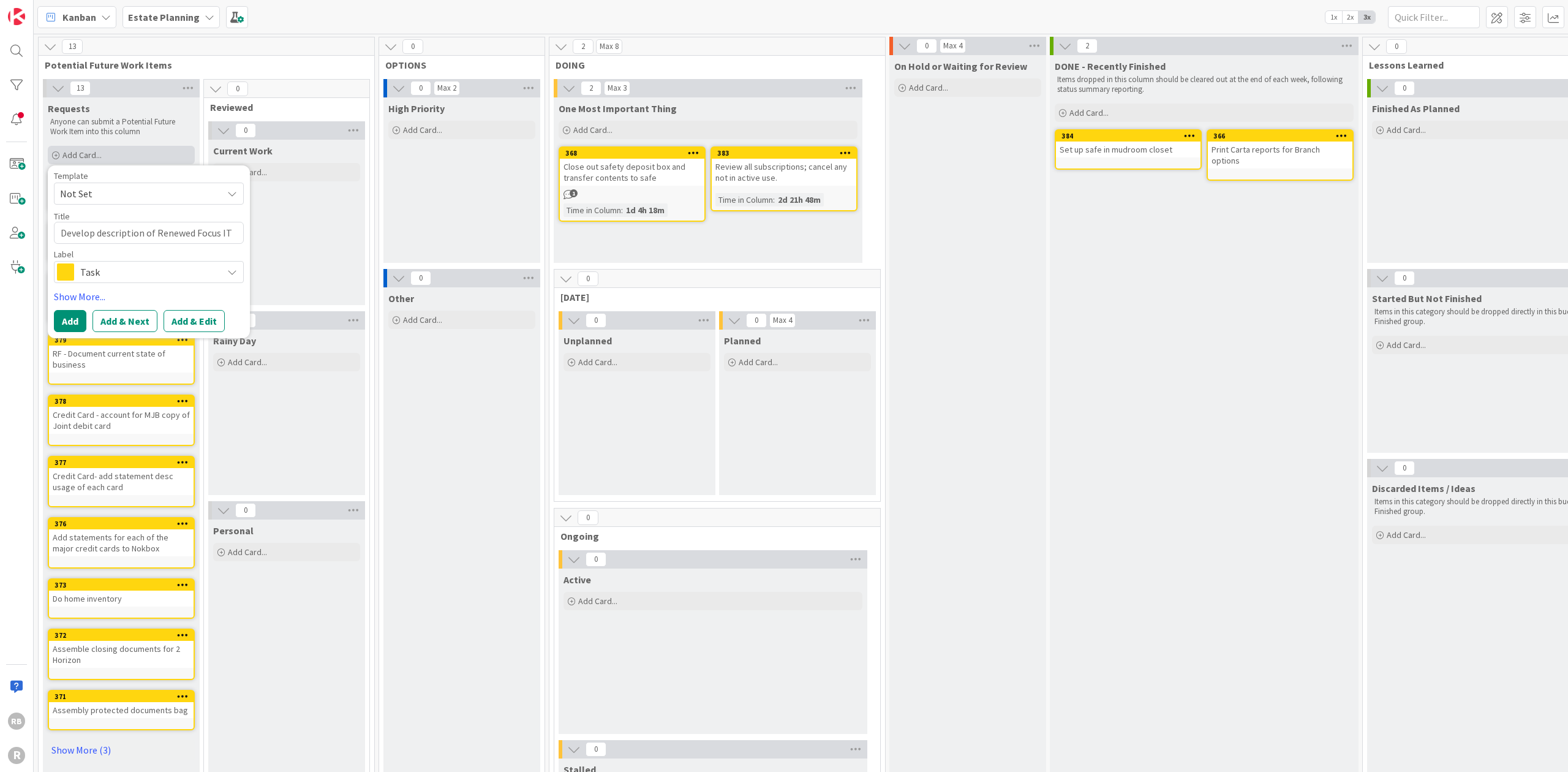
type textarea "Develop description of Renewed Focus IT issu"
type textarea "x"
type textarea "Develop description of Renewed Focus IT issue"
type textarea "x"
type textarea "Develop description of Renewed Focus IT issues"
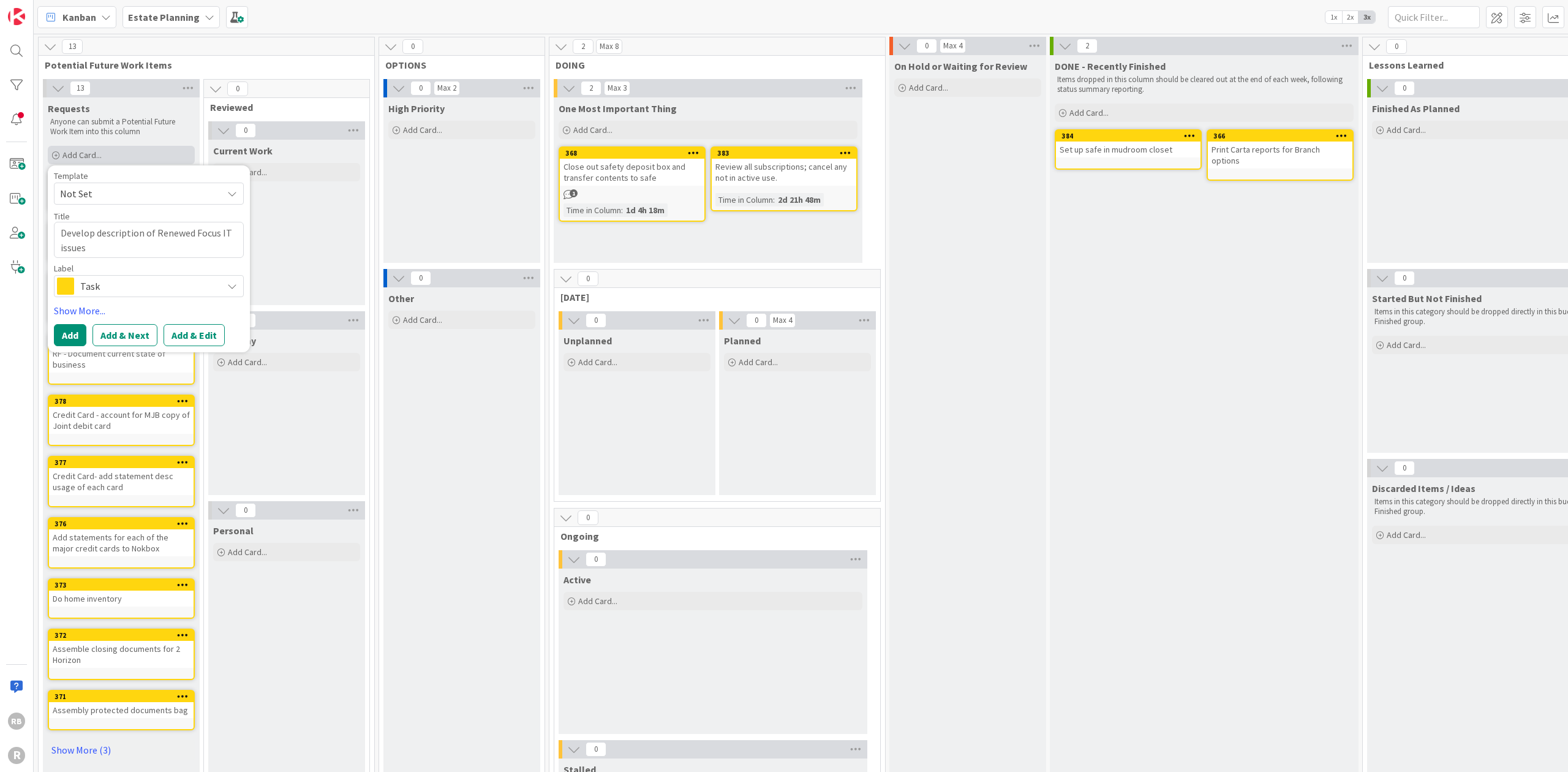
type textarea "x"
type textarea "Develop description of Renewed Focus IT issues"
type textarea "x"
type textarea "Develop description of Renewed Focus IT issues a"
type textarea "x"
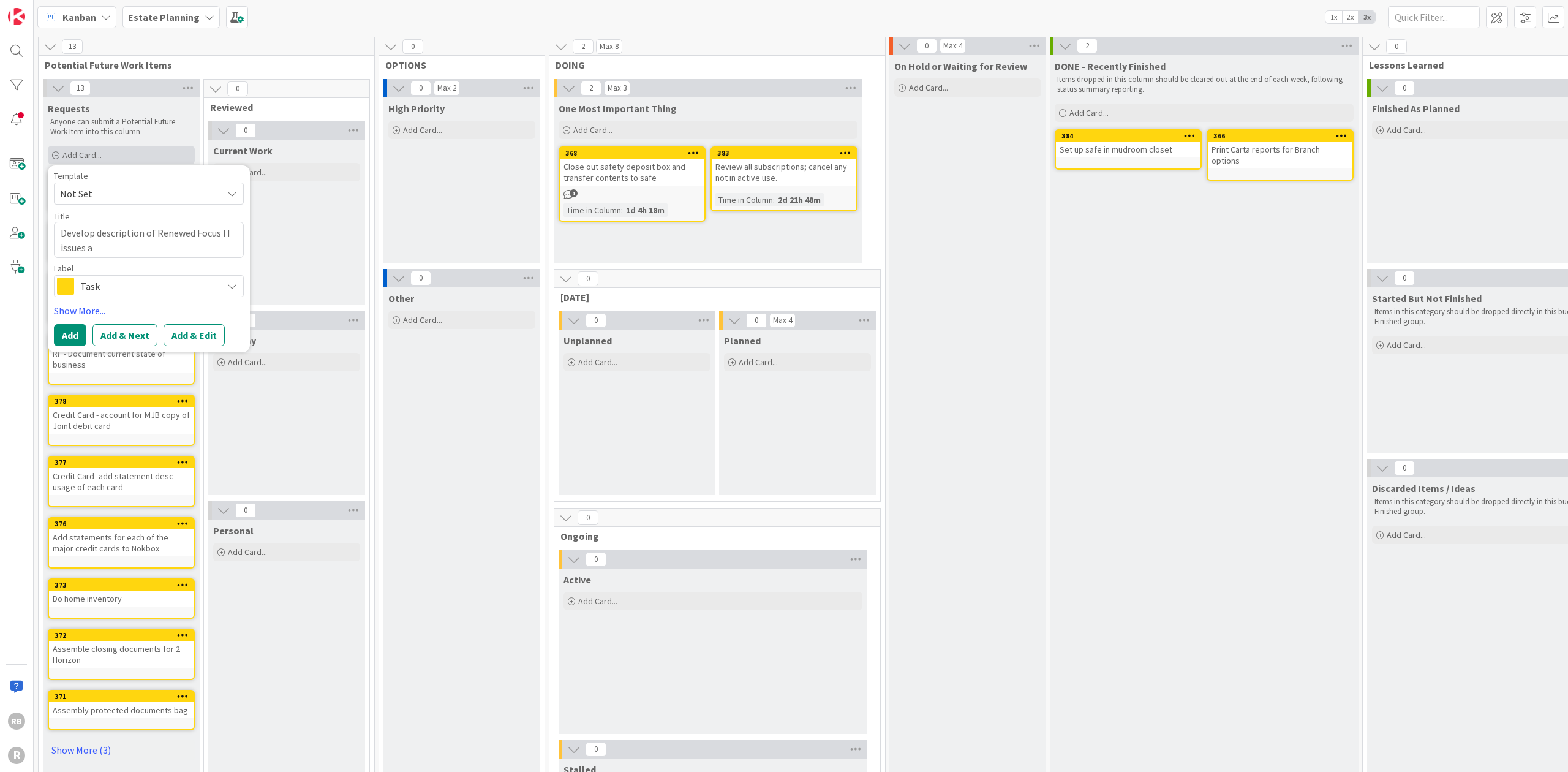
type textarea "Develop description of Renewed Focus IT issues an"
type textarea "x"
type textarea "Develop description of Renewed Focus IT issues and"
type textarea "x"
type textarea "Develop description of Renewed Focus IT issues and"
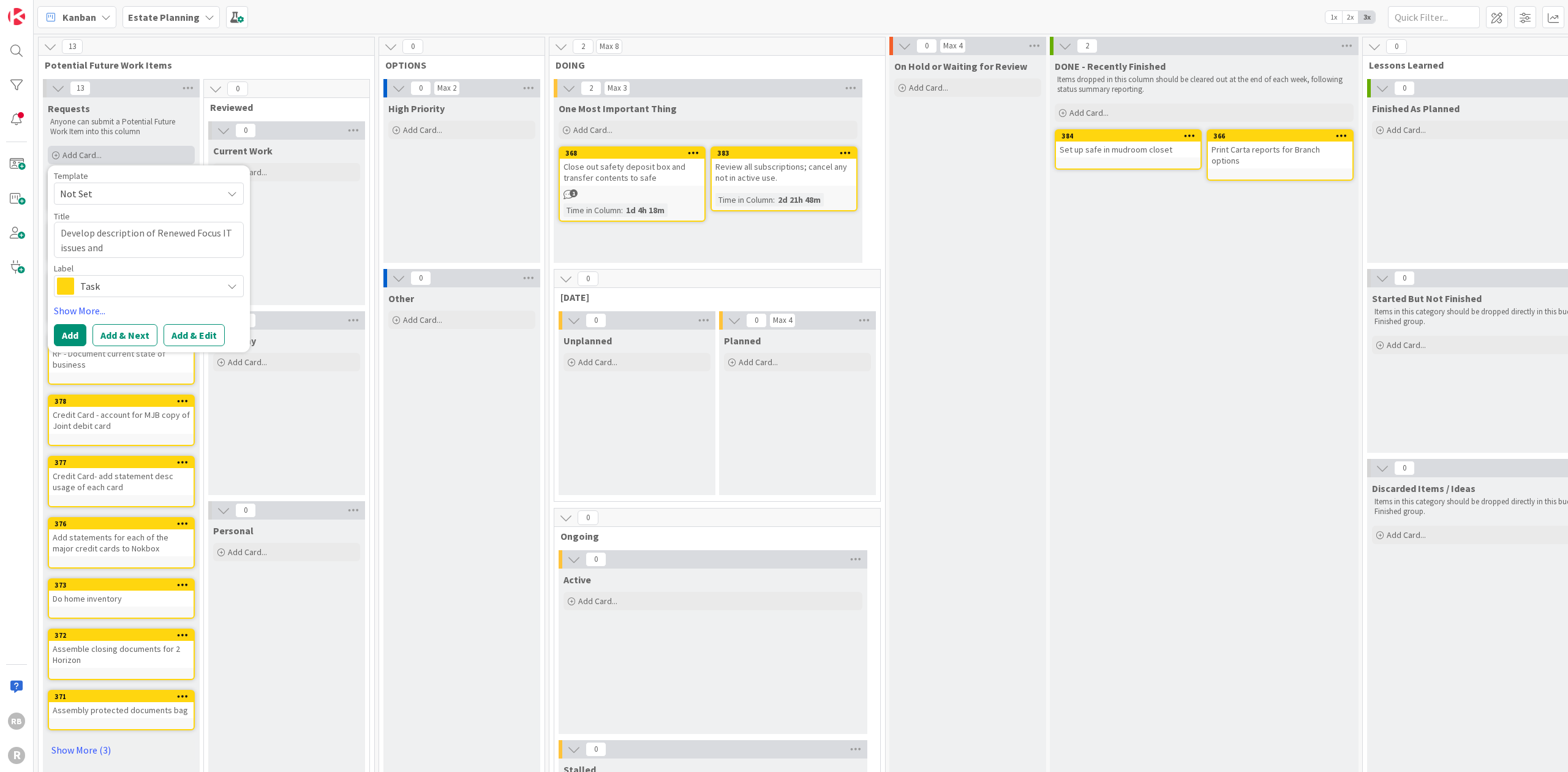
type textarea "x"
type textarea "Develop description of Renewed Focus IT issues and"
type textarea "x"
type textarea "Develop description of Renewed Focus IT issues an"
type textarea "x"
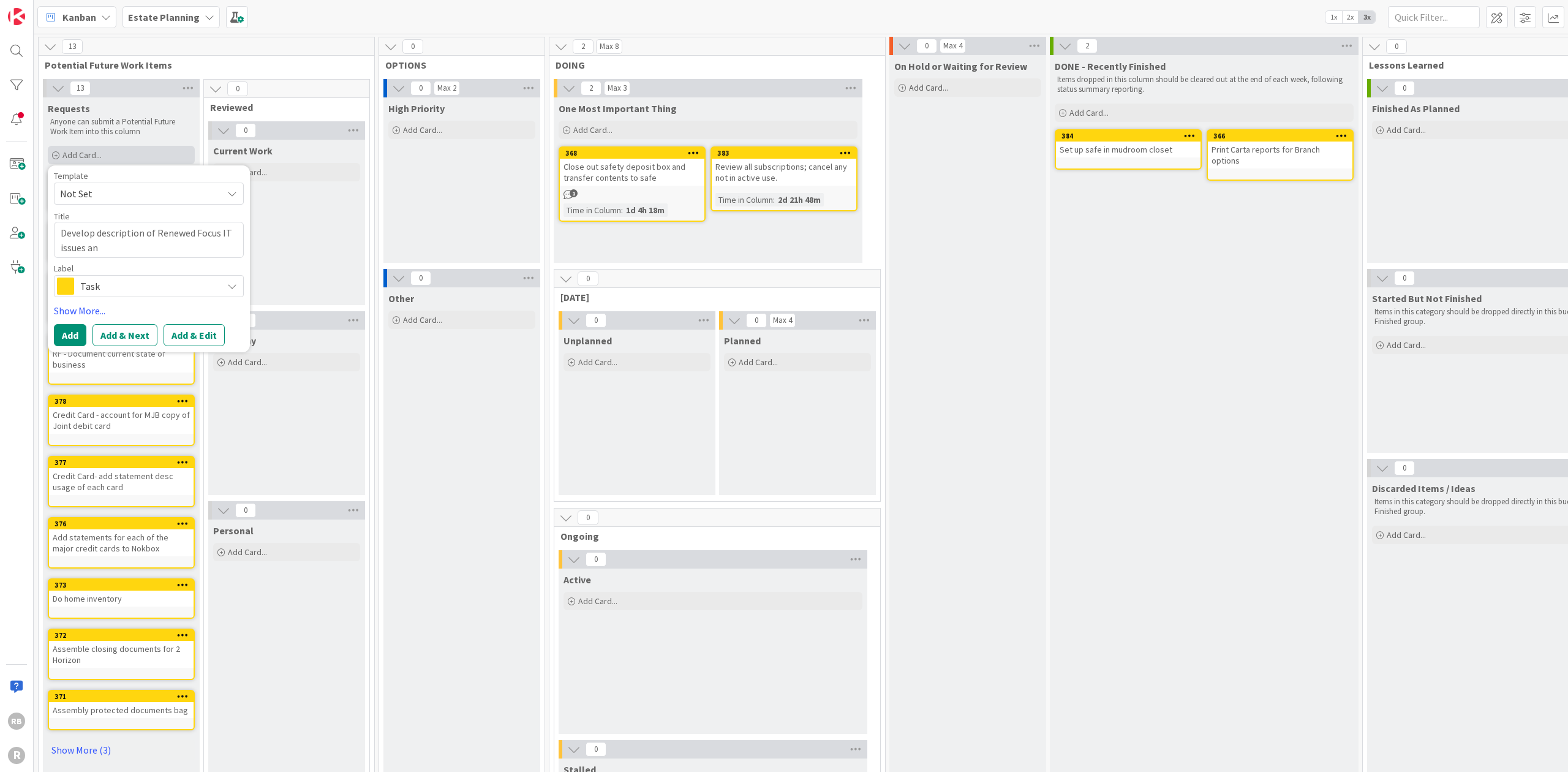
type textarea "Develop description of Renewed Focus IT issues a"
type textarea "x"
type textarea "Develop description of Renewed Focus IT issues"
type textarea "x"
type textarea "Develop description of Renewed Focus IT issues"
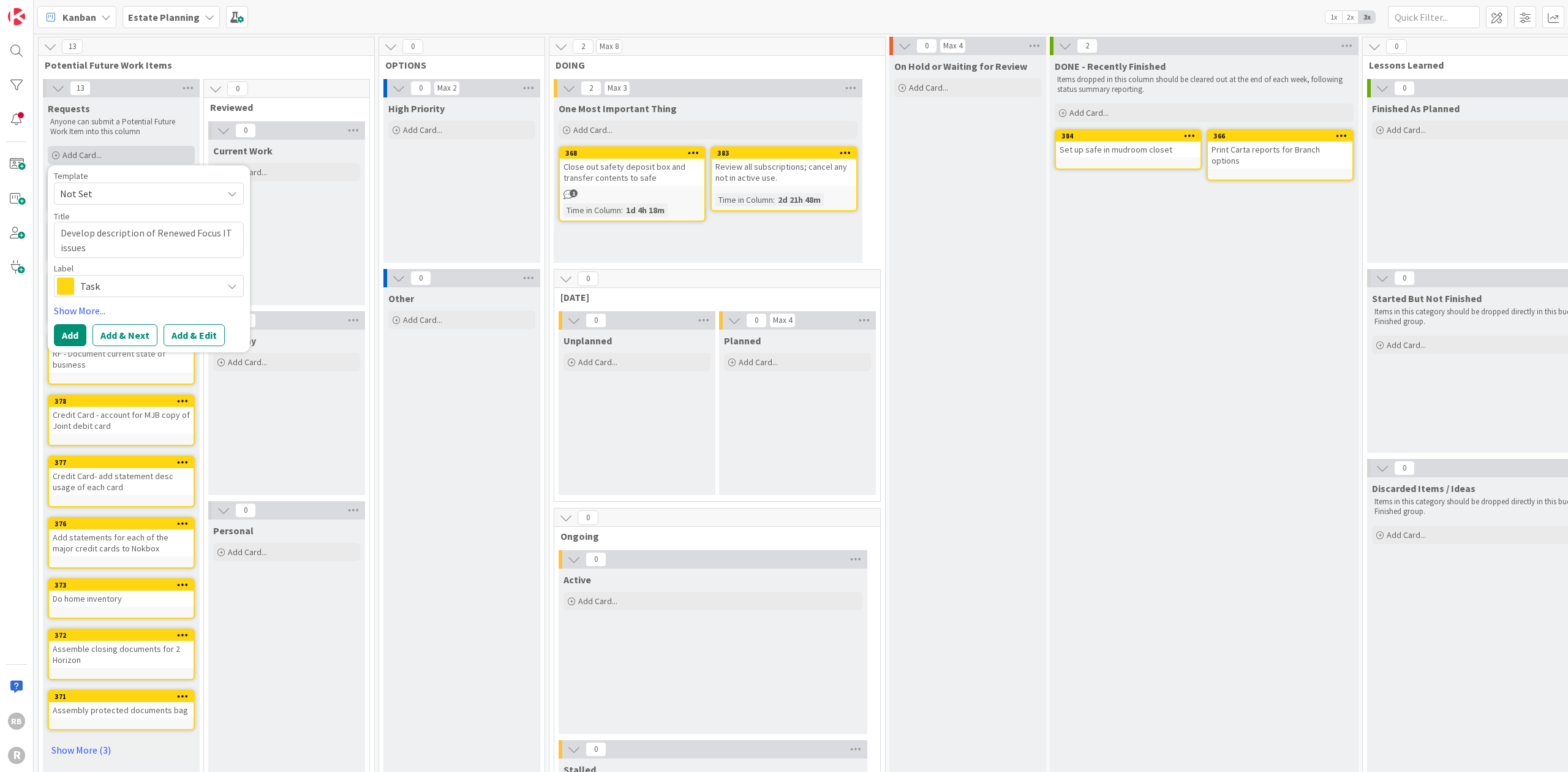
type textarea "x"
type textarea "Develop description of Renewed Focus IT issues."
click at [71, 328] on button "Add" at bounding box center [70, 335] width 33 height 22
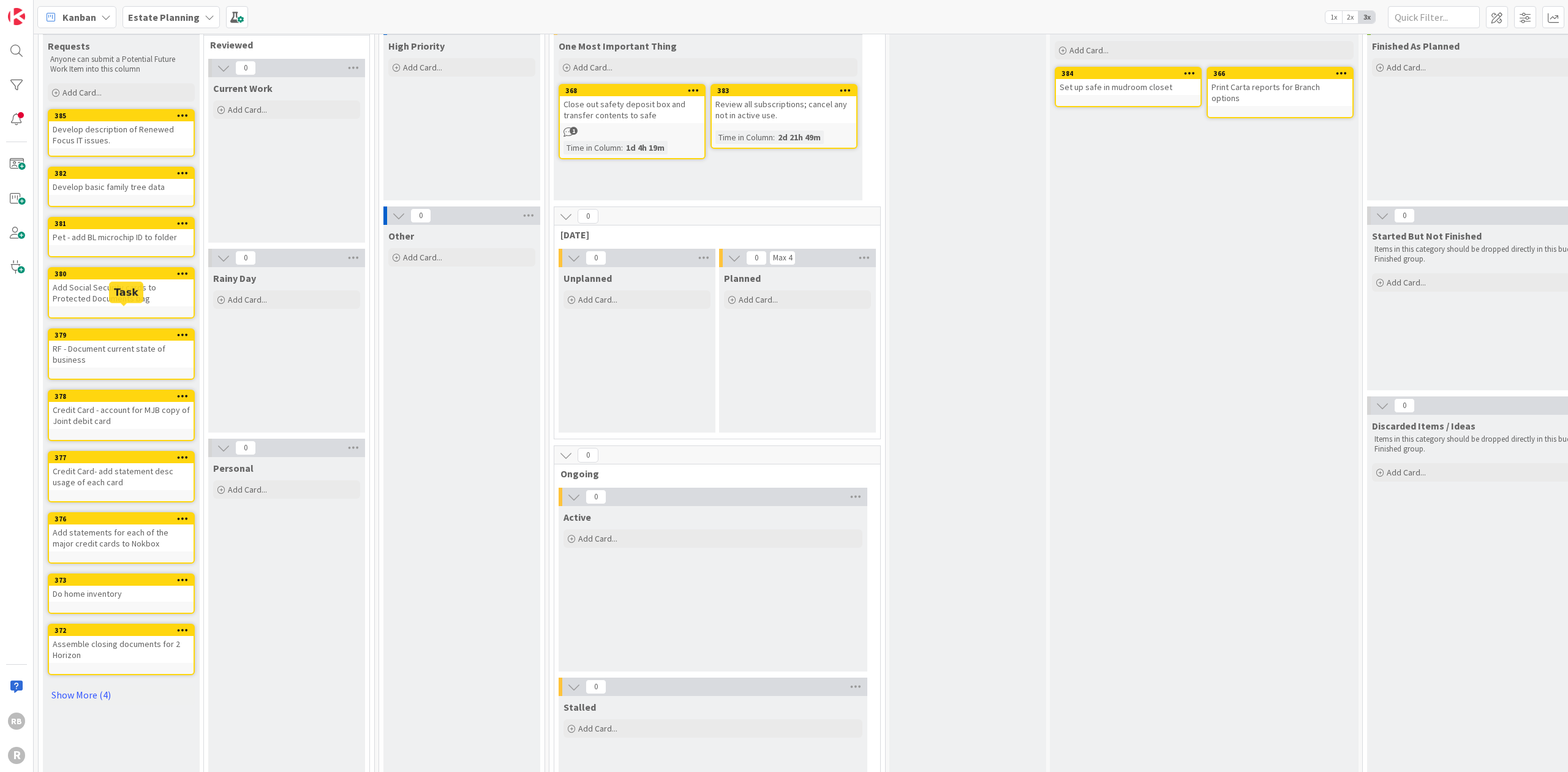
scroll to position [81, 0]
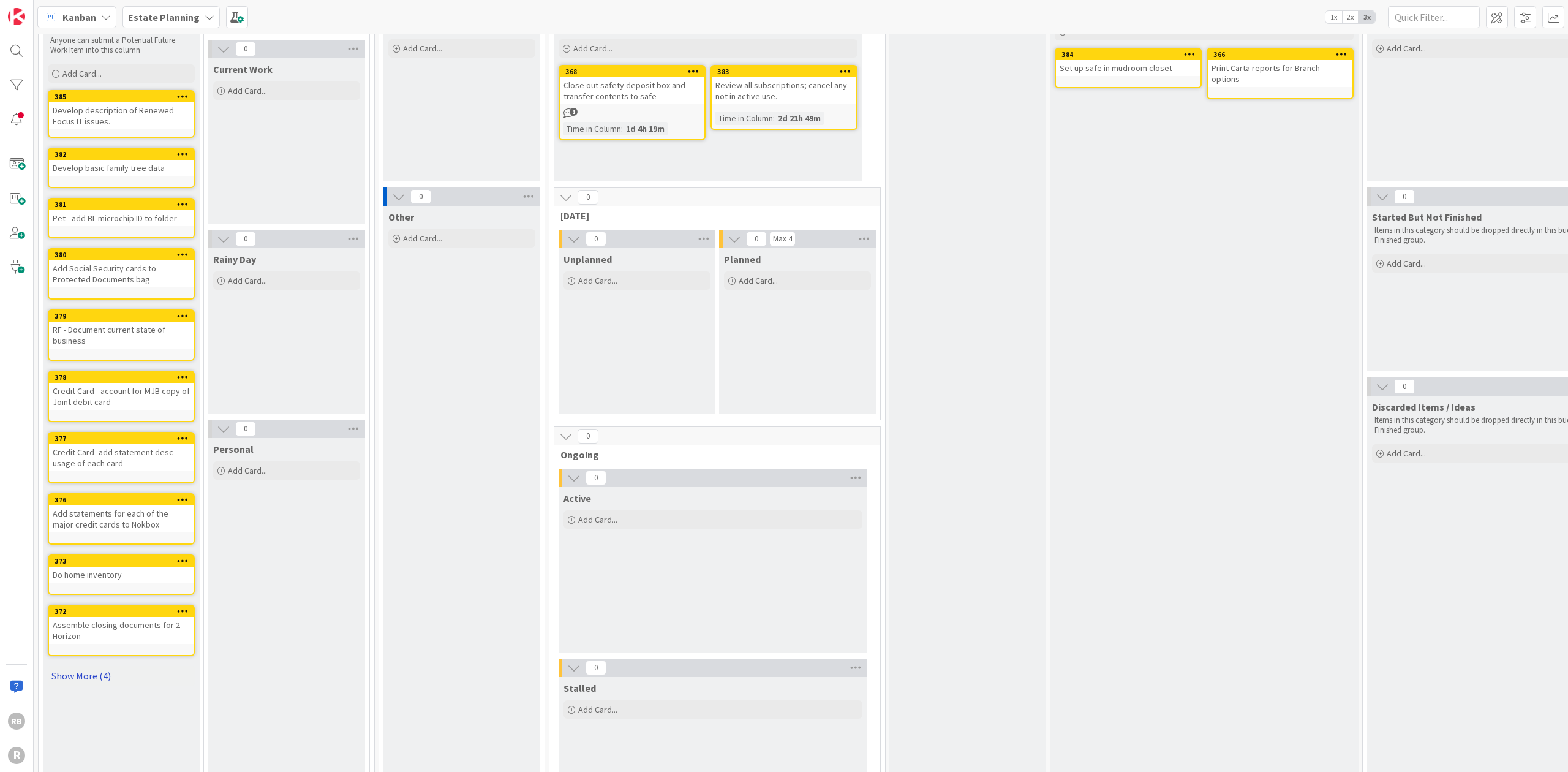
click at [77, 670] on link "Show More (4)" at bounding box center [121, 676] width 147 height 20
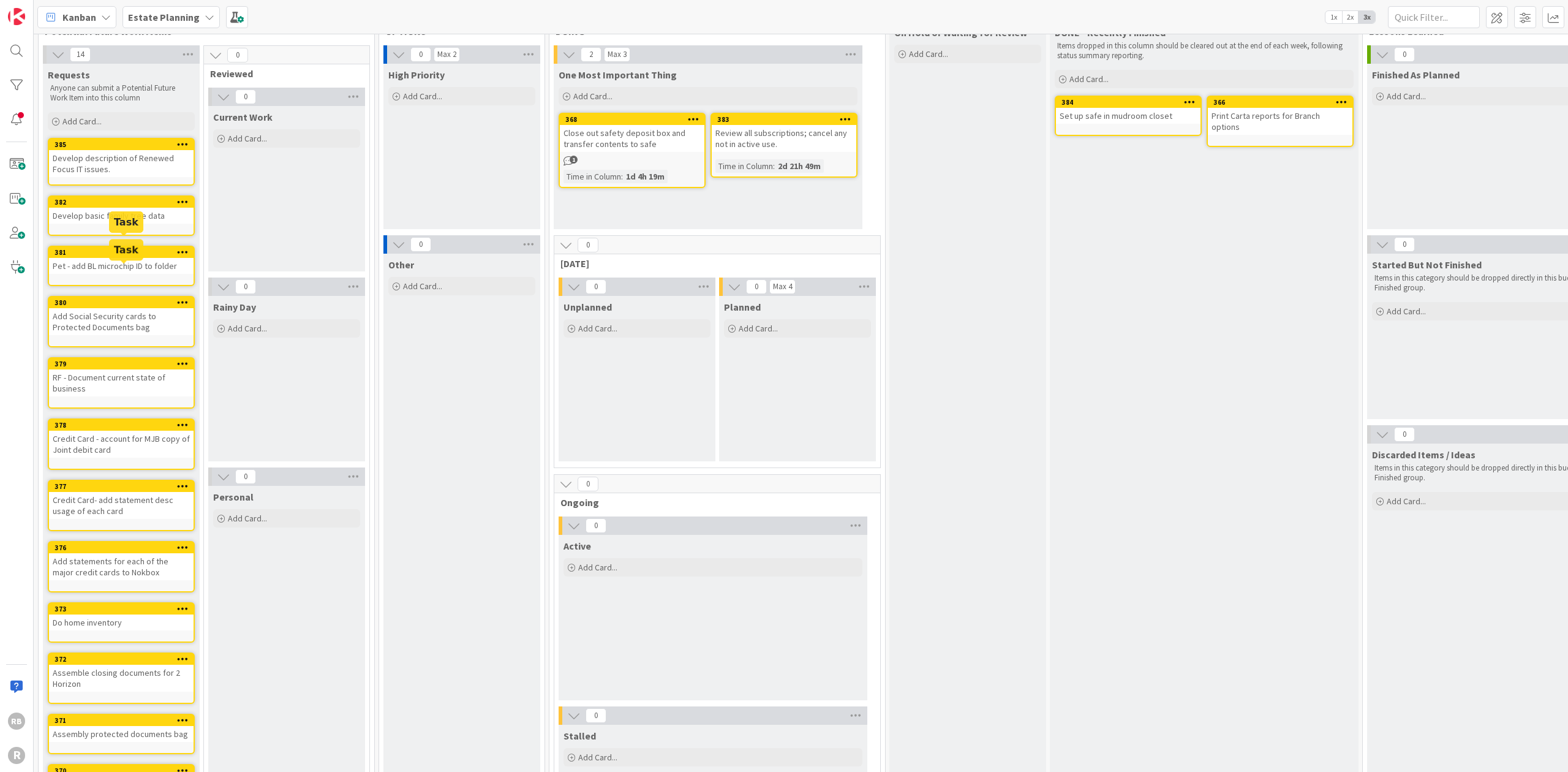
scroll to position [0, 0]
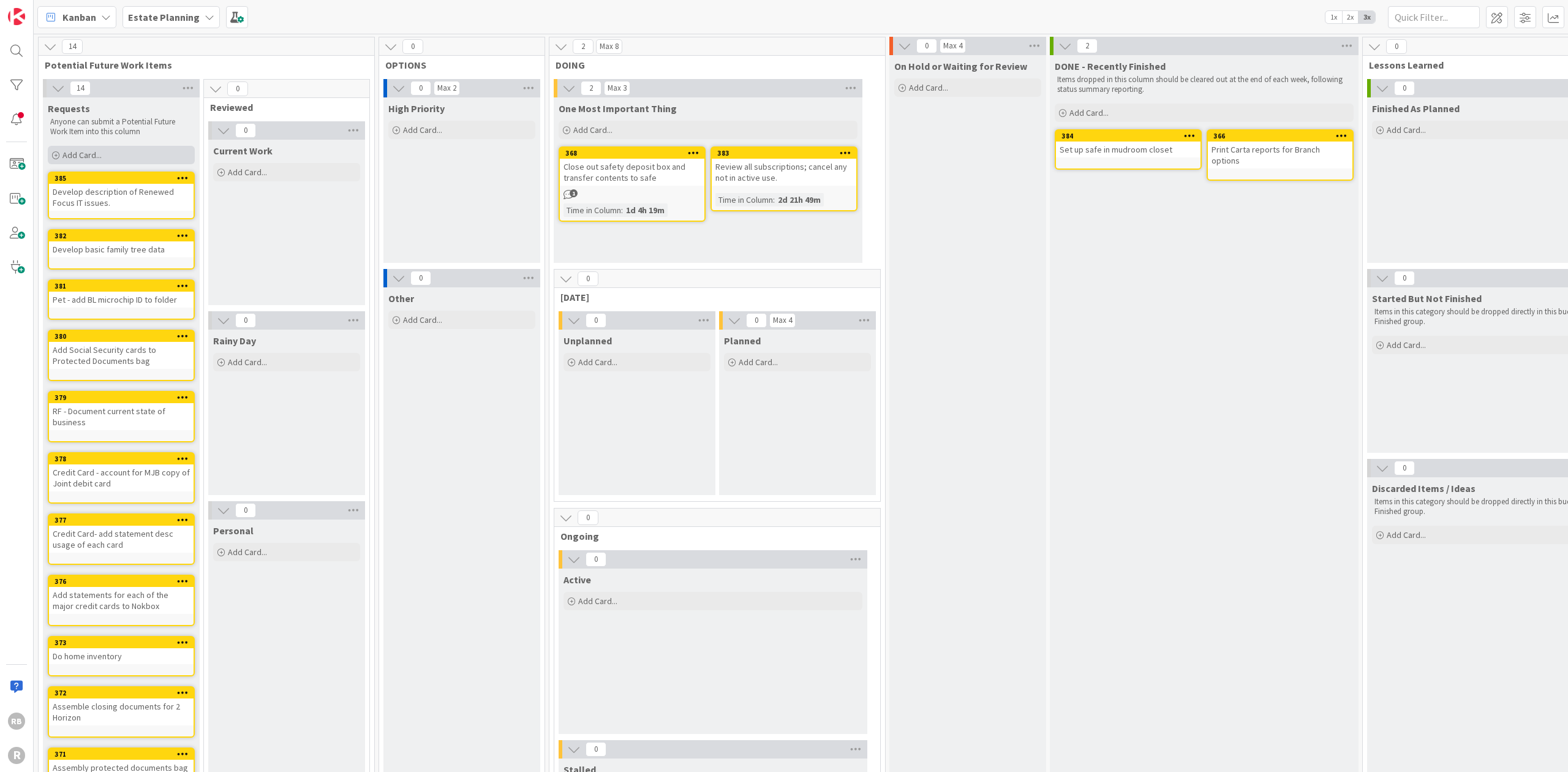
click at [73, 150] on span "Add Card..." at bounding box center [82, 155] width 39 height 11
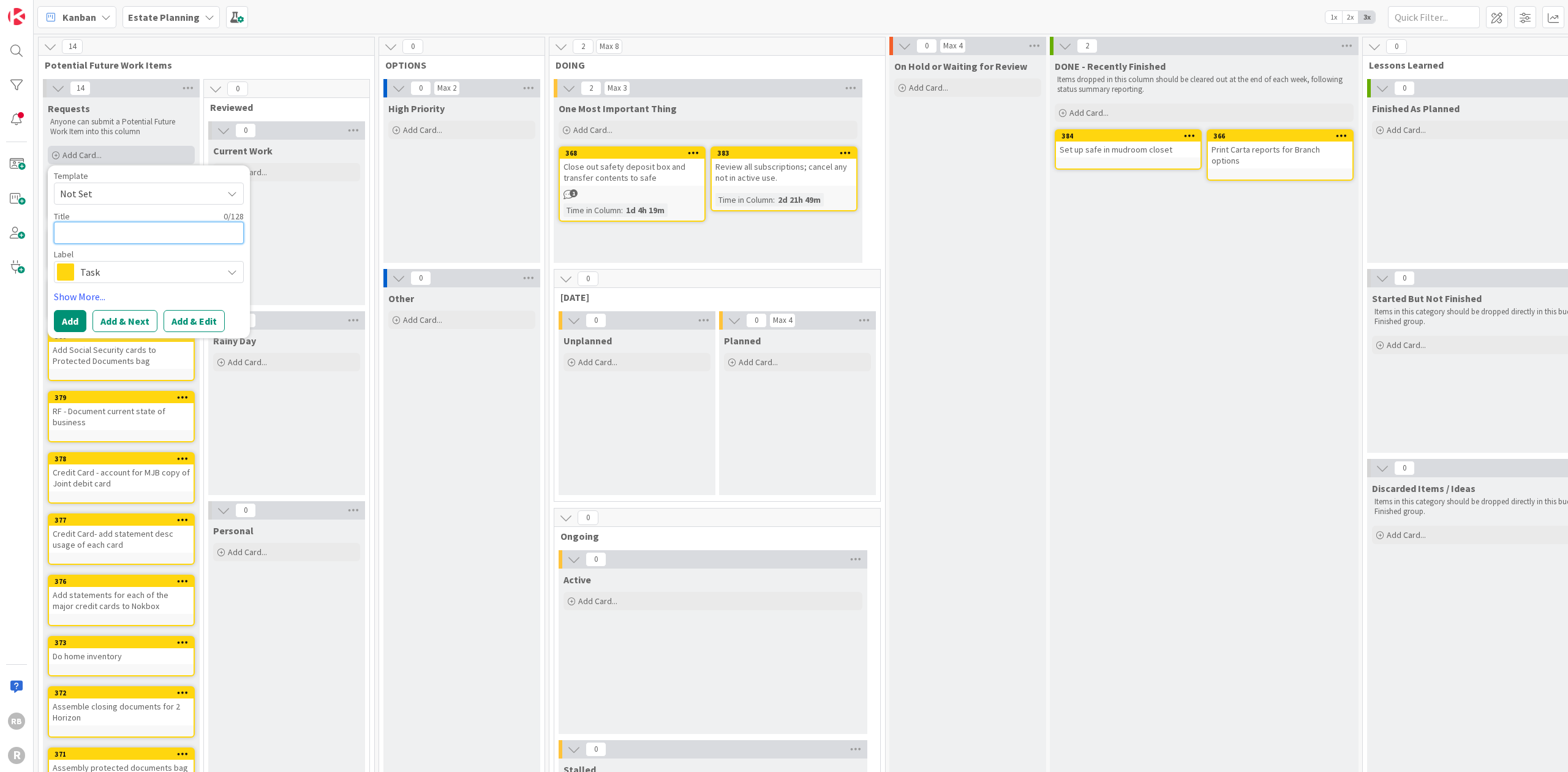
type textarea "x"
type textarea "I"
type textarea "x"
type textarea "In"
type textarea "x"
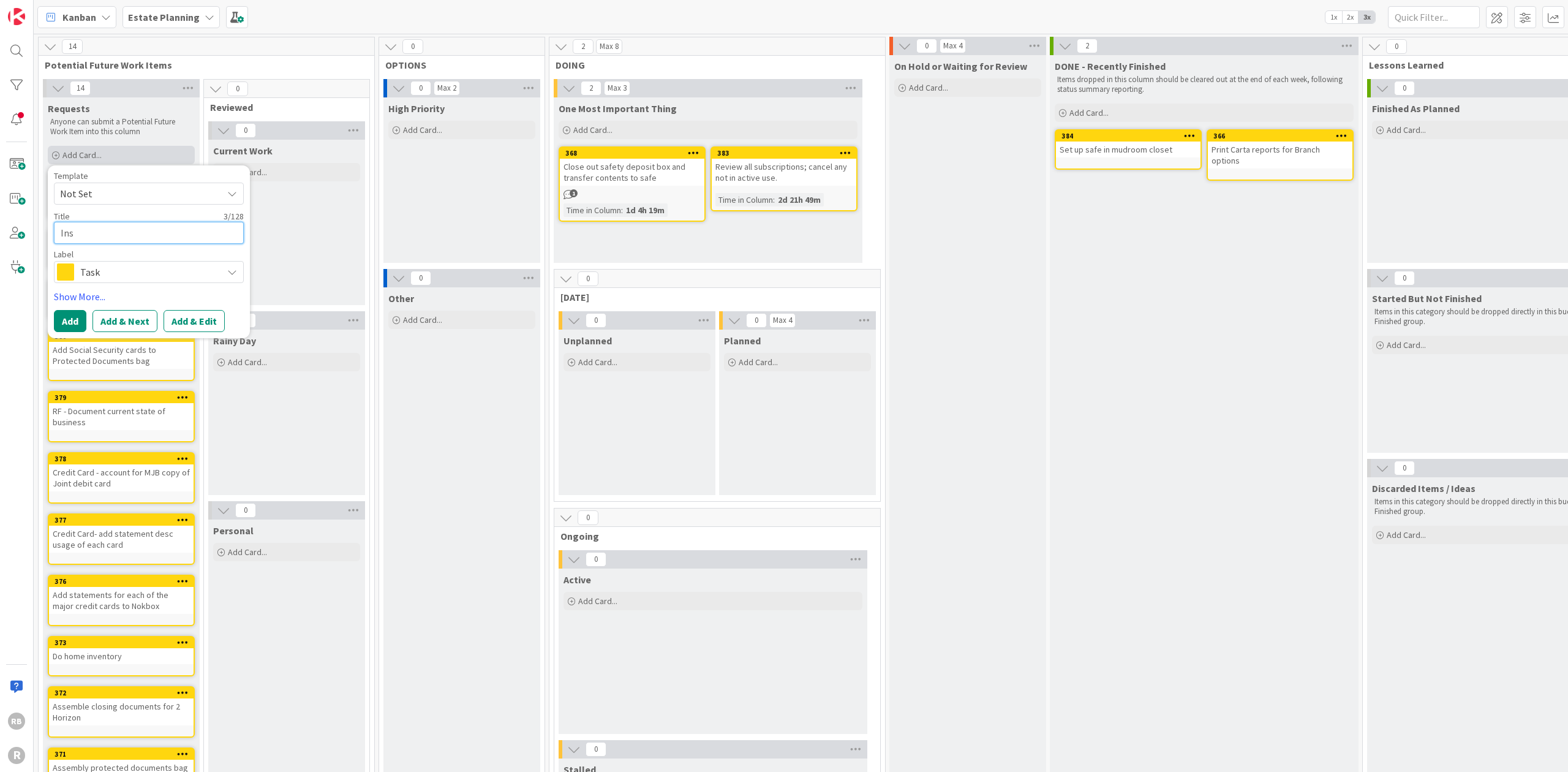
type textarea "Inse"
type textarea "x"
type textarea "Inser"
type textarea "x"
type textarea "Insert"
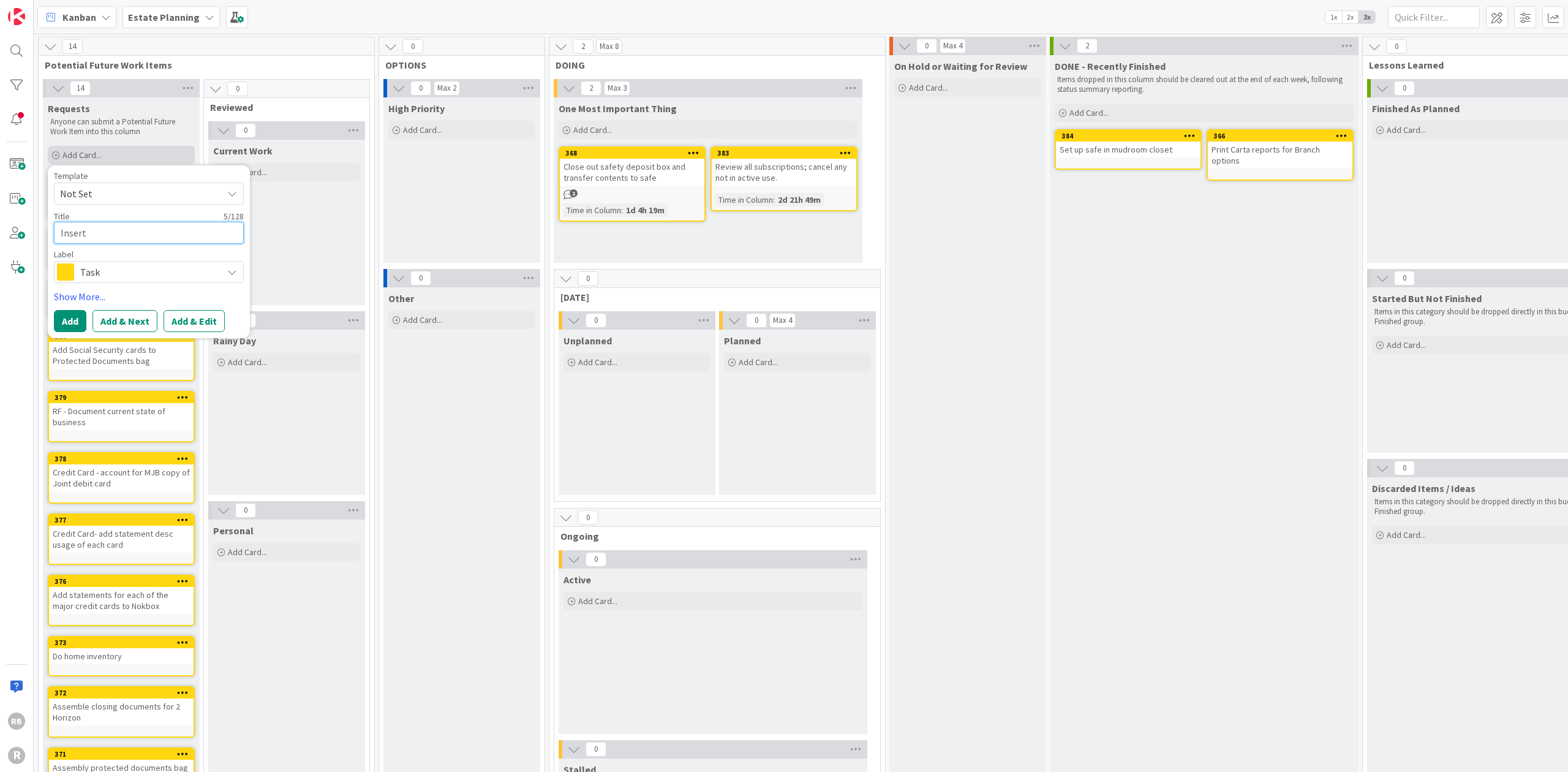
type textarea "x"
type textarea "Insert"
type textarea "x"
type textarea "Insert c"
type textarea "x"
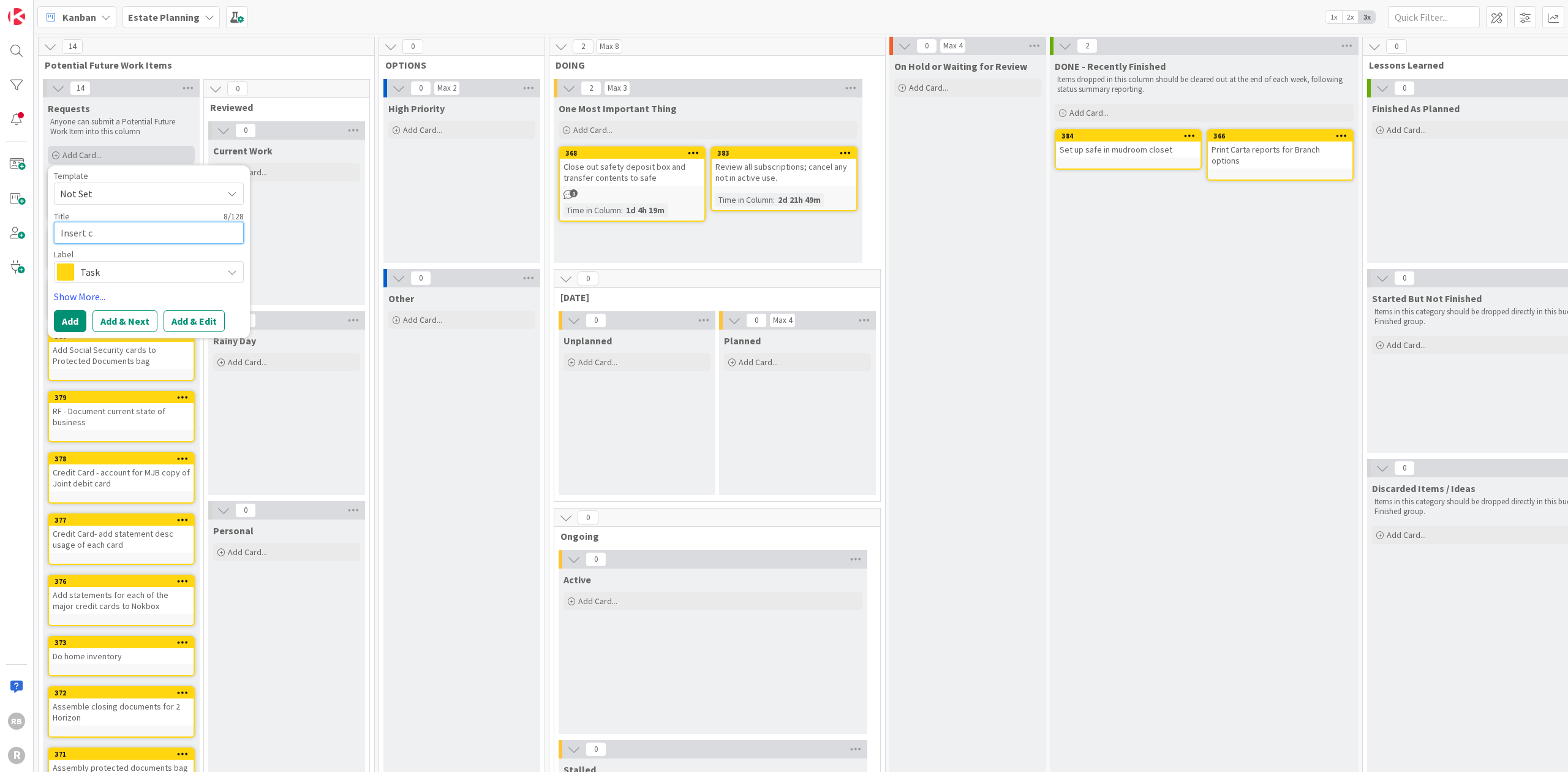
type textarea "Insert co"
type textarea "x"
type textarea "Insert cop"
type textarea "x"
type textarea "Insert copy"
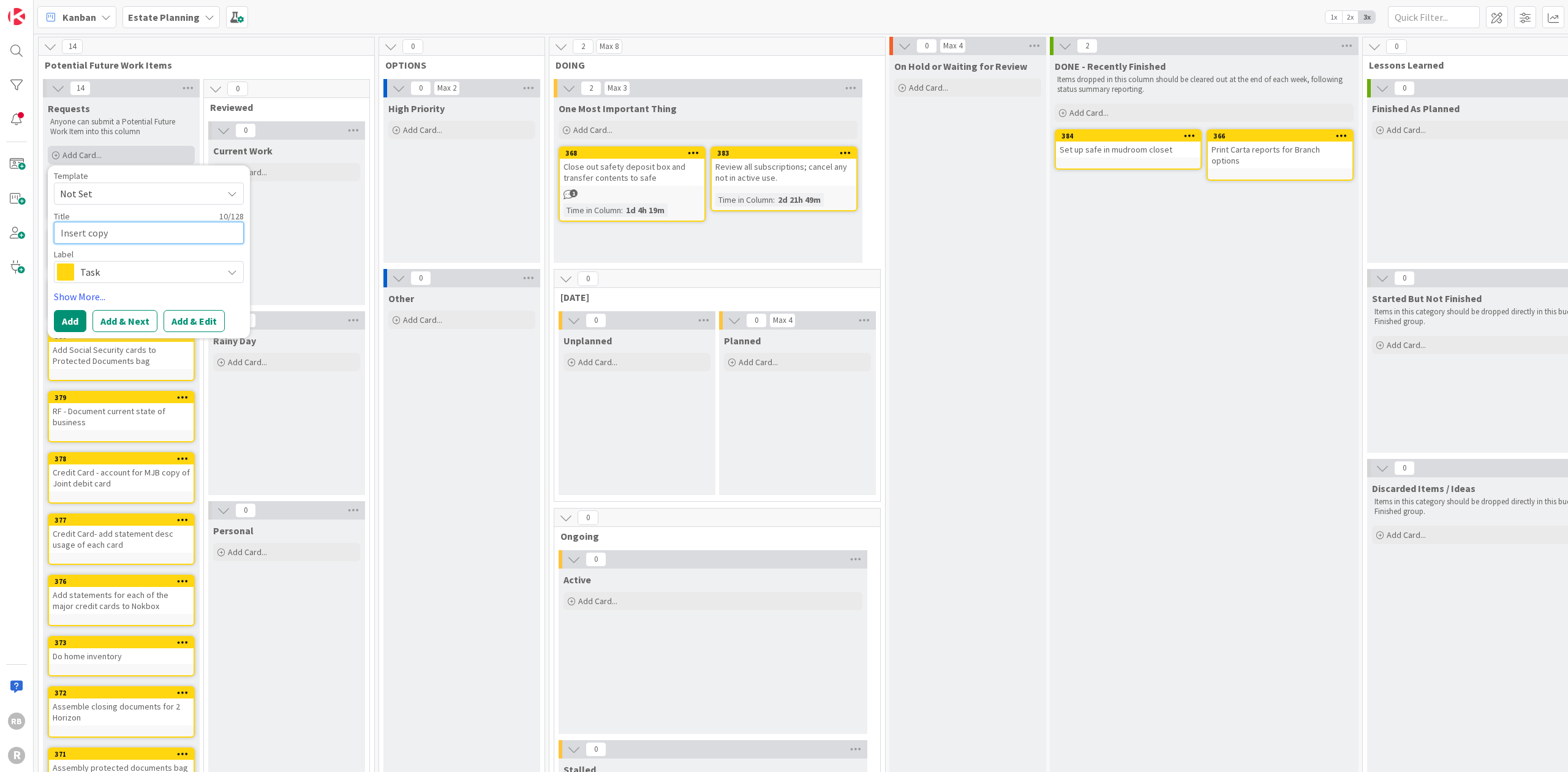
type textarea "x"
type textarea "Insert copy"
type textarea "x"
type textarea "Insert copy o"
type textarea "x"
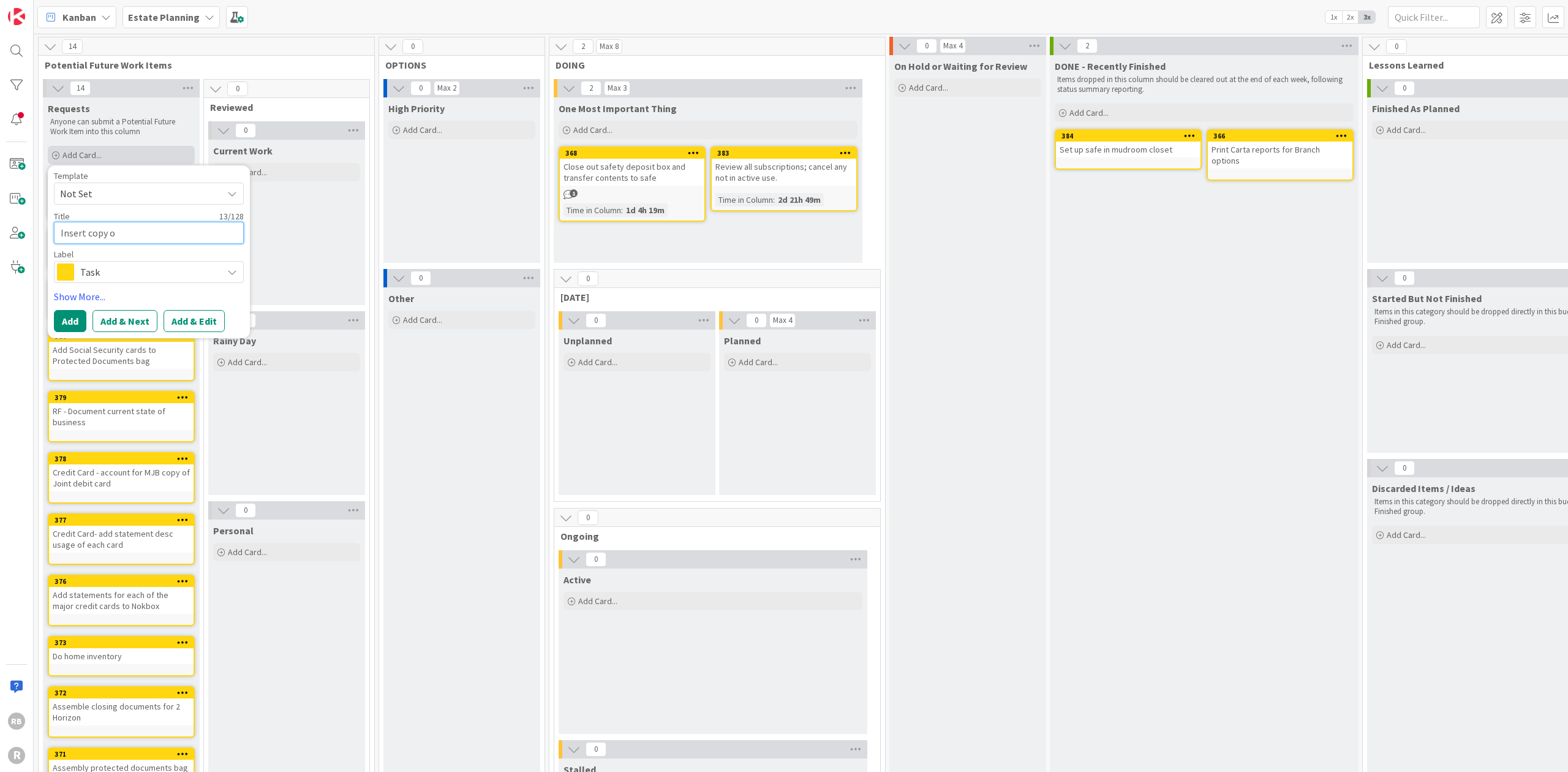
type textarea "Insert copy of"
type textarea "x"
type textarea "Insert copy of"
type textarea "x"
type textarea "Insert copy of la"
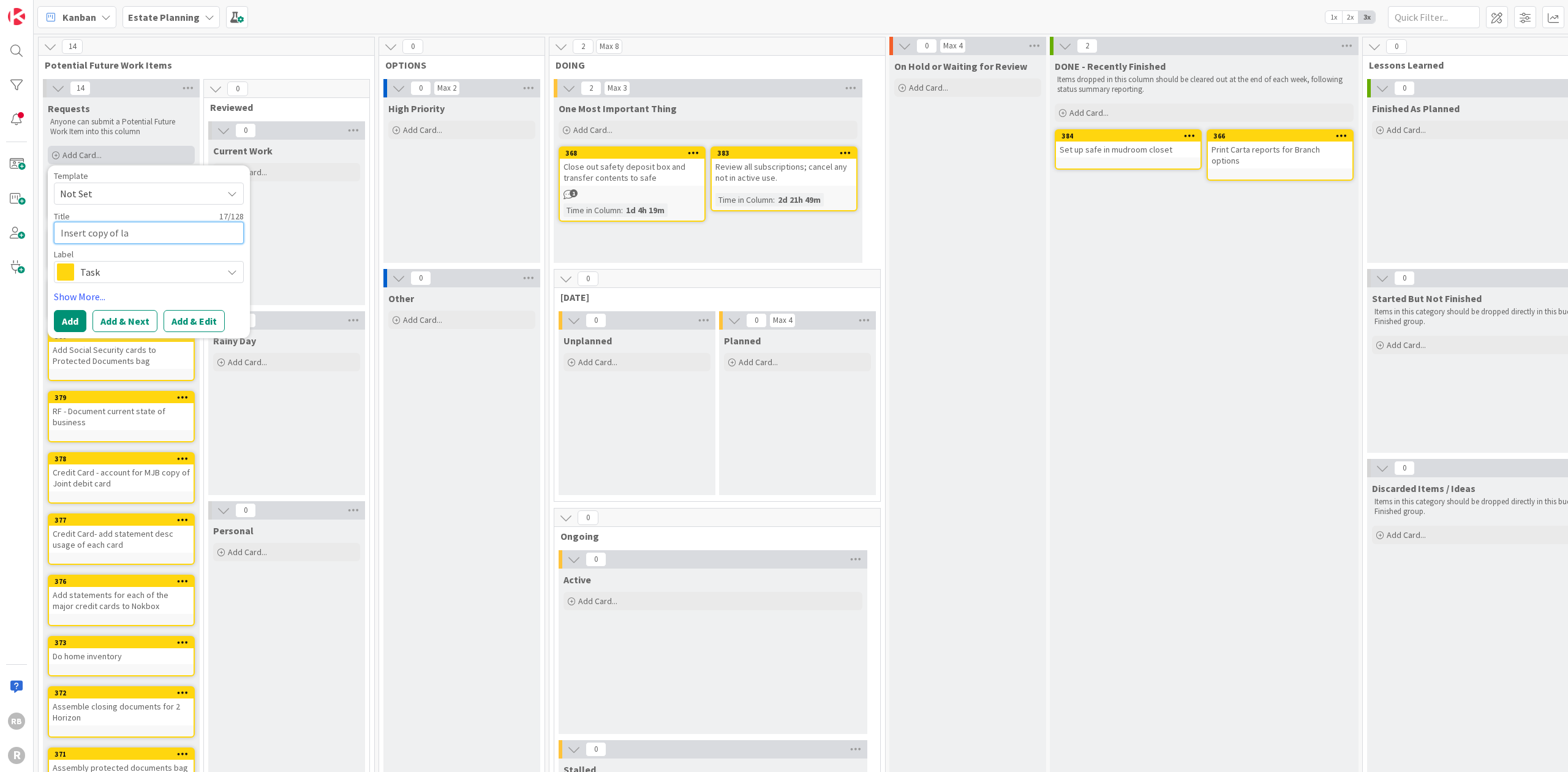
type textarea "x"
type textarea "Insert copy of lat"
type textarea "x"
type textarea "Insert copy of late"
type textarea "x"
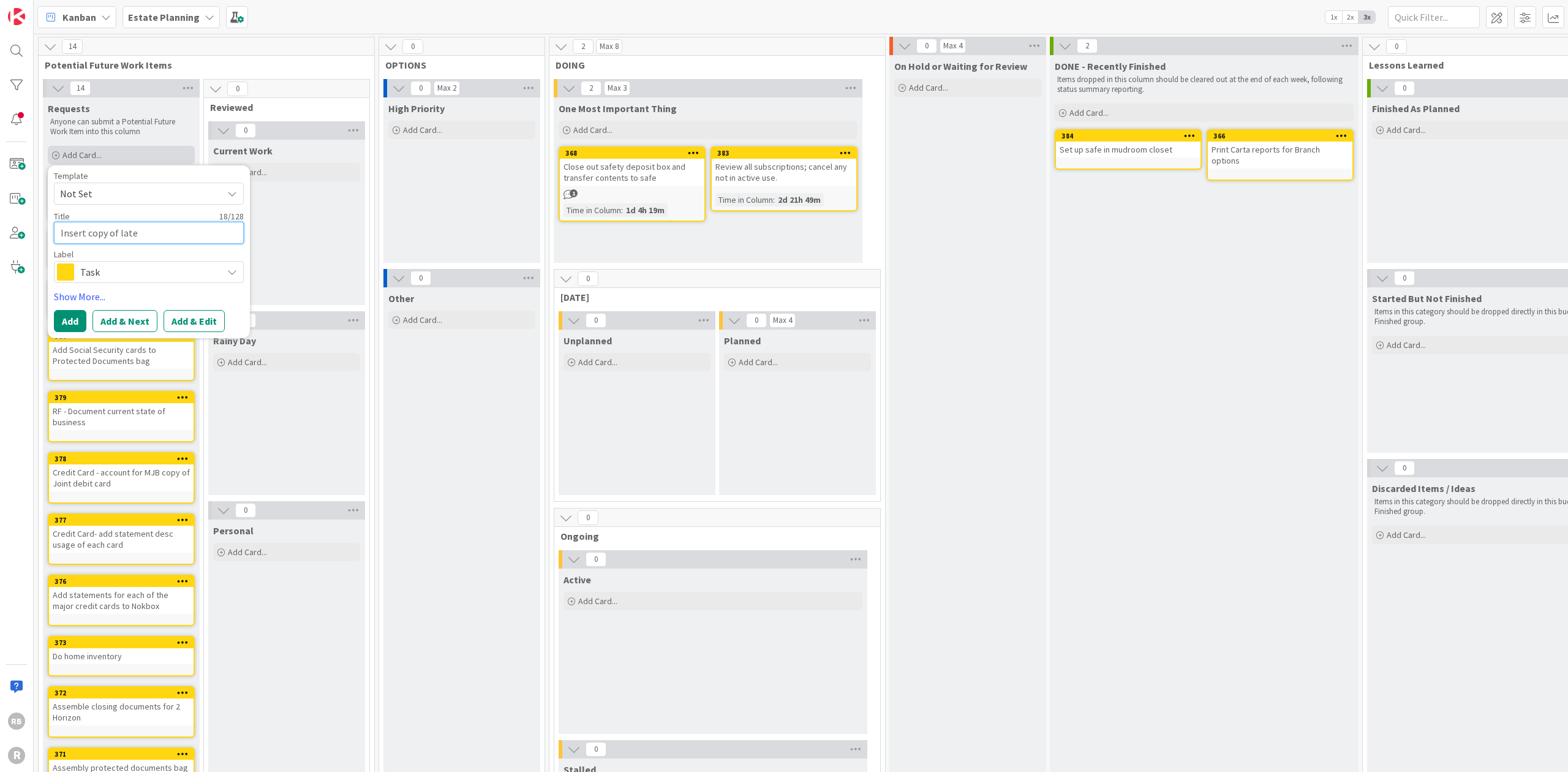
type textarea "Insert copy of lates"
type textarea "x"
type textarea "Insert copy of latest"
type textarea "x"
type textarea "Insert copy of latest"
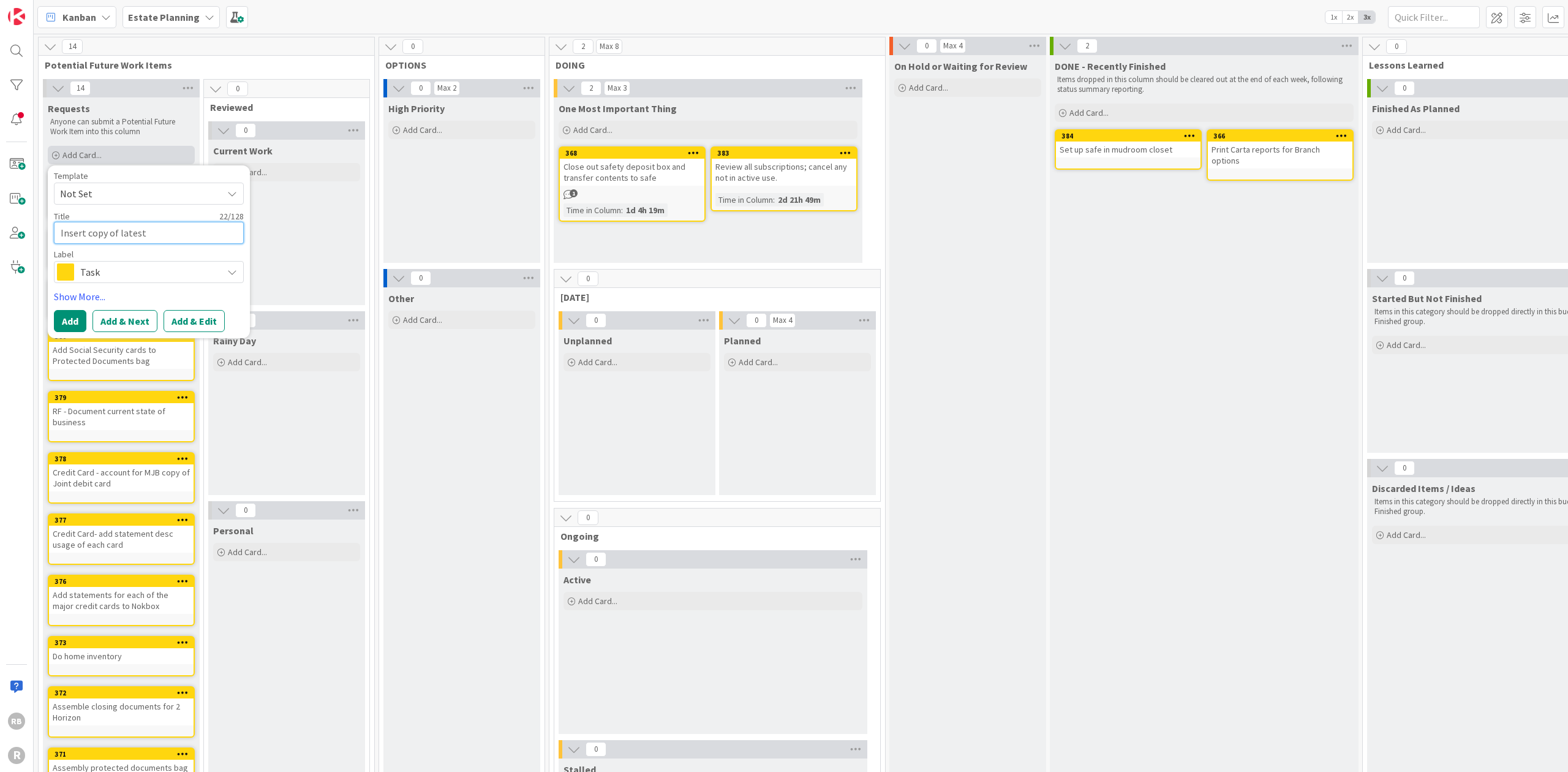
type textarea "x"
type textarea "Insert copy of latest t"
type textarea "x"
type textarea "Insert copy of latest ta"
type textarea "x"
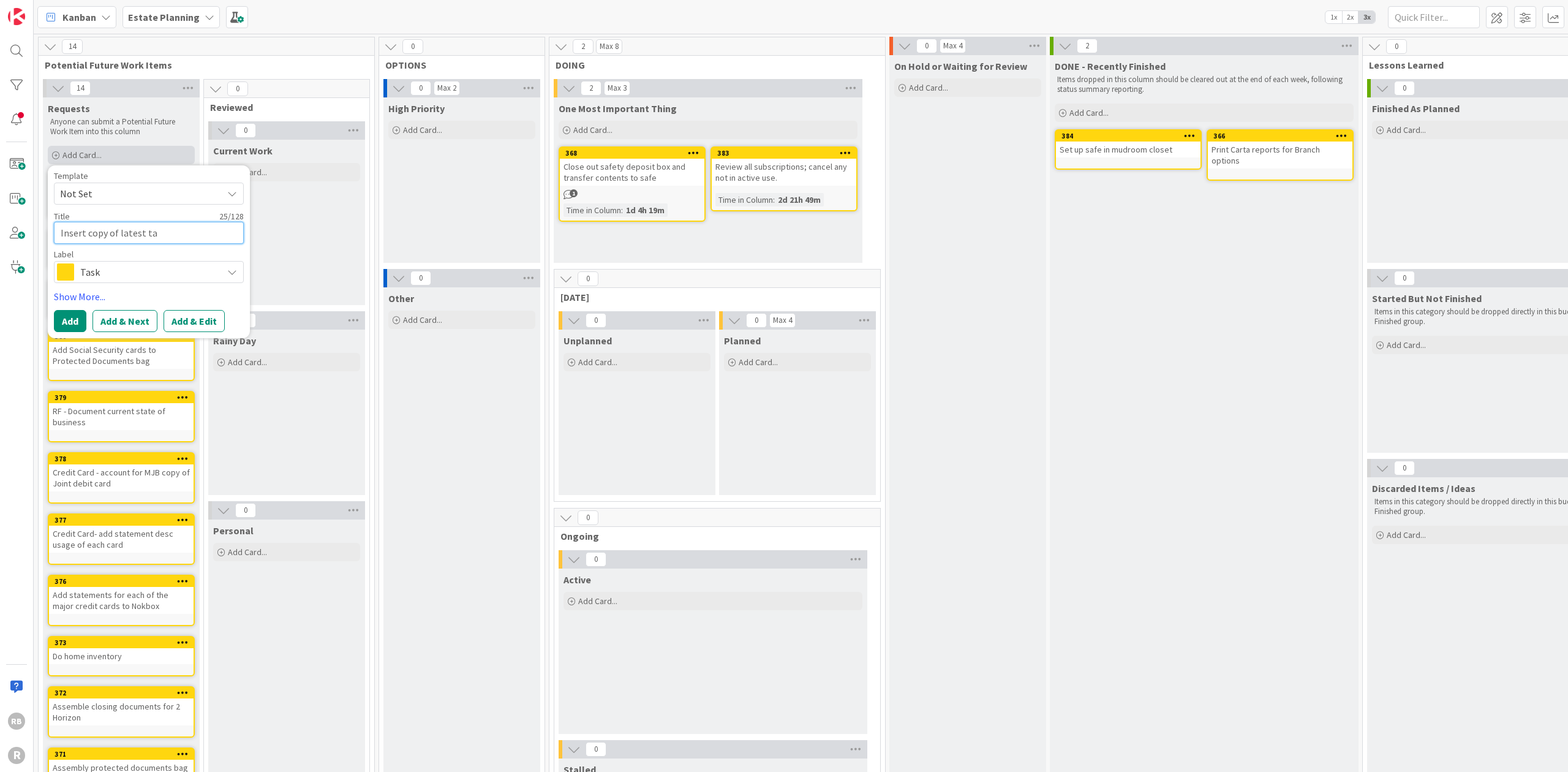
type textarea "Insert copy of latest tax"
type textarea "x"
type textarea "Insert copy of latest tax"
type textarea "x"
type textarea "Insert copy of latest tax r"
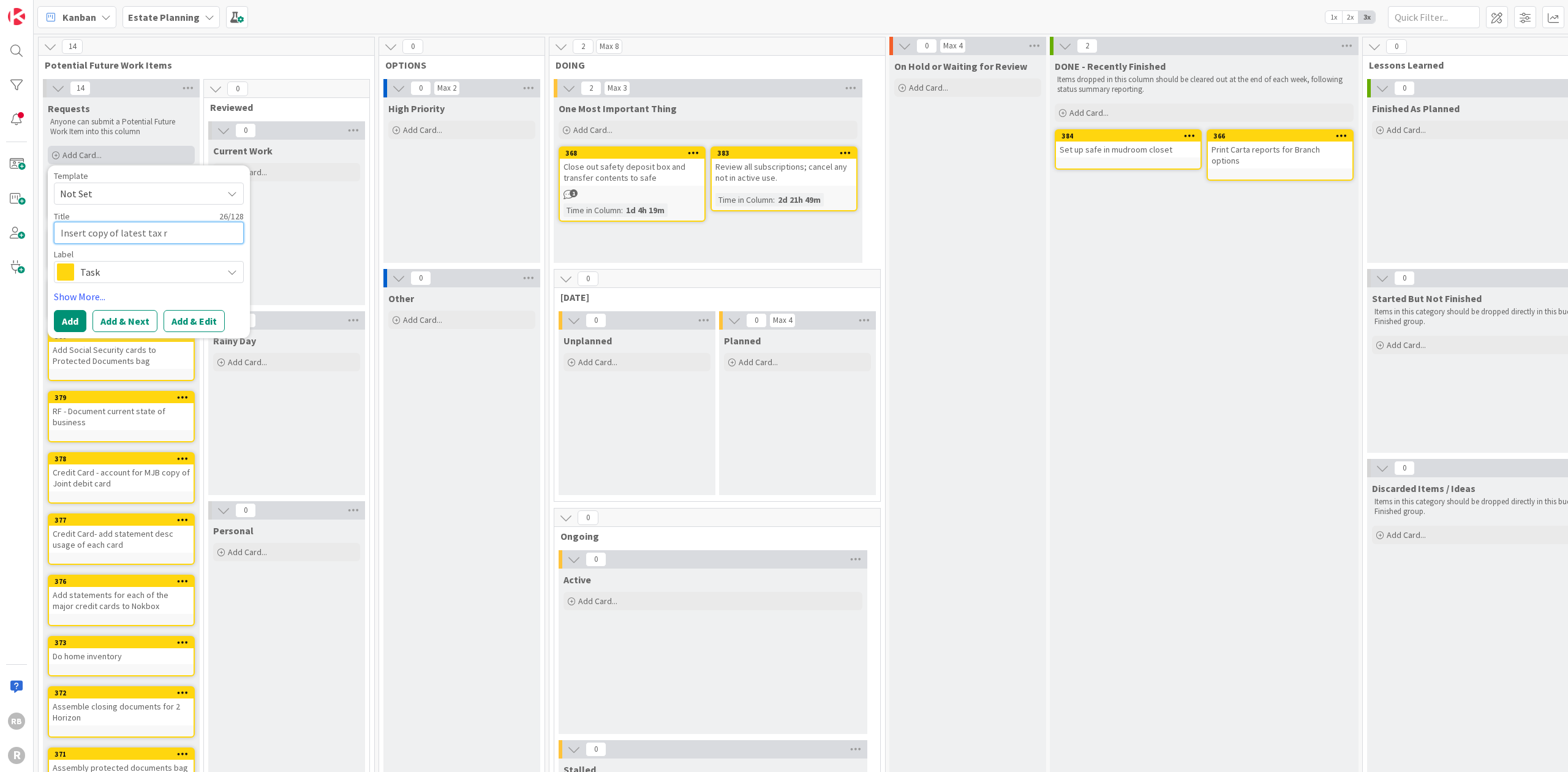
type textarea "x"
type textarea "Insert copy of latest tax re"
type textarea "x"
type textarea "Insert copy of latest tax ret"
type textarea "x"
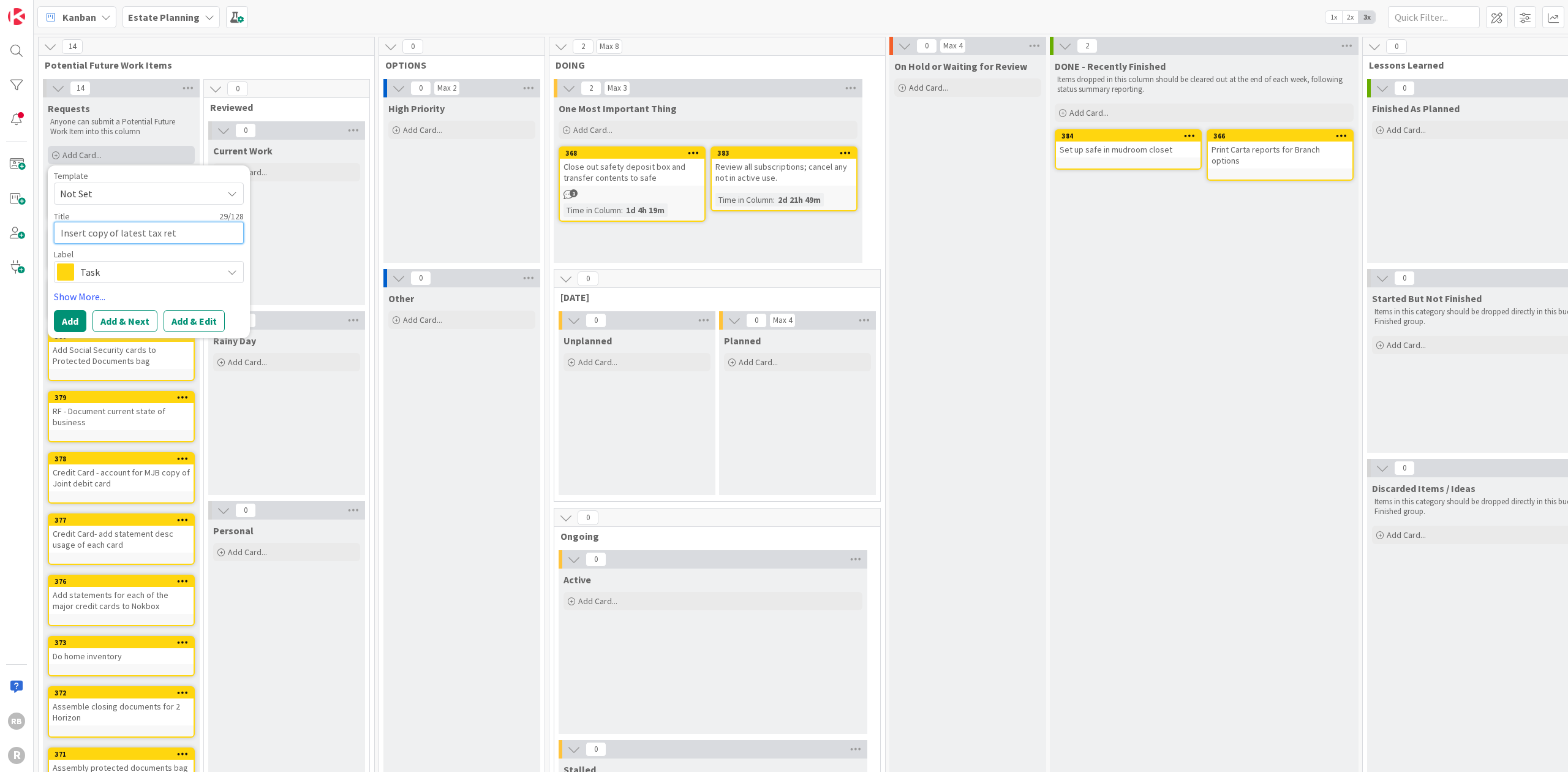
type textarea "Insert copy of latest tax retu"
type textarea "x"
type textarea "Insert copy of latest tax retur"
type textarea "x"
type textarea "Insert copy of latest tax return"
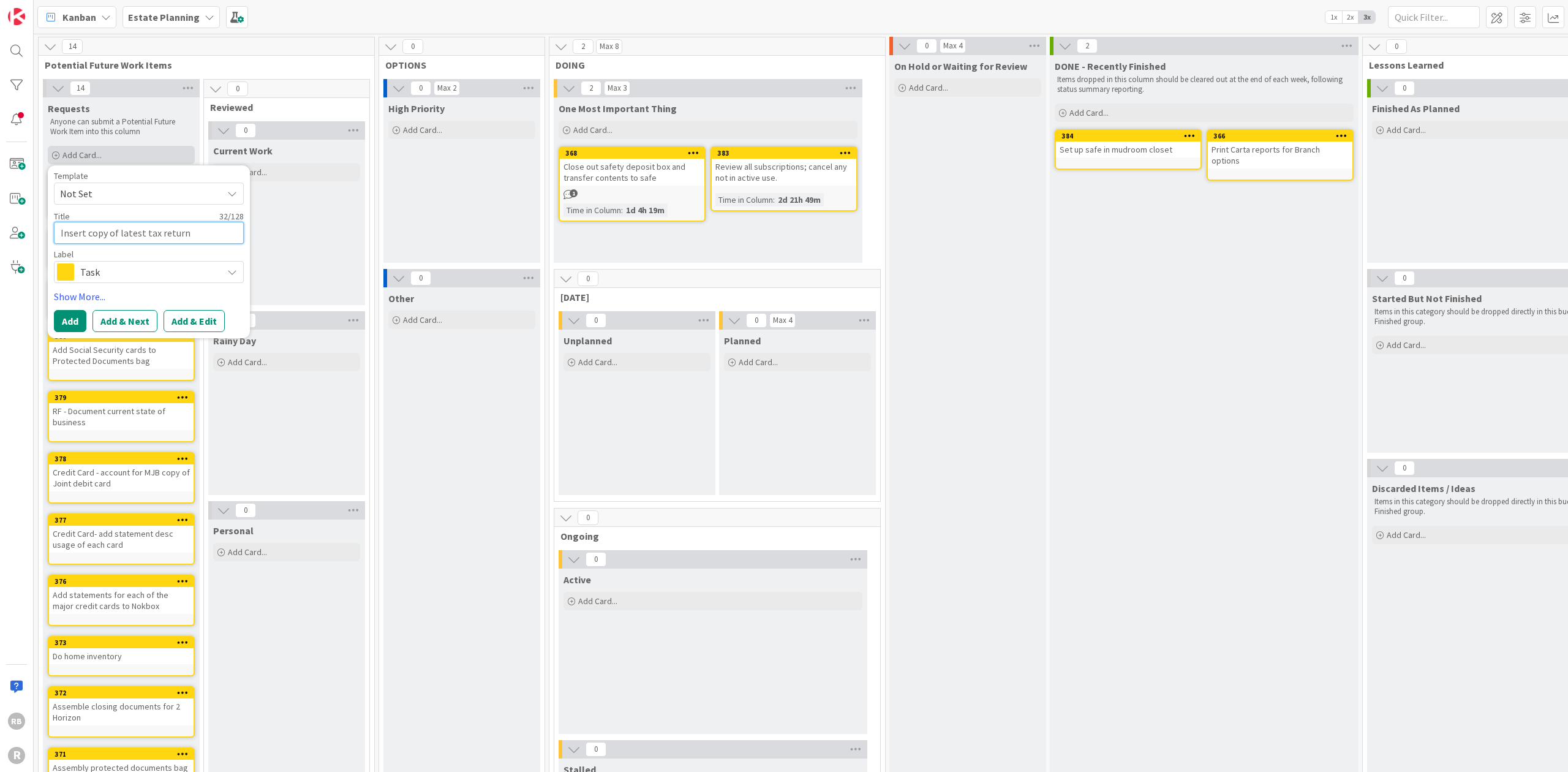
type textarea "x"
type textarea "Insert copy of latest tax return"
type textarea "x"
type textarea "Insert copy of latest tax return i"
type textarea "x"
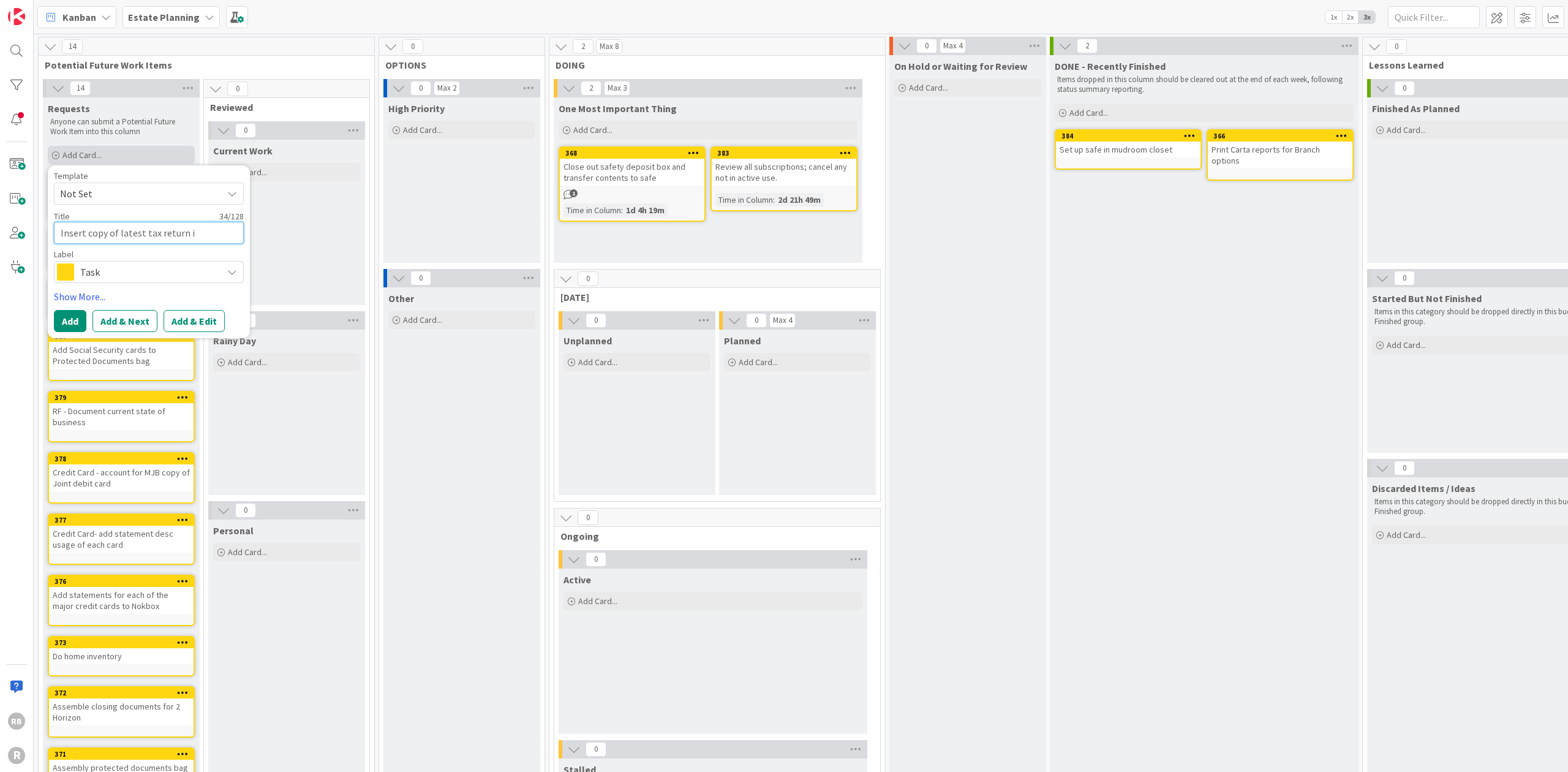
type textarea "Insert copy of latest tax return in"
type textarea "x"
type textarea "Insert copy of latest tax return in"
type textarea "x"
type textarea "Insert copy of latest tax return in N"
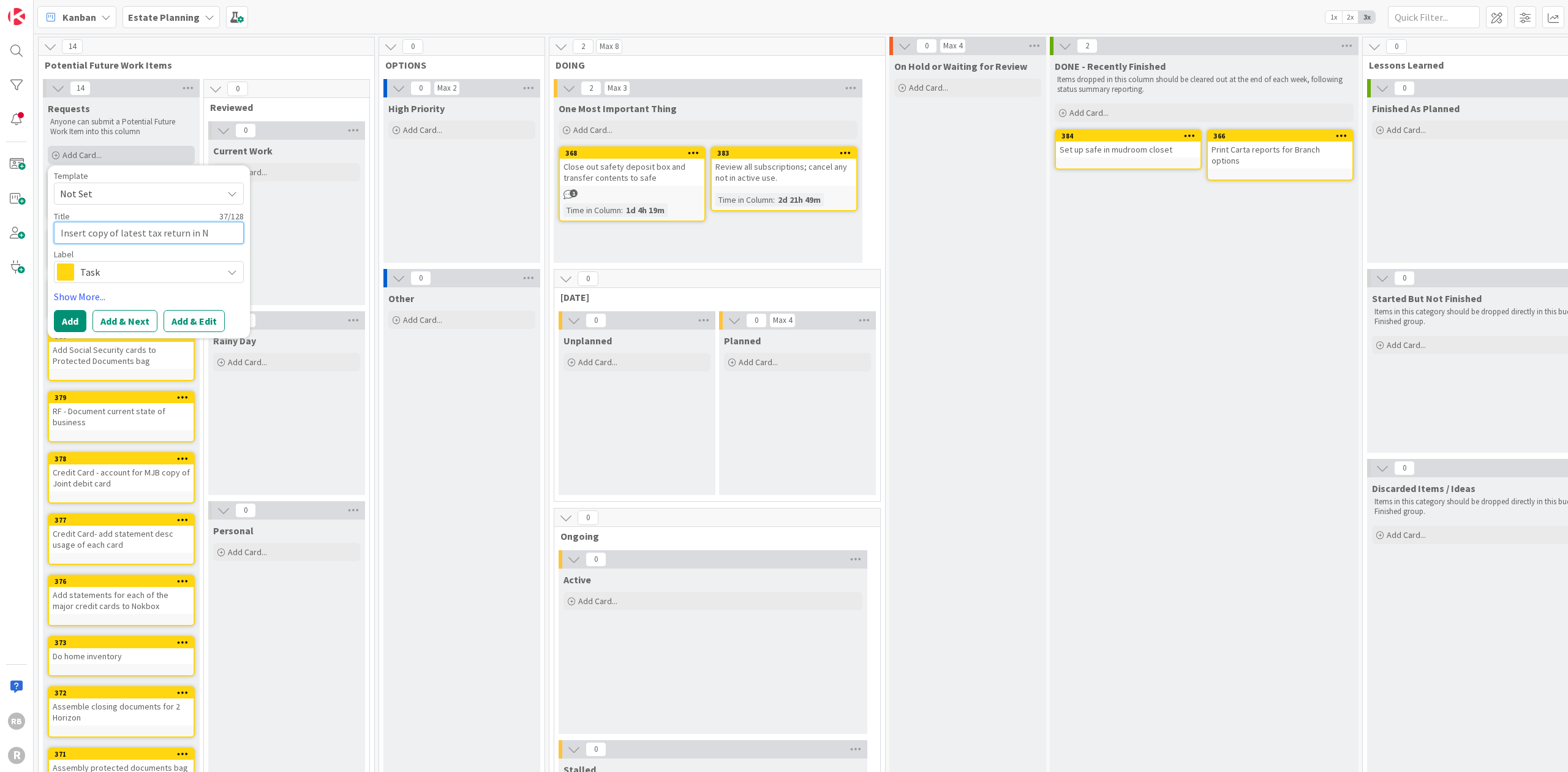
type textarea "x"
type textarea "Insert copy of latest tax return in No"
type textarea "x"
type textarea "Insert copy of latest tax return in Nok"
type textarea "x"
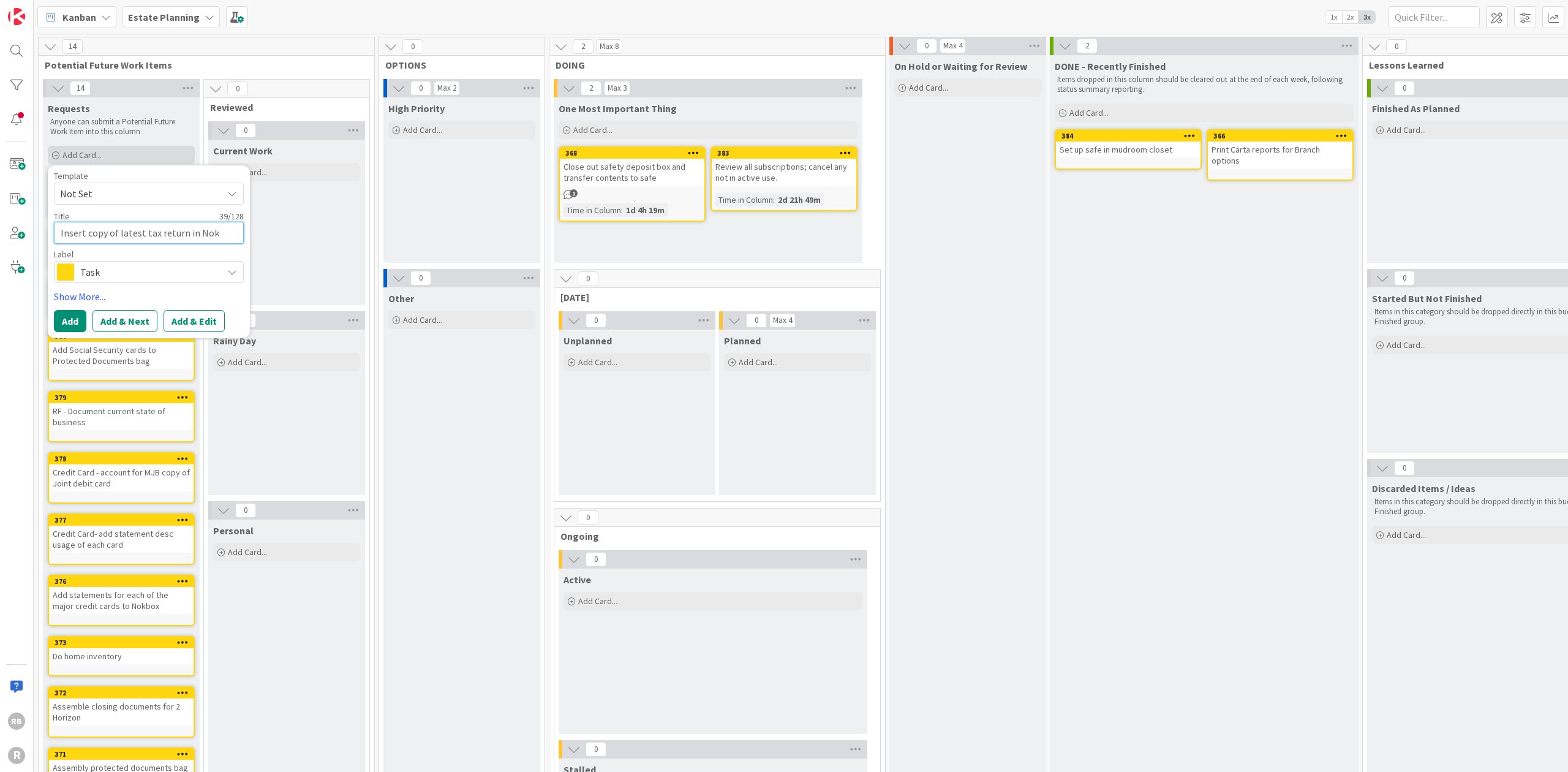
type textarea "Insert copy of latest tax return in Nokb"
type textarea "x"
type textarea "Insert copy of latest tax return in Nokbo"
type textarea "x"
type textarea "Insert copy of latest tax return in Nokbox"
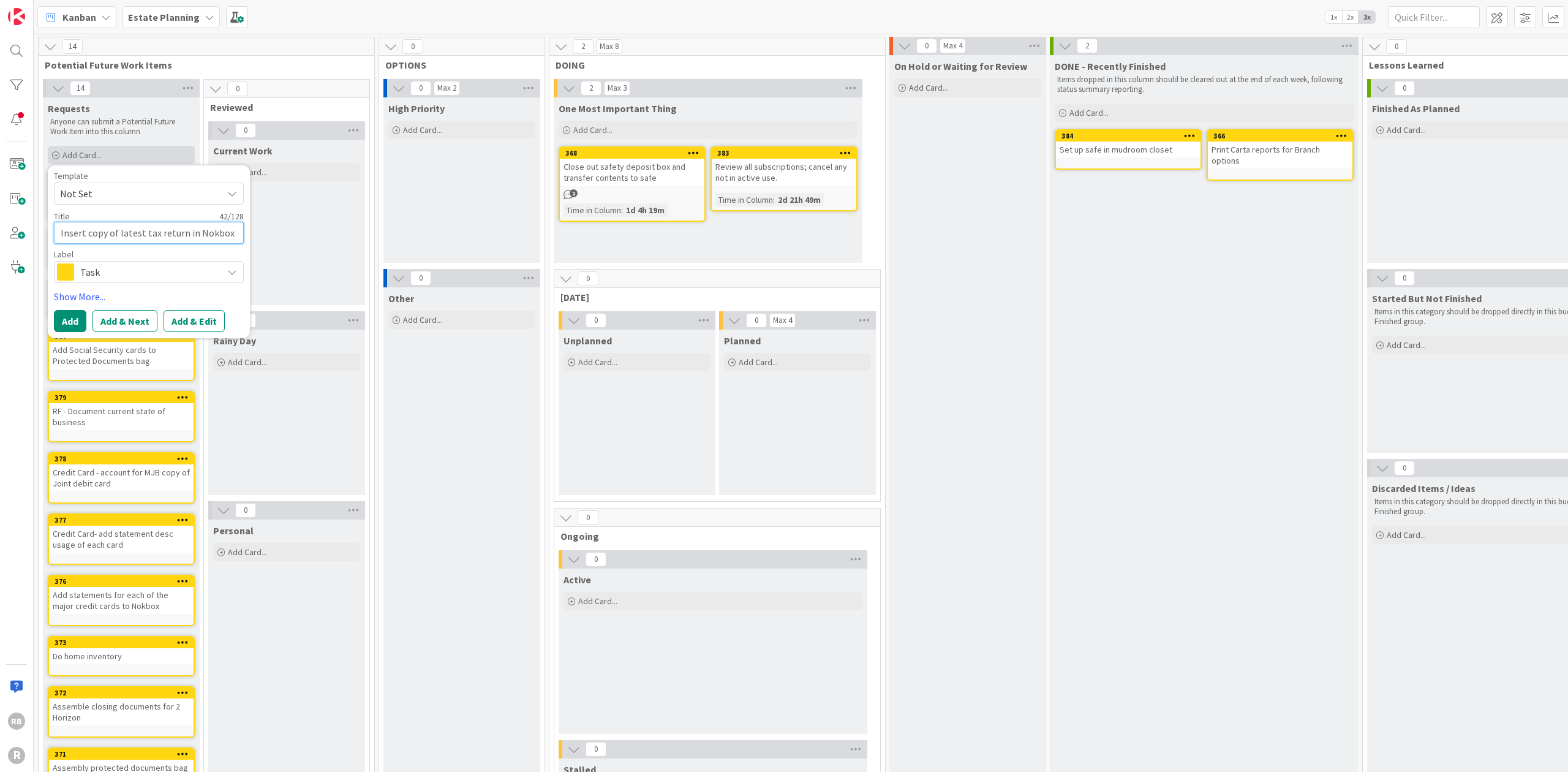
type textarea "x"
type textarea "Insert copy of latest tax return in Nokbox."
click at [72, 320] on button "Add" at bounding box center [70, 321] width 33 height 22
